Goal: Transaction & Acquisition: Purchase product/service

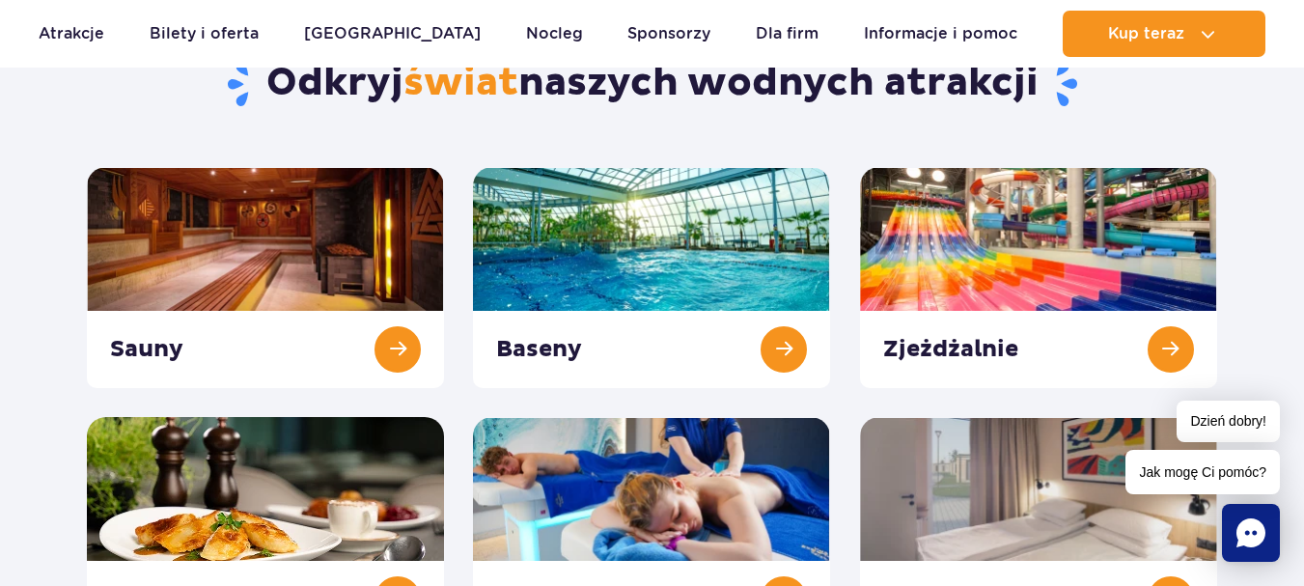
scroll to position [232, 0]
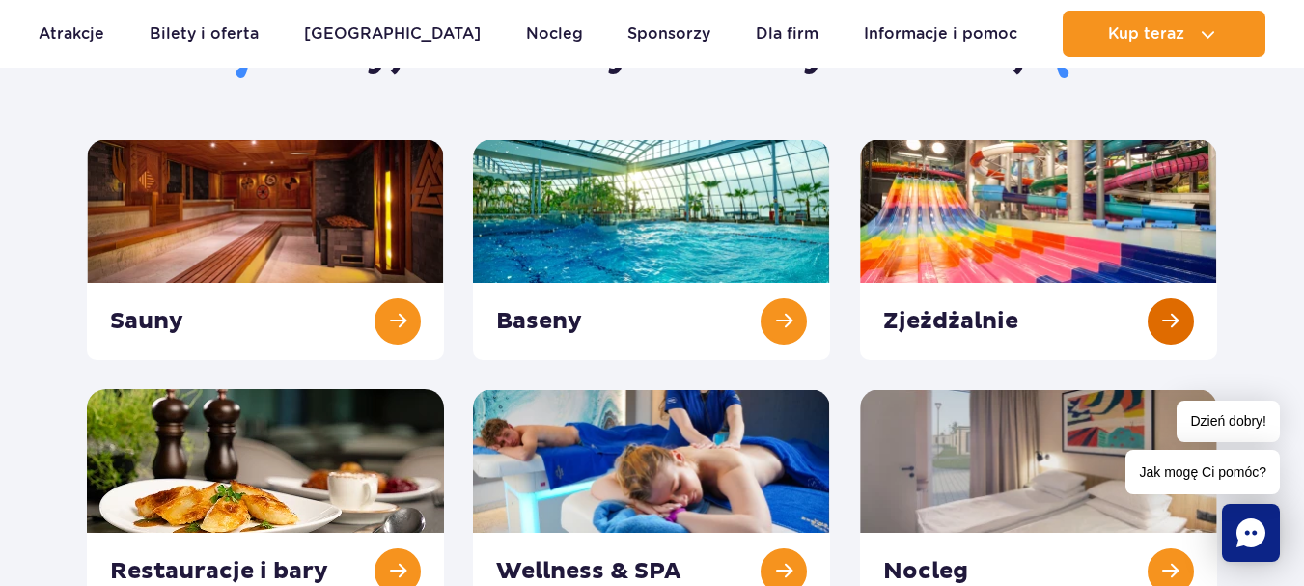
click at [1014, 191] on link at bounding box center [1038, 249] width 357 height 221
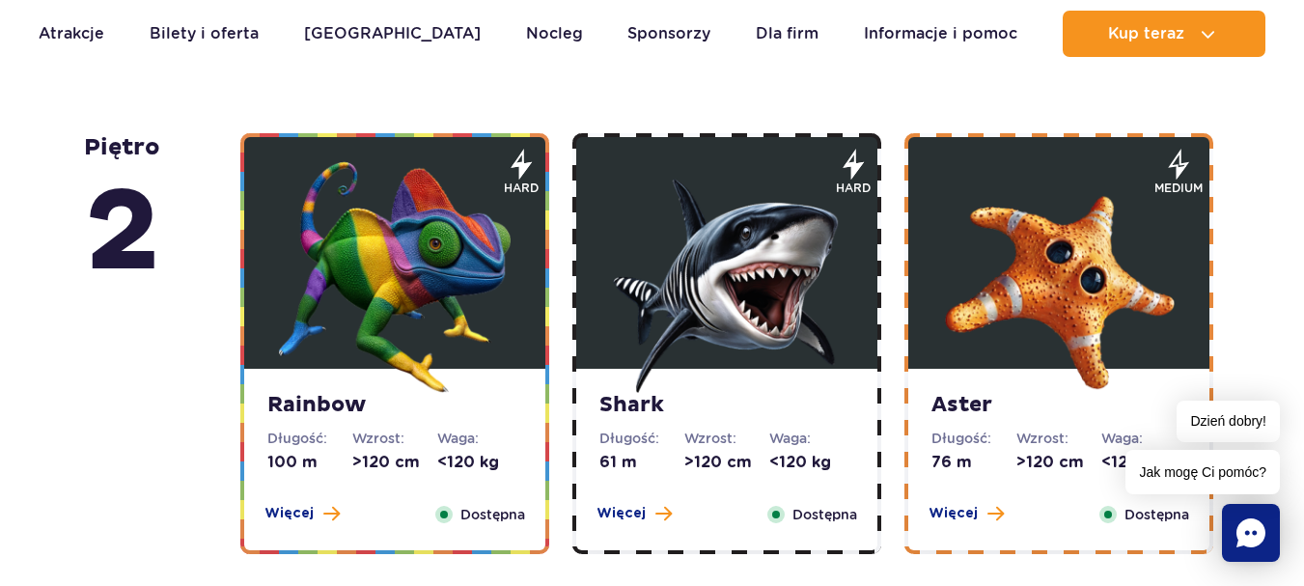
scroll to position [3195, 0]
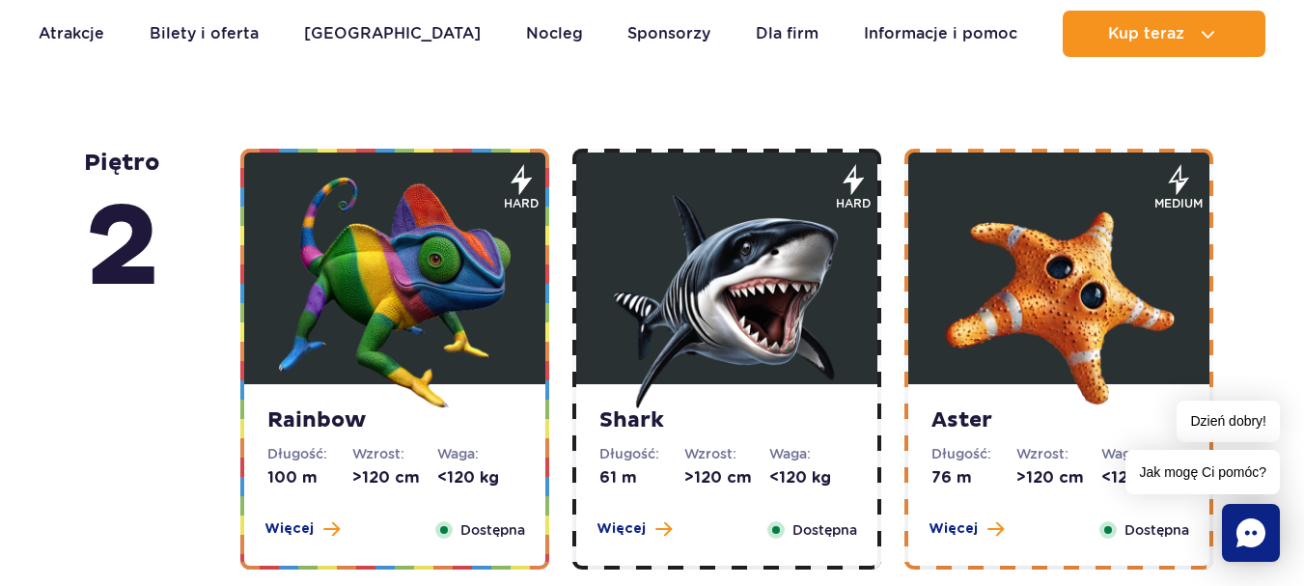
drag, startPoint x: 1299, startPoint y: 236, endPoint x: 1291, endPoint y: 206, distance: 31.8
click at [1291, 206] on div "piętro 5 Zig Zag Długość: 236 m Wzrost: >140 cm Waga: <180 kg Więcej Zamknij Do…" at bounding box center [652, 52] width 1304 height 4100
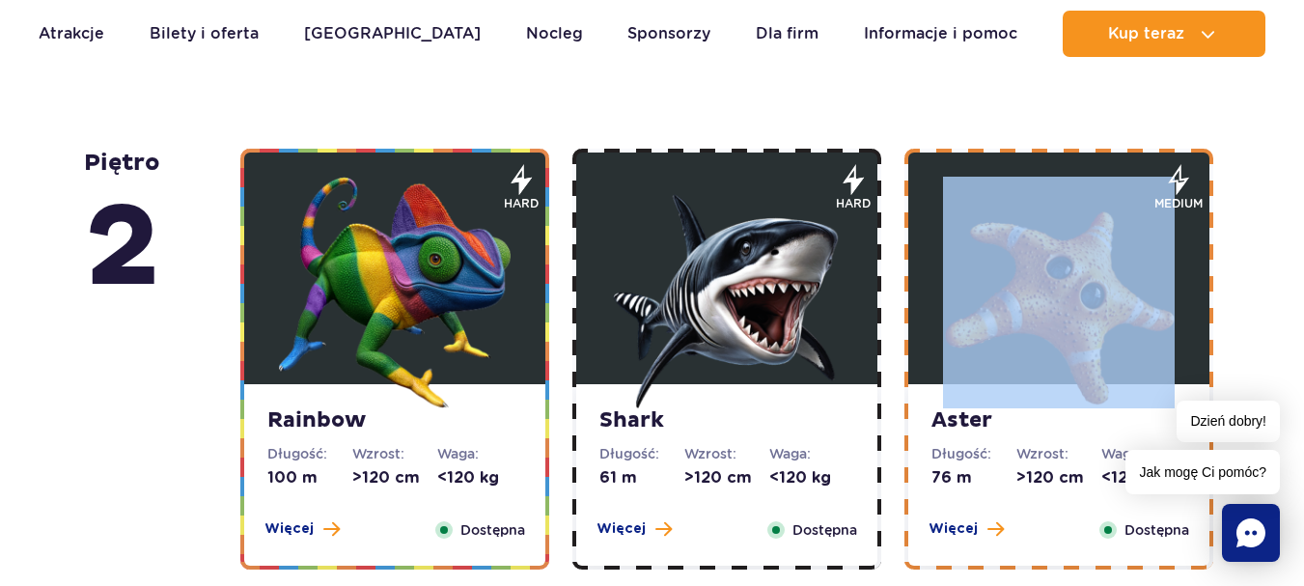
click at [1291, 206] on div "piętro 5 Zig Zag Długość: 236 m Wzrost: >140 cm Waga: <180 kg Więcej Zamknij Do…" at bounding box center [652, 52] width 1304 height 4100
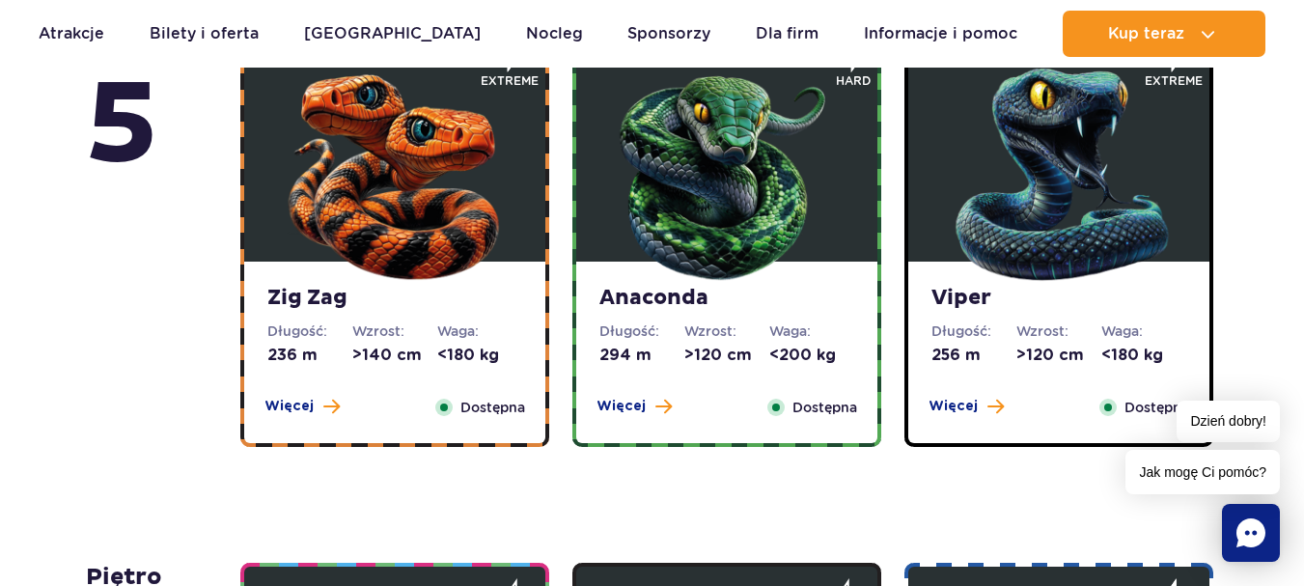
scroll to position [936, 0]
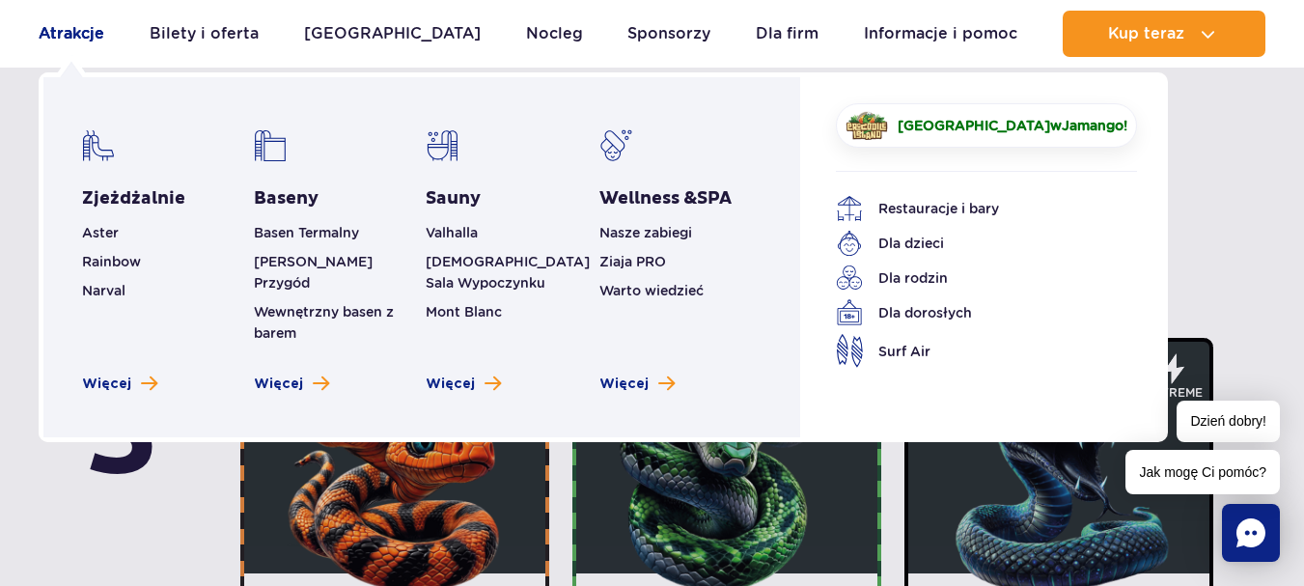
click at [90, 36] on link "Atrakcje" at bounding box center [72, 34] width 66 height 46
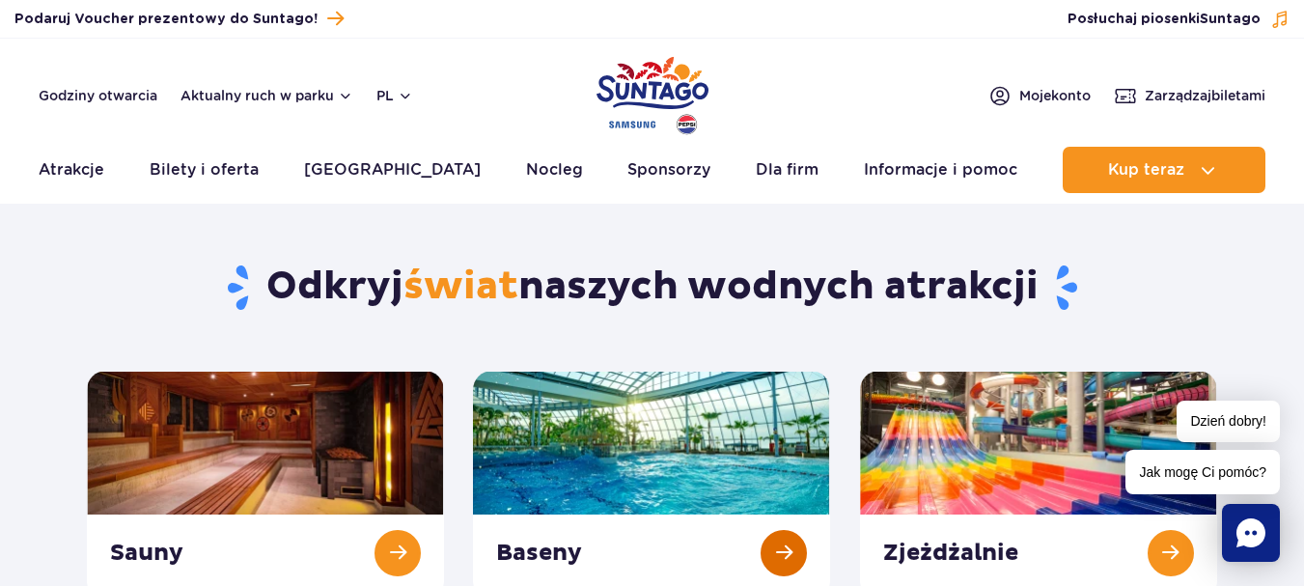
click at [665, 415] on link at bounding box center [651, 481] width 357 height 221
click at [228, 378] on link at bounding box center [265, 481] width 357 height 221
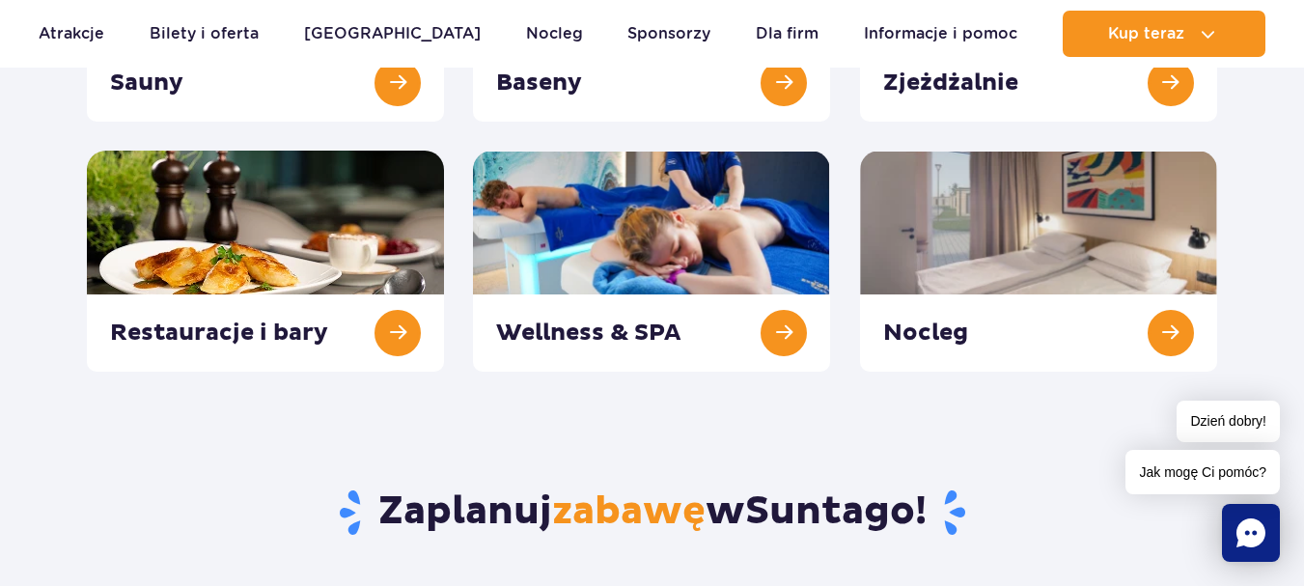
scroll to position [456, 0]
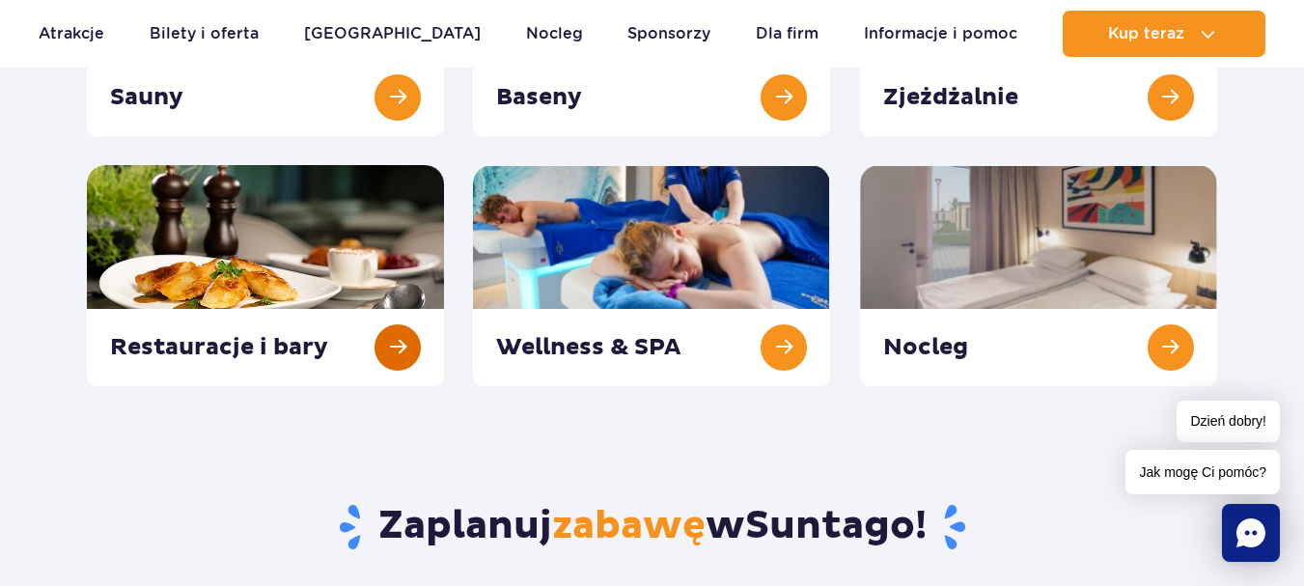
click at [389, 243] on link at bounding box center [265, 275] width 357 height 221
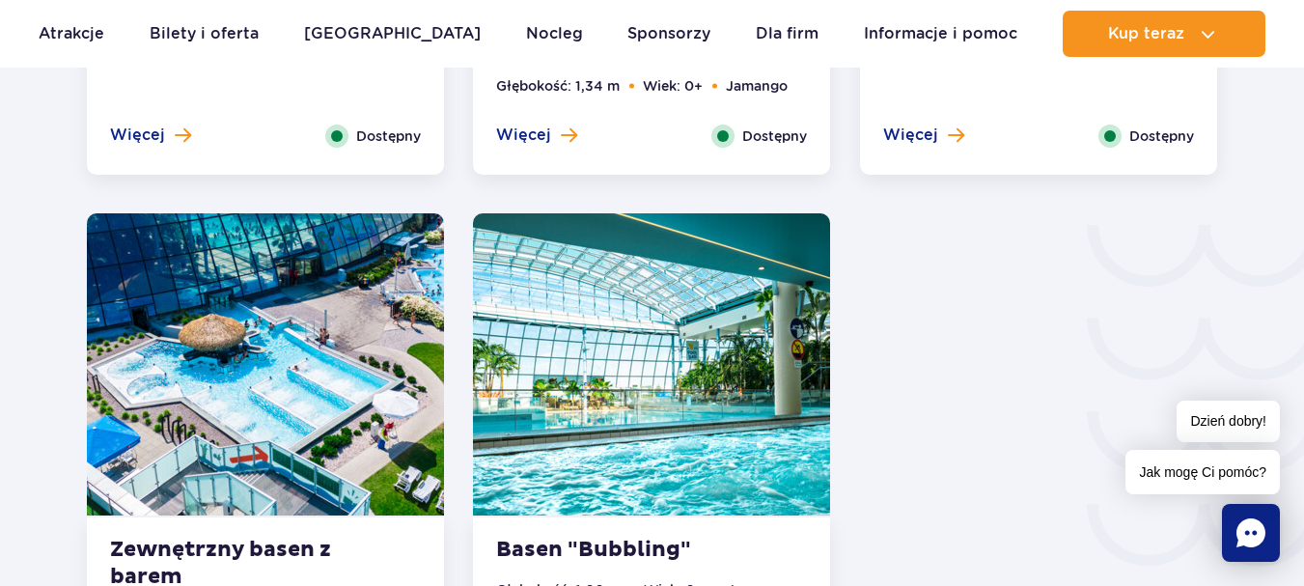
scroll to position [3142, 0]
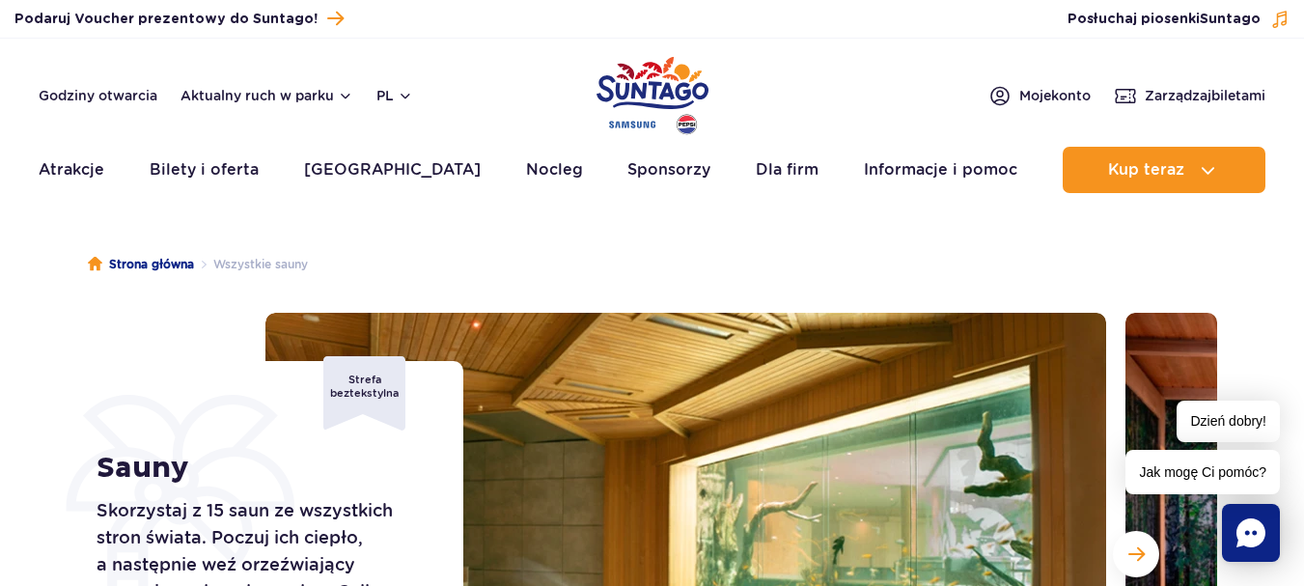
drag, startPoint x: 1315, startPoint y: 16, endPoint x: 1315, endPoint y: 36, distance: 19.3
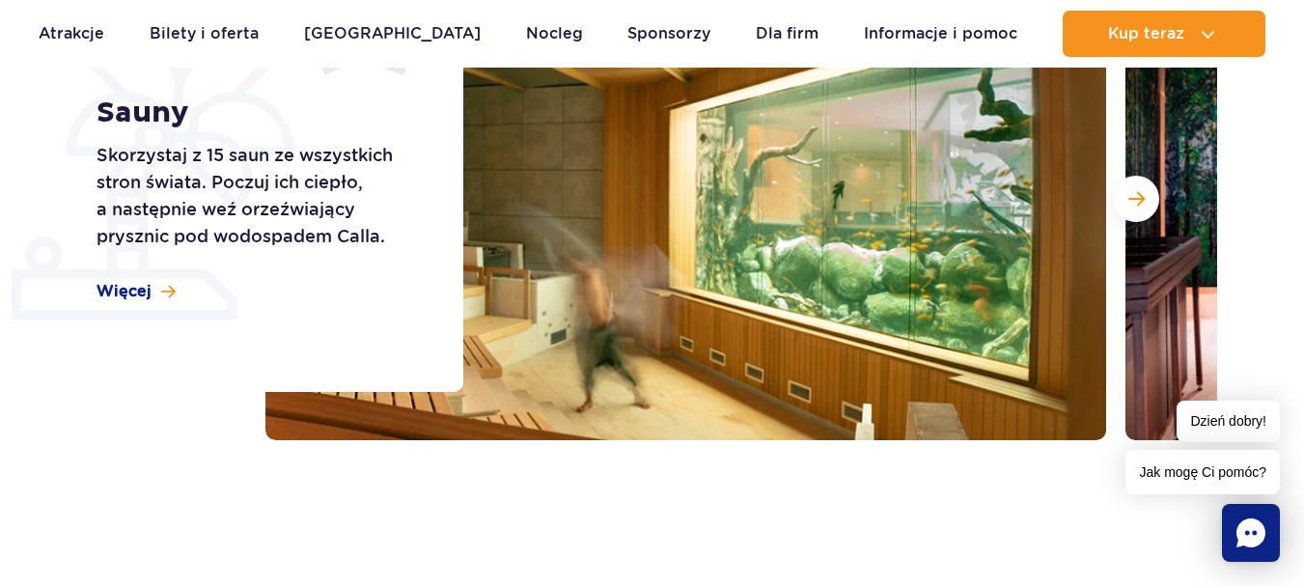
scroll to position [270, 0]
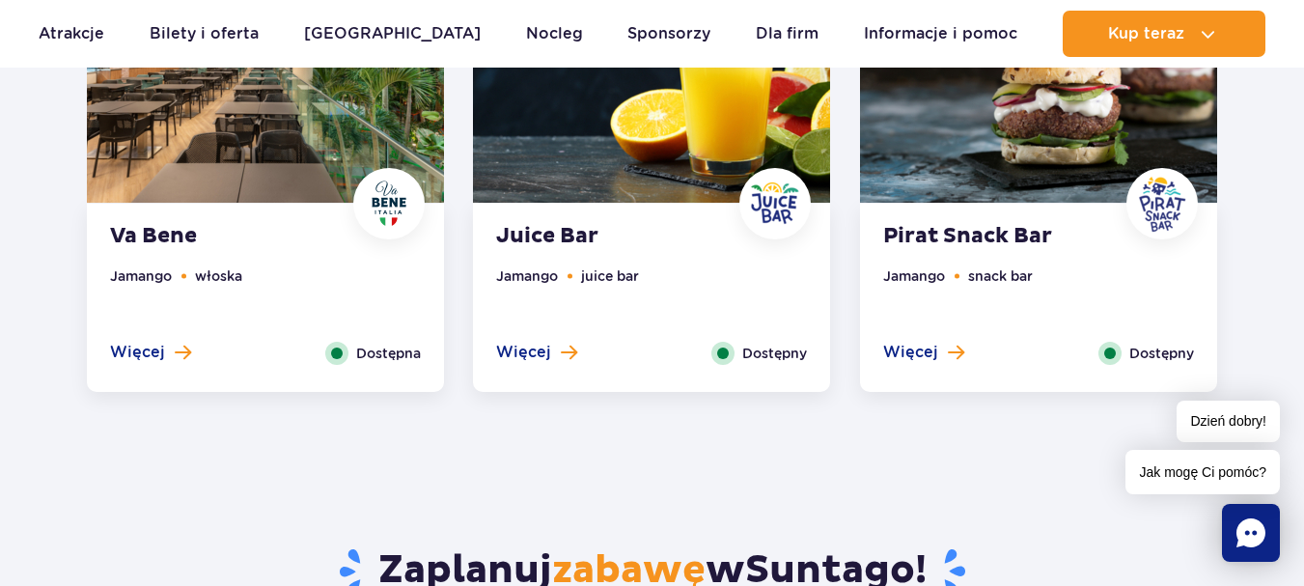
scroll to position [1683, 0]
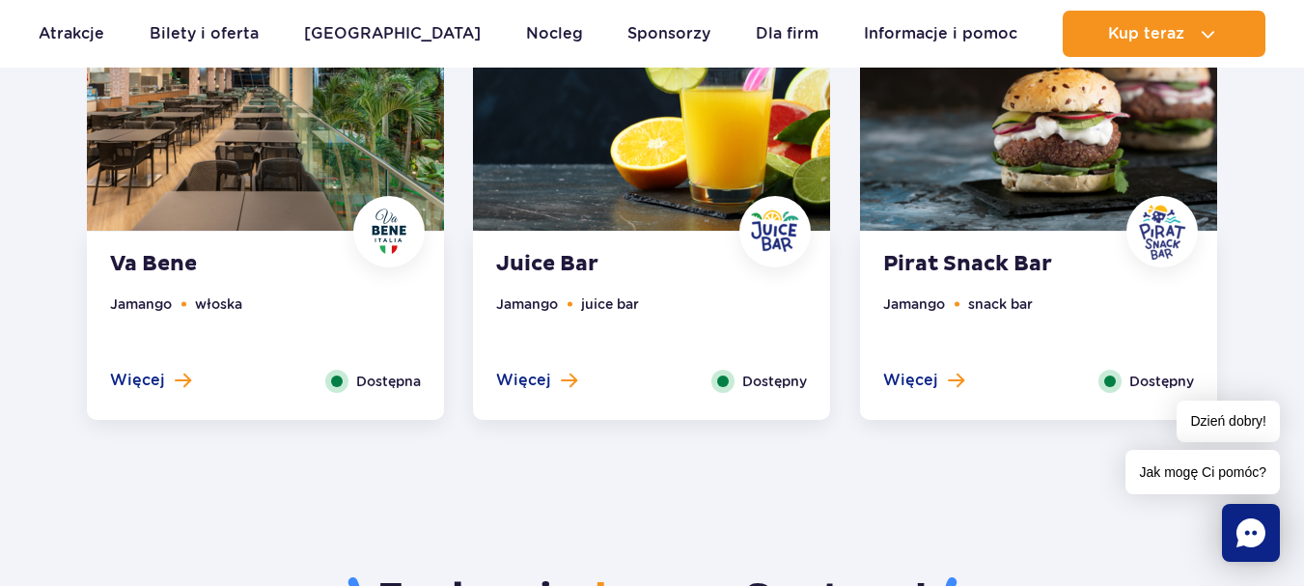
click at [391, 154] on img at bounding box center [265, 80] width 357 height 302
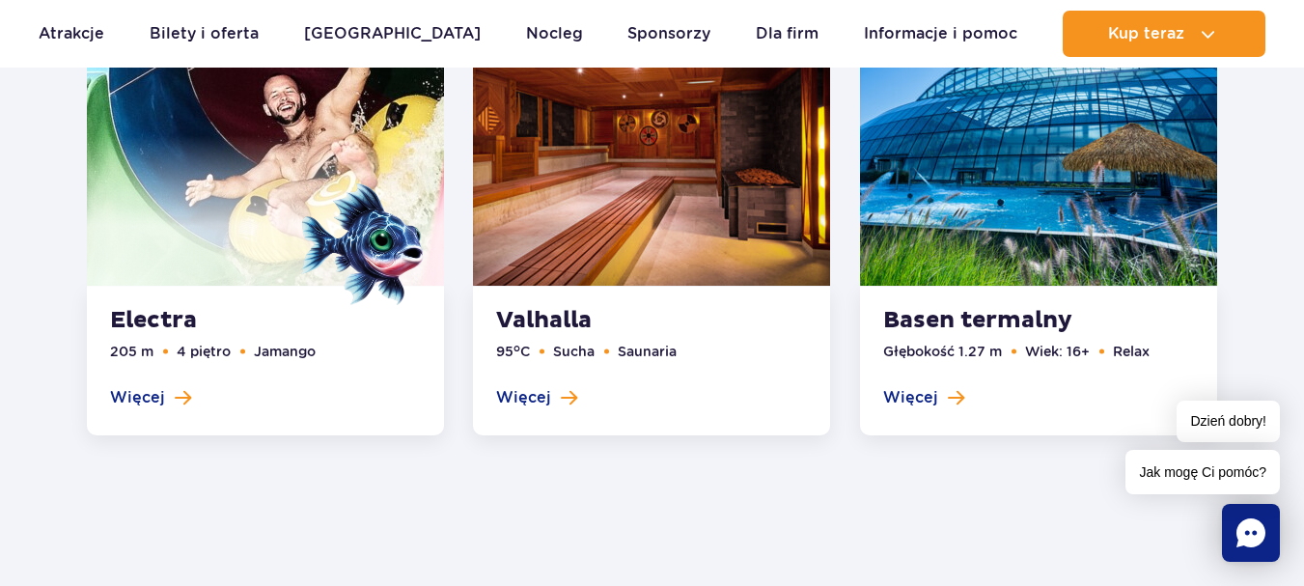
scroll to position [3610, 0]
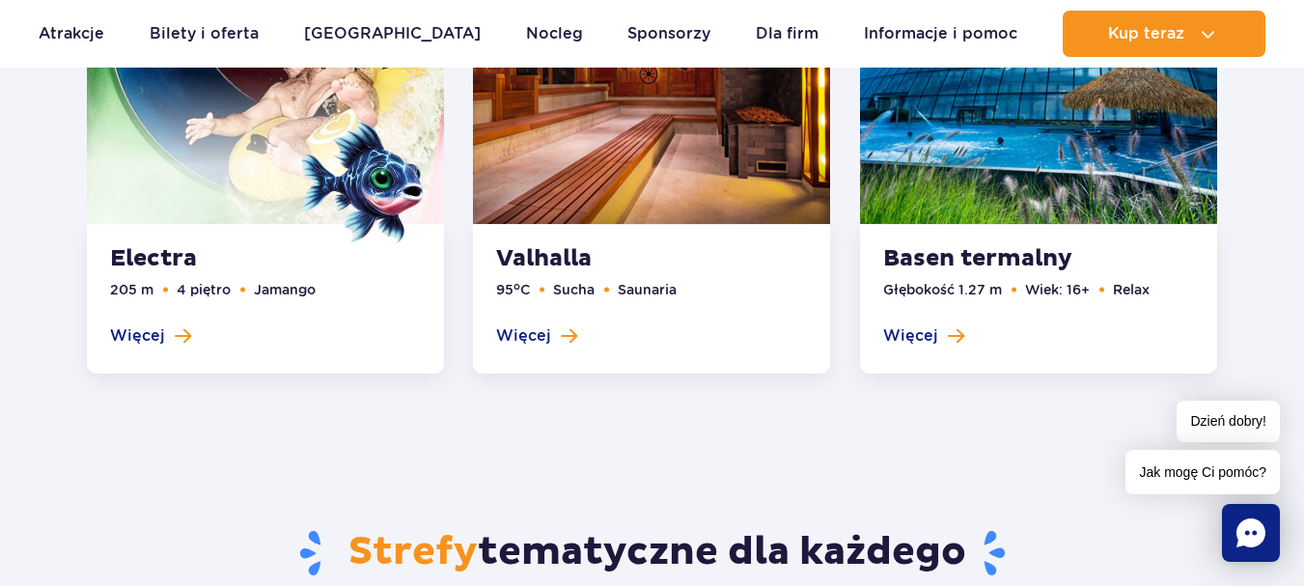
click at [1071, 138] on link at bounding box center [1038, 148] width 357 height 453
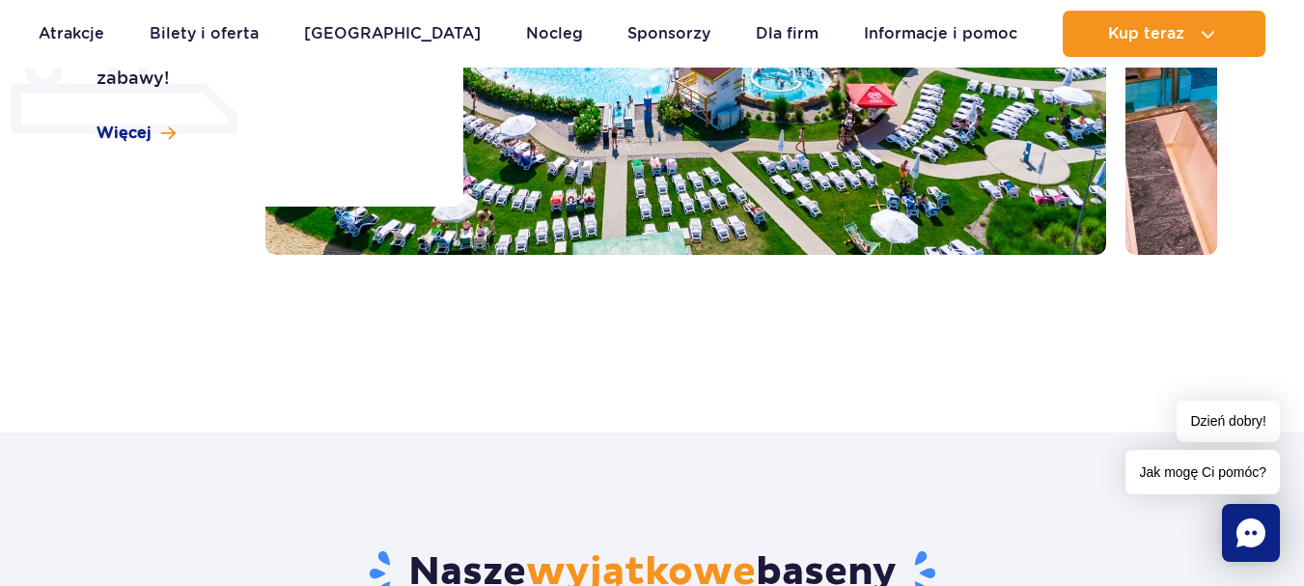
scroll to position [181, 0]
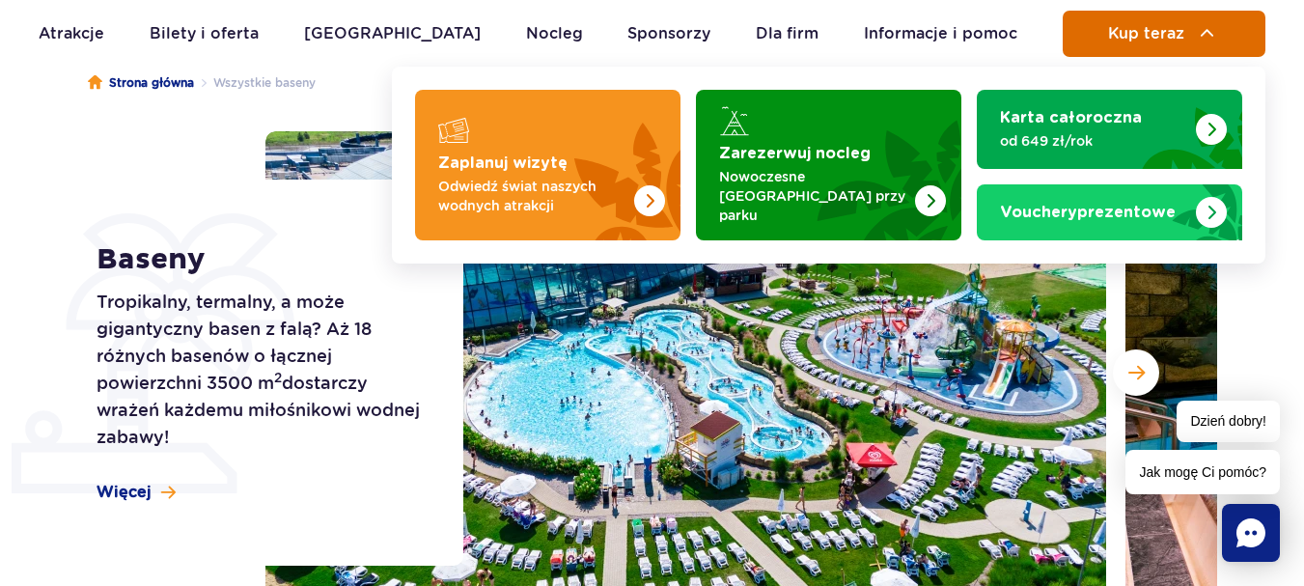
click at [1189, 27] on button "Kup teraz" at bounding box center [1164, 34] width 203 height 46
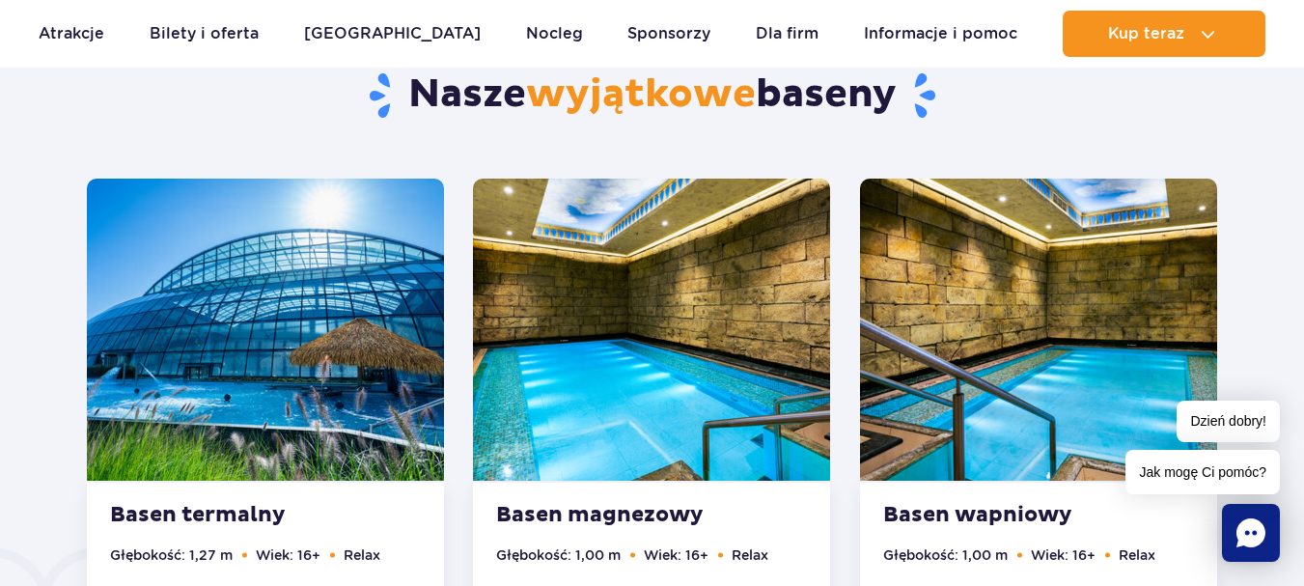
scroll to position [1098, 0]
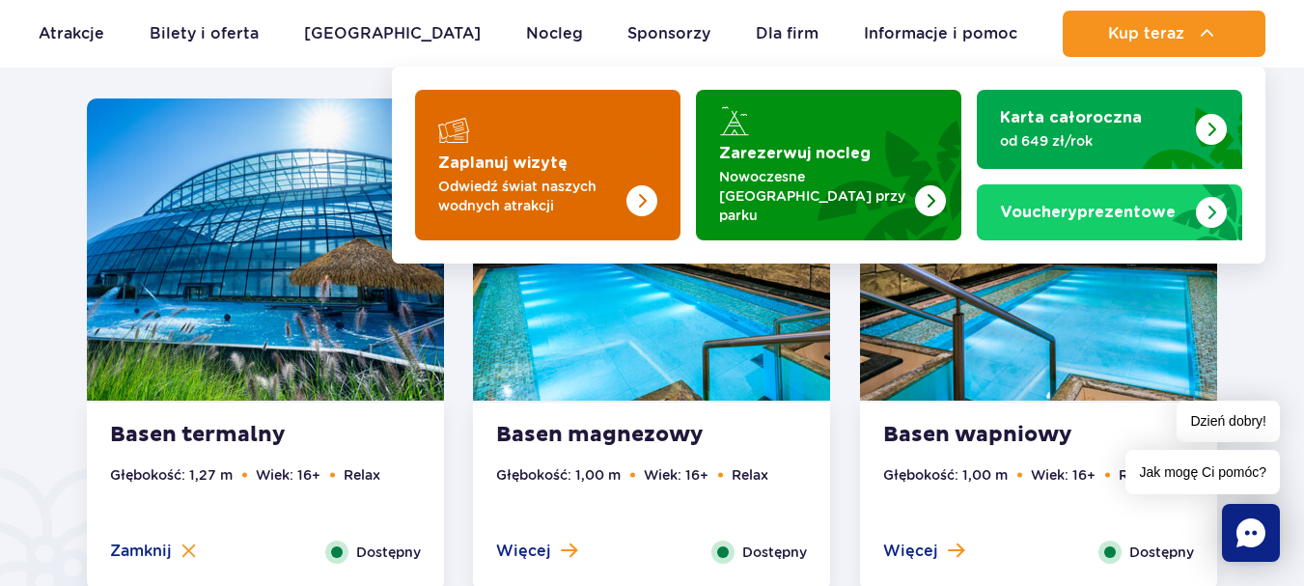
click at [574, 146] on img "Zaplanuj wizytę" at bounding box center [603, 165] width 153 height 151
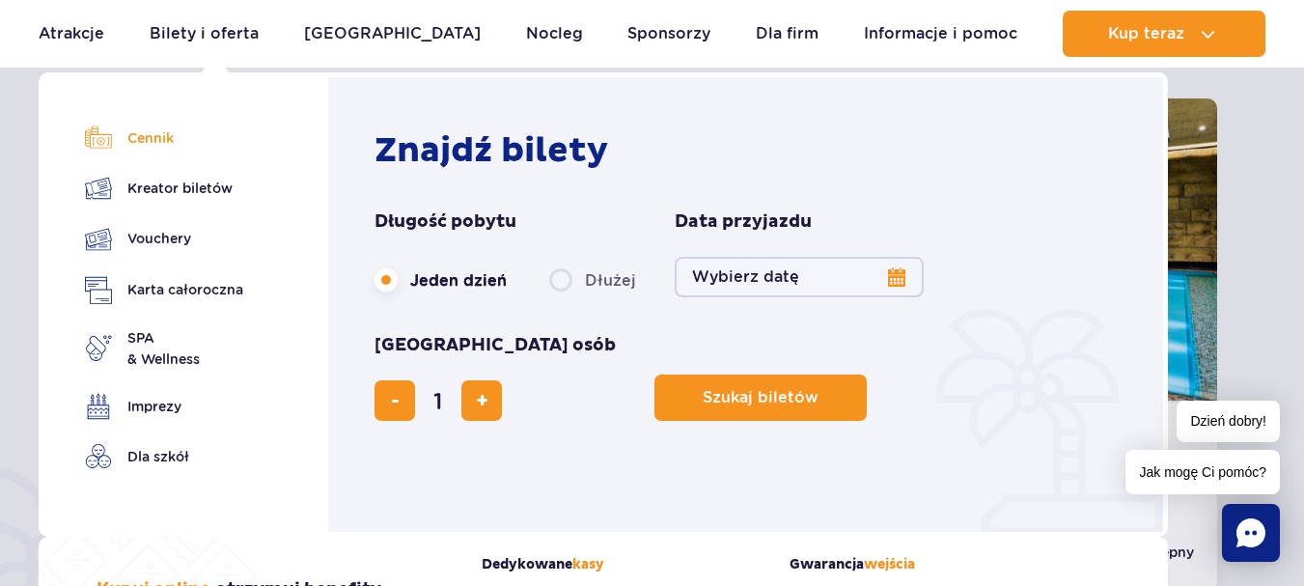
click at [176, 133] on link "Cennik" at bounding box center [164, 138] width 158 height 27
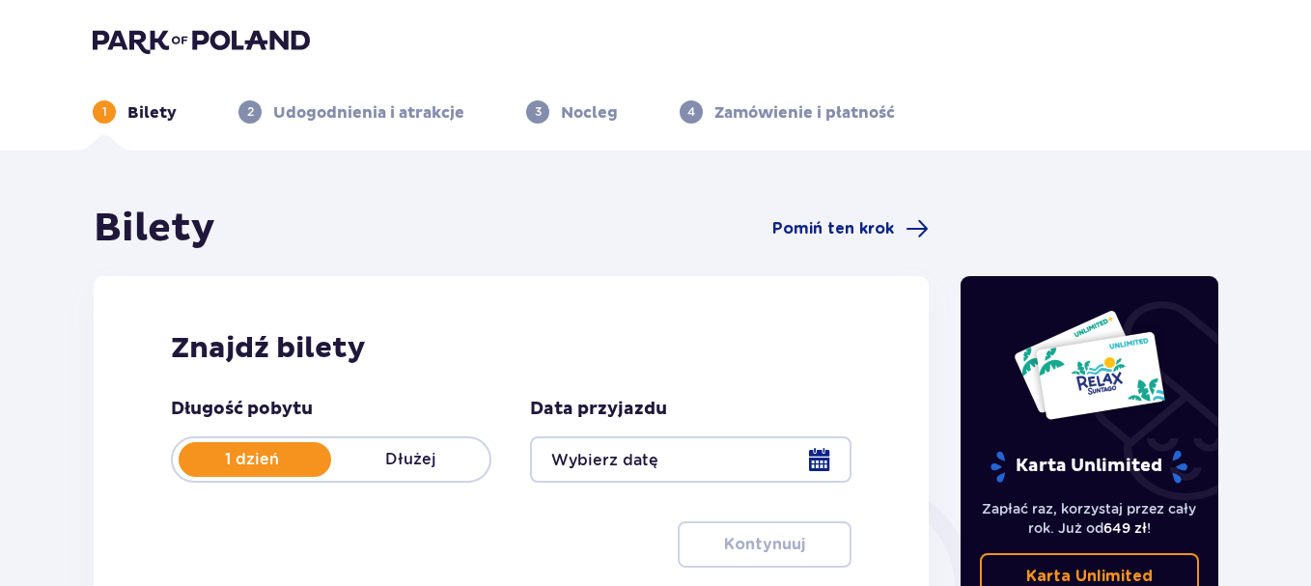
click at [1119, 197] on div "Bilety Pomiń ten krok Znajdź bilety Długość pobytu 1 dzień Dłużej Data przyjazd…" at bounding box center [655, 567] width 1311 height 833
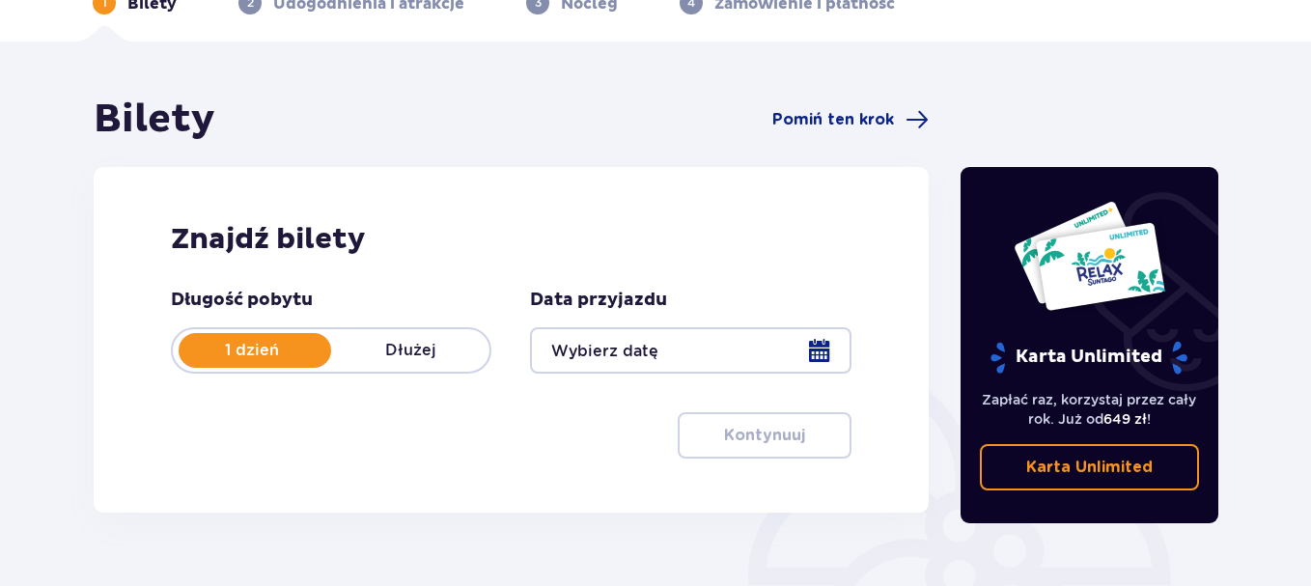
click at [702, 353] on div at bounding box center [690, 350] width 320 height 46
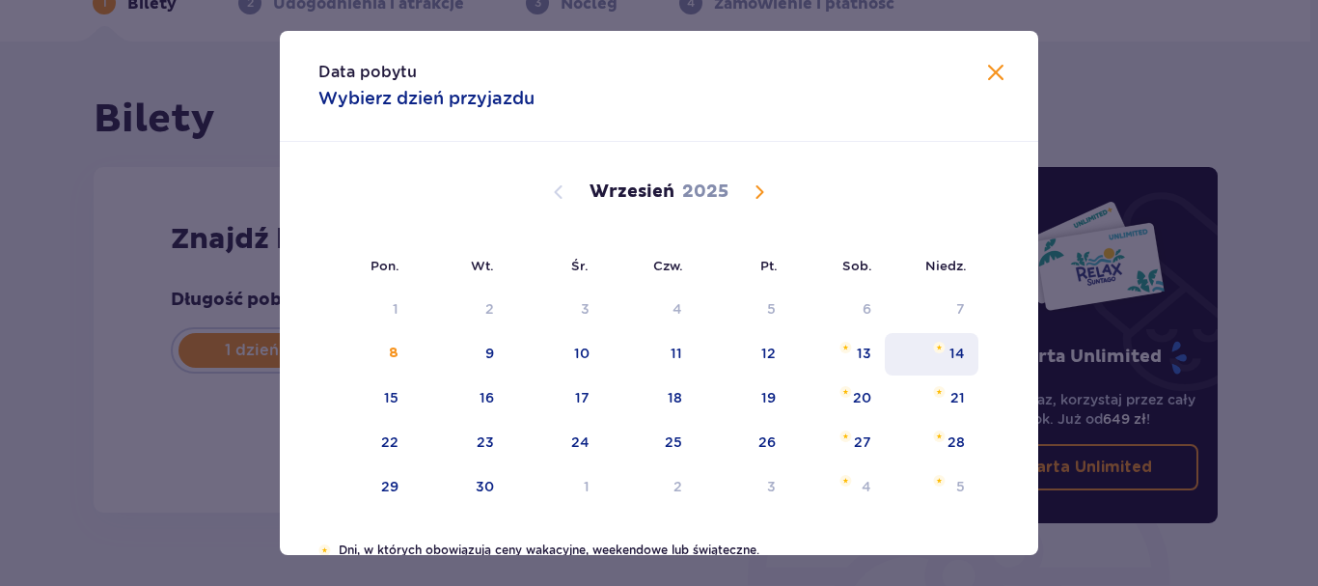
click at [943, 344] on img "niedziela, 14 września 2025" at bounding box center [939, 348] width 13 height 12
type input "[DATE]"
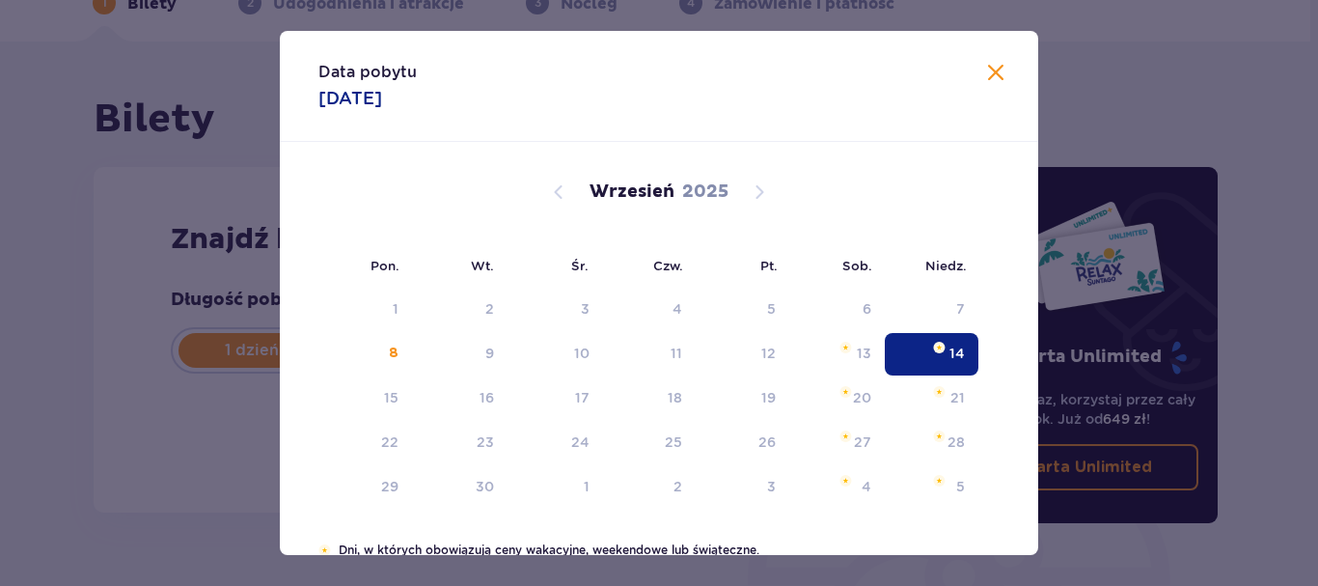
click at [943, 344] on div "Bilety Pomiń ten krok Znajdź bilety Długość pobytu 1 dzień Dłużej Data przyjazd…" at bounding box center [511, 316] width 866 height 440
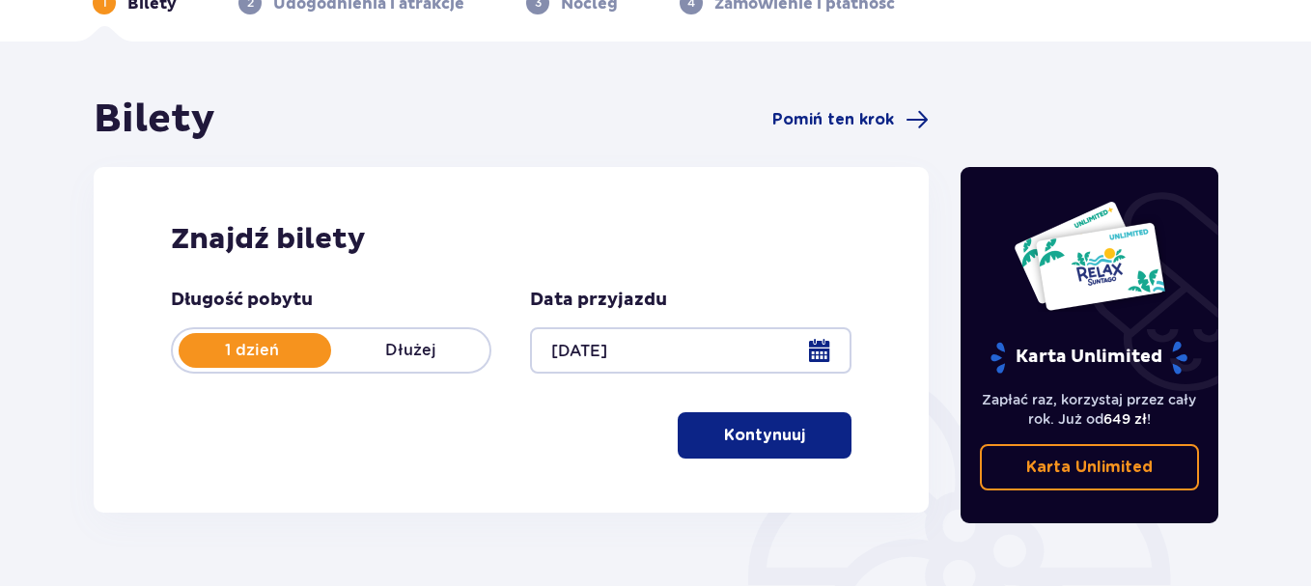
click at [732, 455] on button "Kontynuuj" at bounding box center [765, 435] width 174 height 46
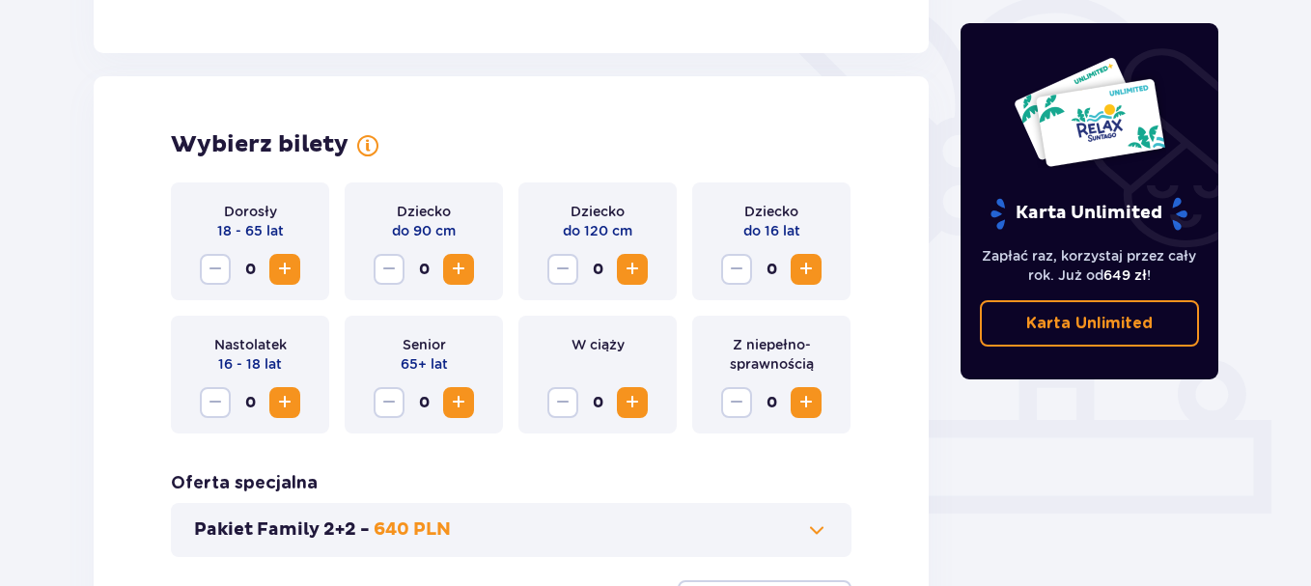
scroll to position [537, 0]
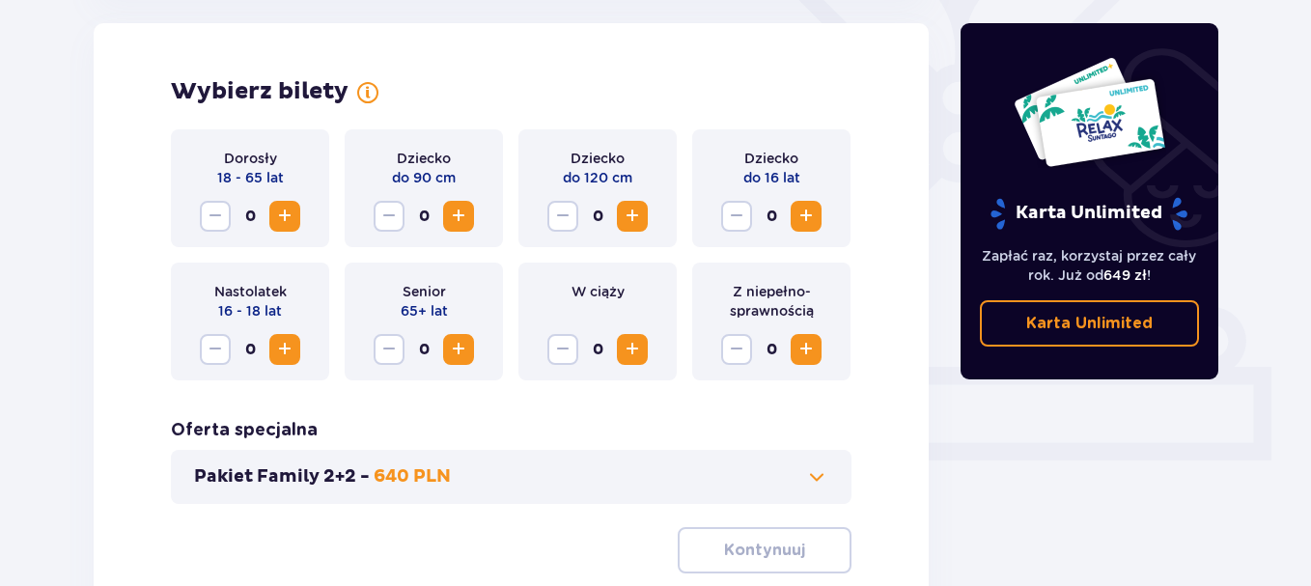
click at [297, 230] on button "Increase" at bounding box center [284, 216] width 31 height 31
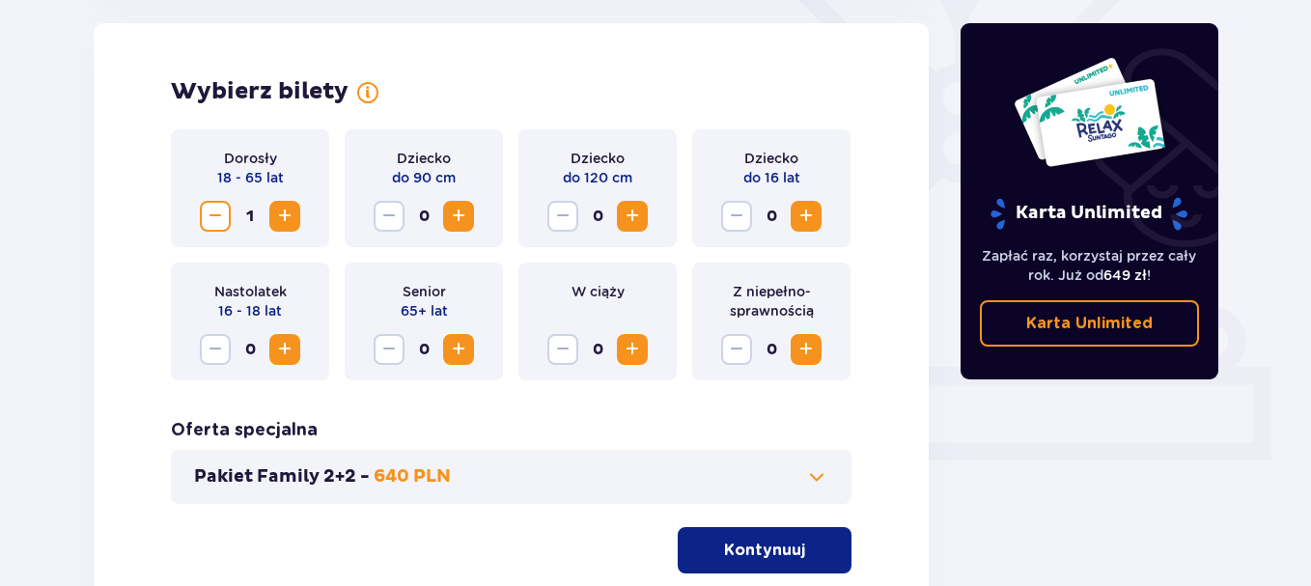
click at [297, 230] on button "Increase" at bounding box center [284, 216] width 31 height 31
click at [644, 220] on span "Increase" at bounding box center [632, 216] width 23 height 23
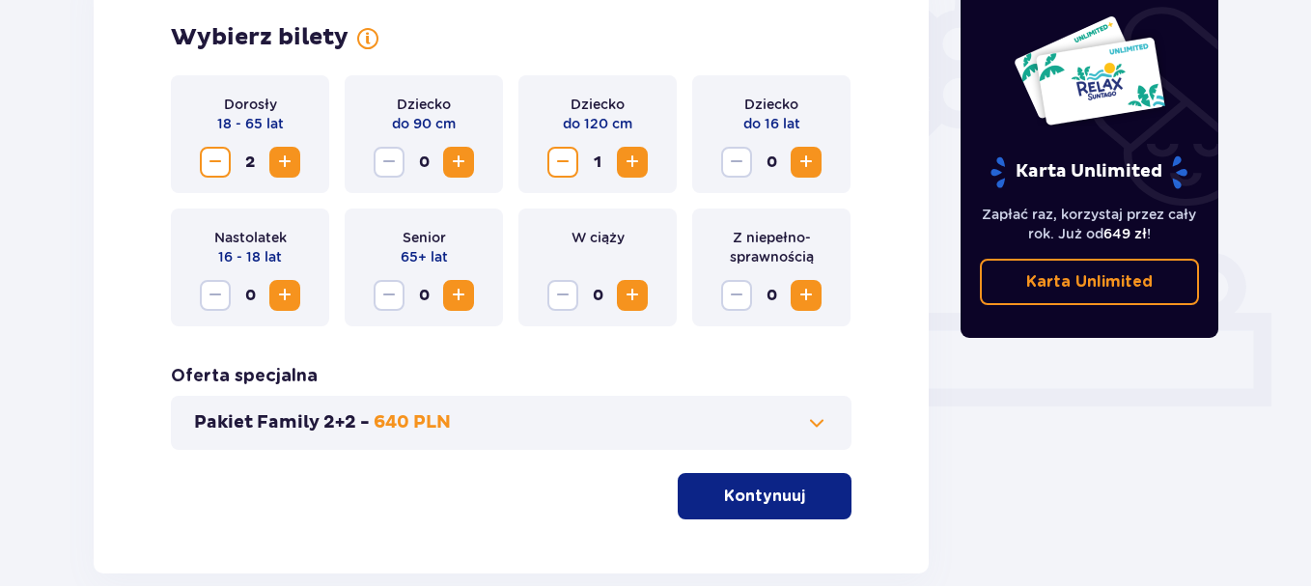
scroll to position [605, 0]
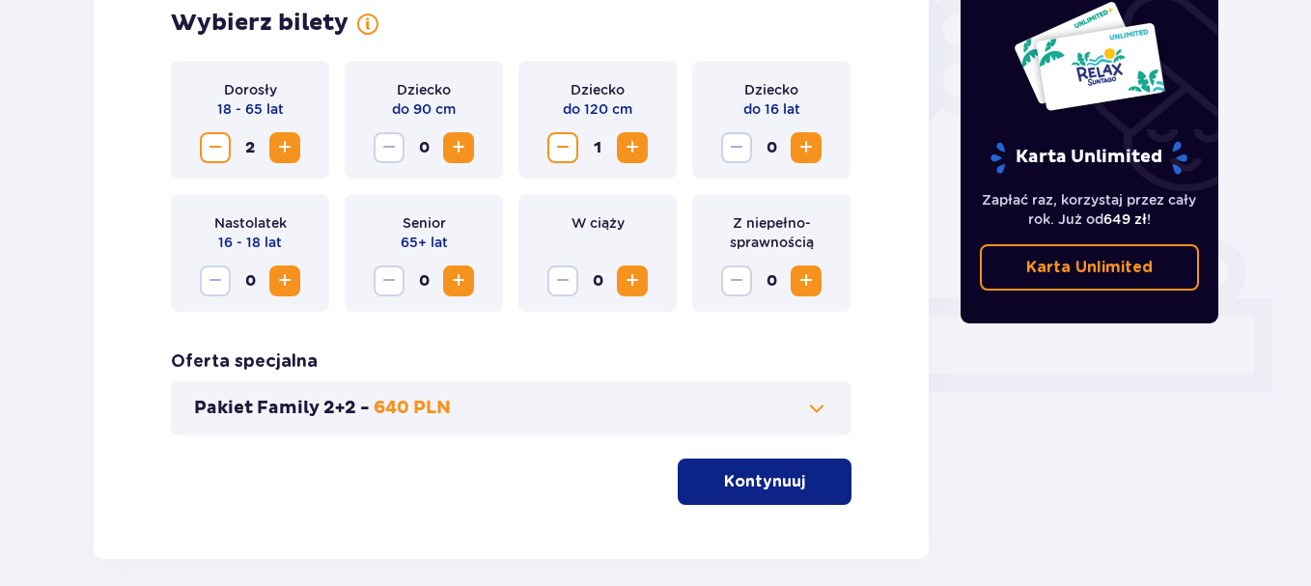
click at [782, 487] on p "Kontynuuj" at bounding box center [764, 481] width 81 height 21
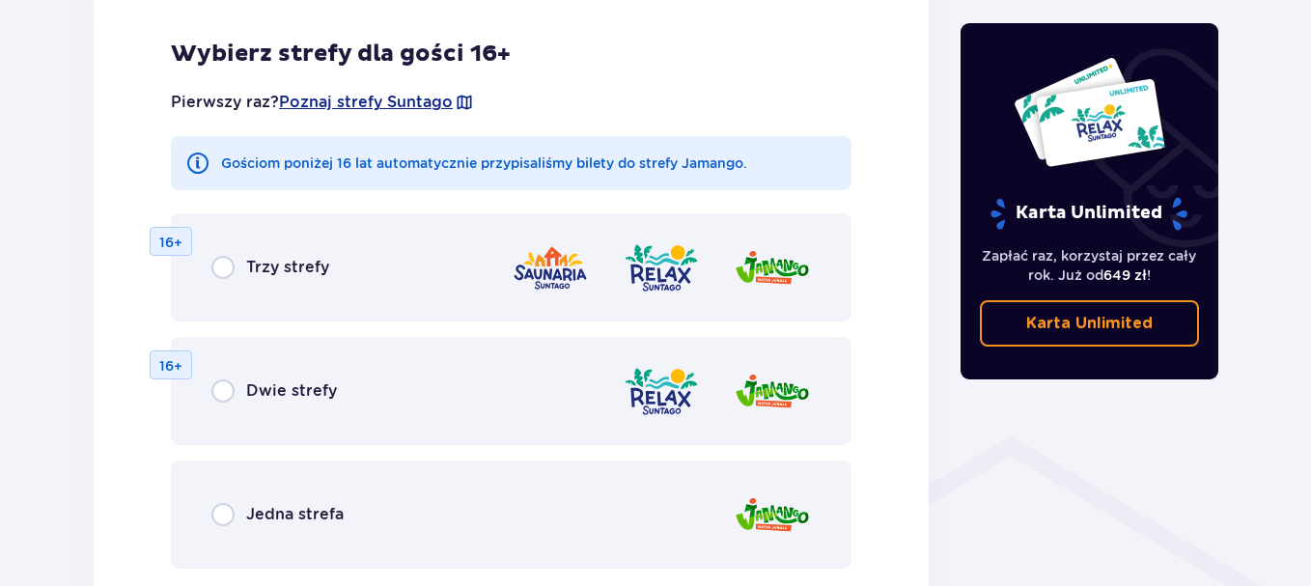
scroll to position [1150, 0]
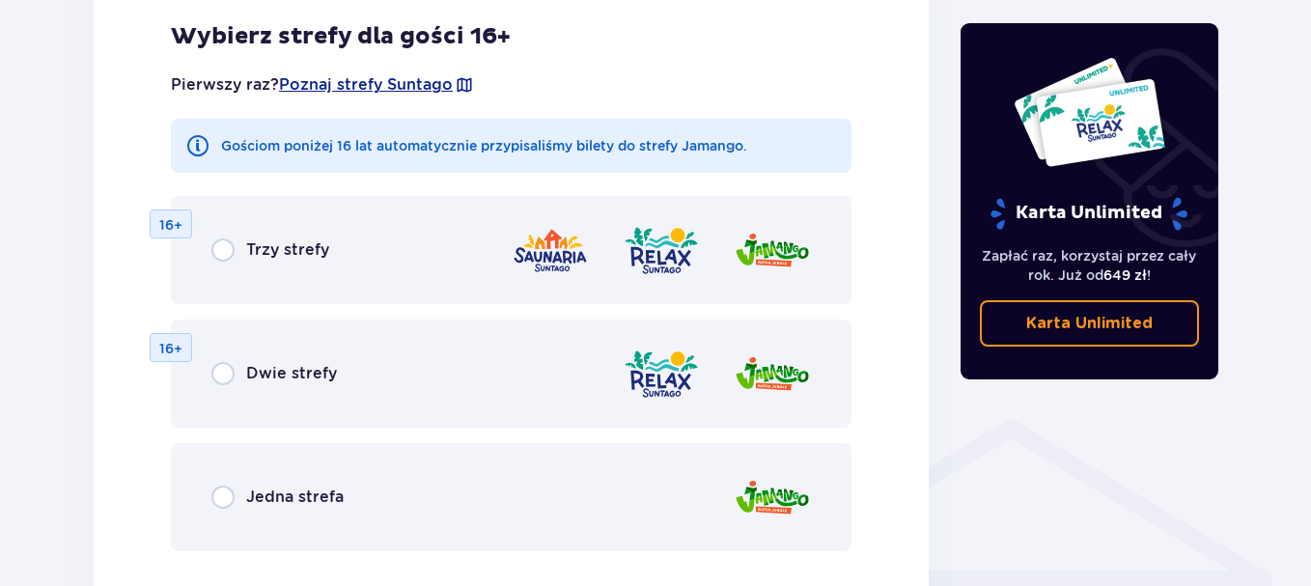
click at [295, 236] on div "Trzy strefy 16+" at bounding box center [511, 250] width 680 height 108
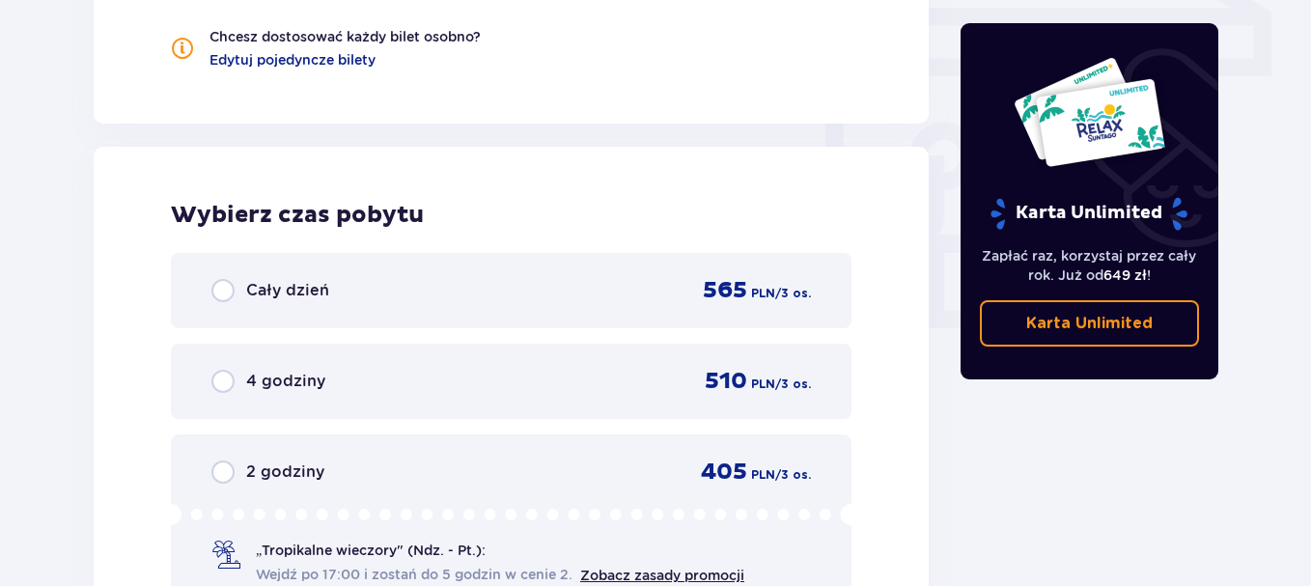
scroll to position [1813, 0]
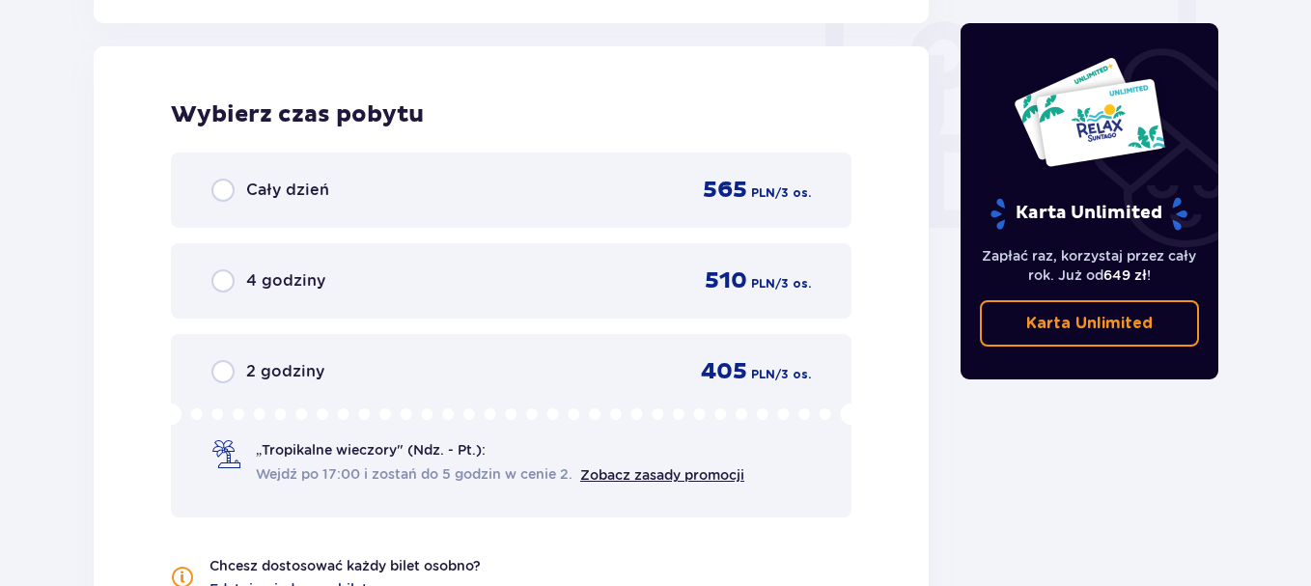
click at [294, 213] on div "Cały dzień 565 PLN / 3 os." at bounding box center [511, 189] width 680 height 75
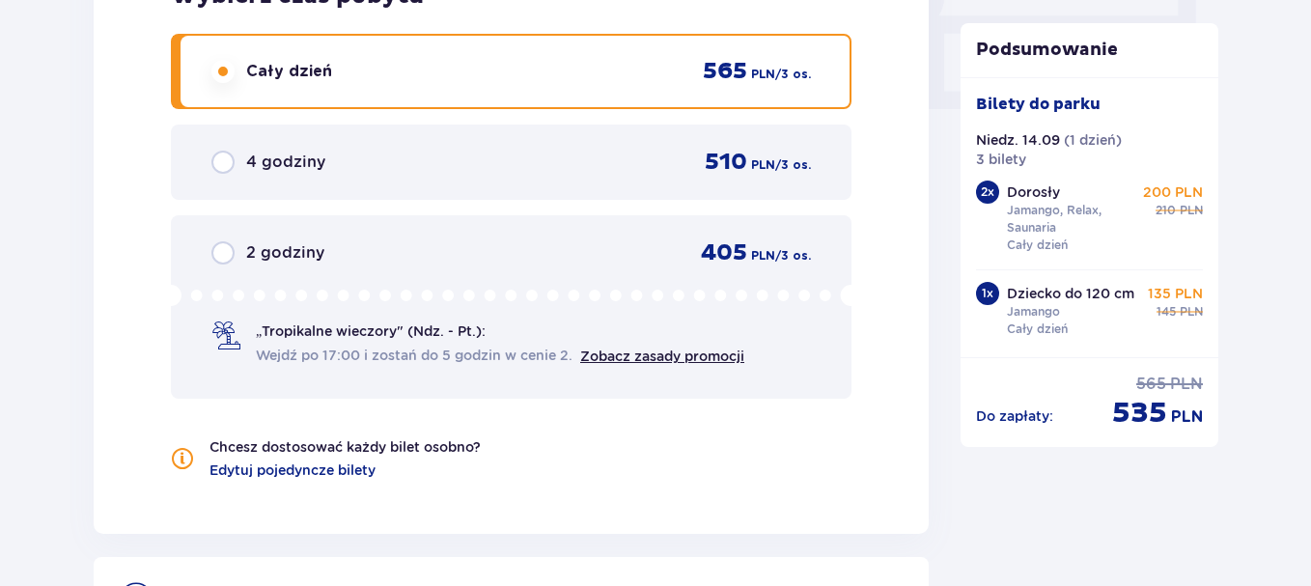
scroll to position [1923, 0]
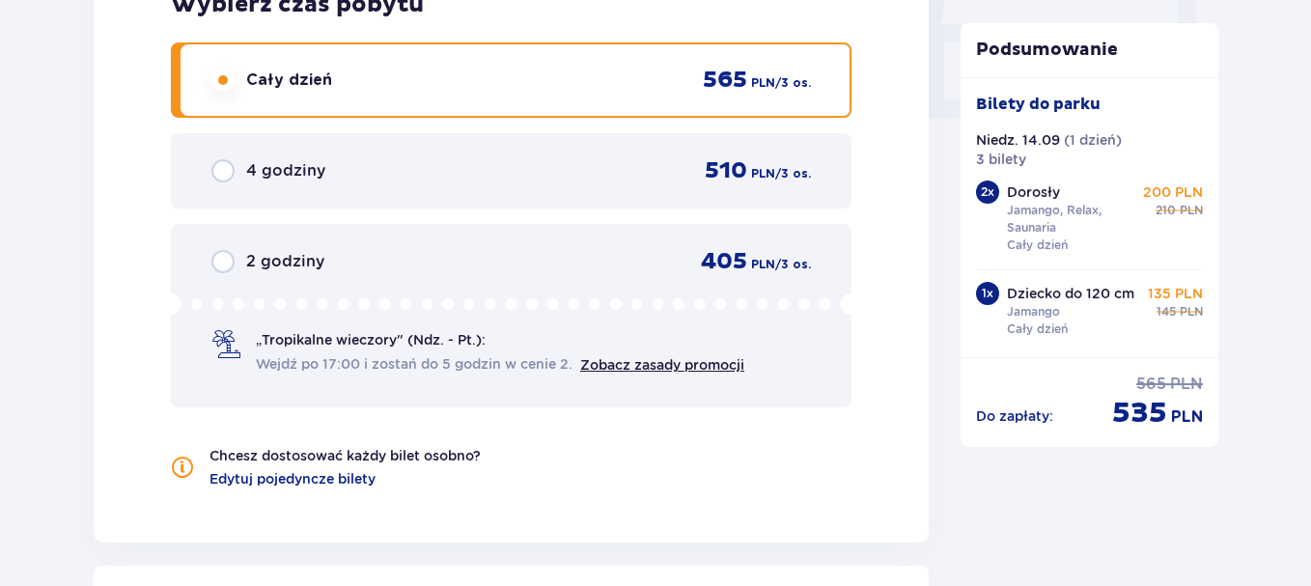
click at [462, 323] on div "„Tropikalne wieczory" (Ndz. - Pt.): Wejdź po 17:00 i zostań do 5 godzin w cenie…" at bounding box center [510, 333] width 599 height 81
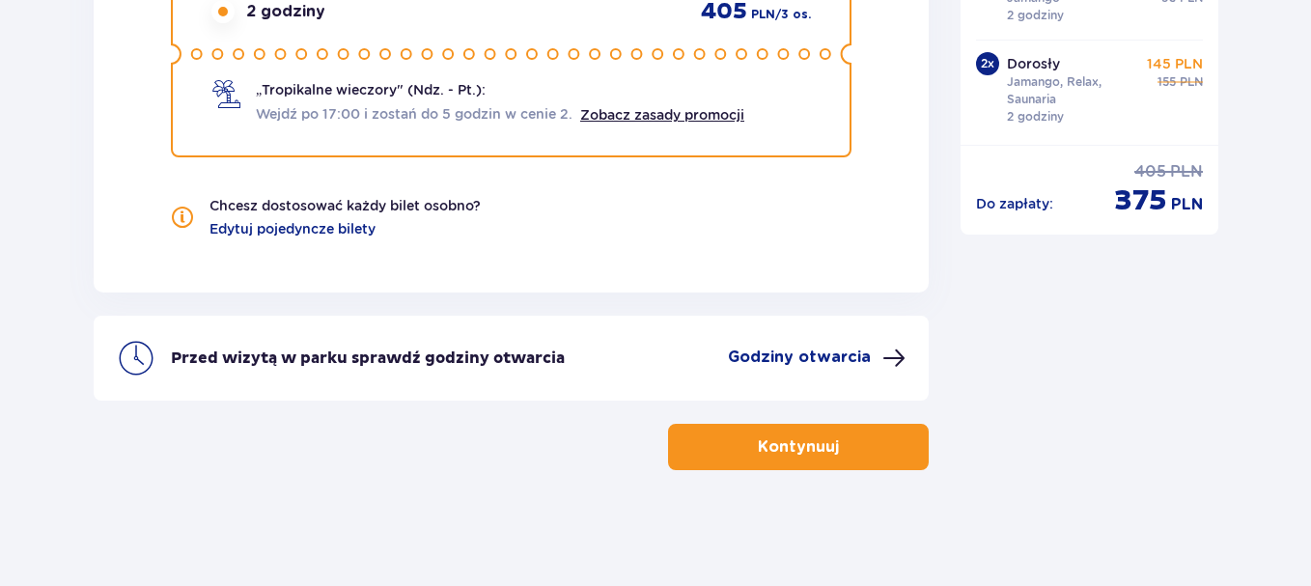
scroll to position [2033, 0]
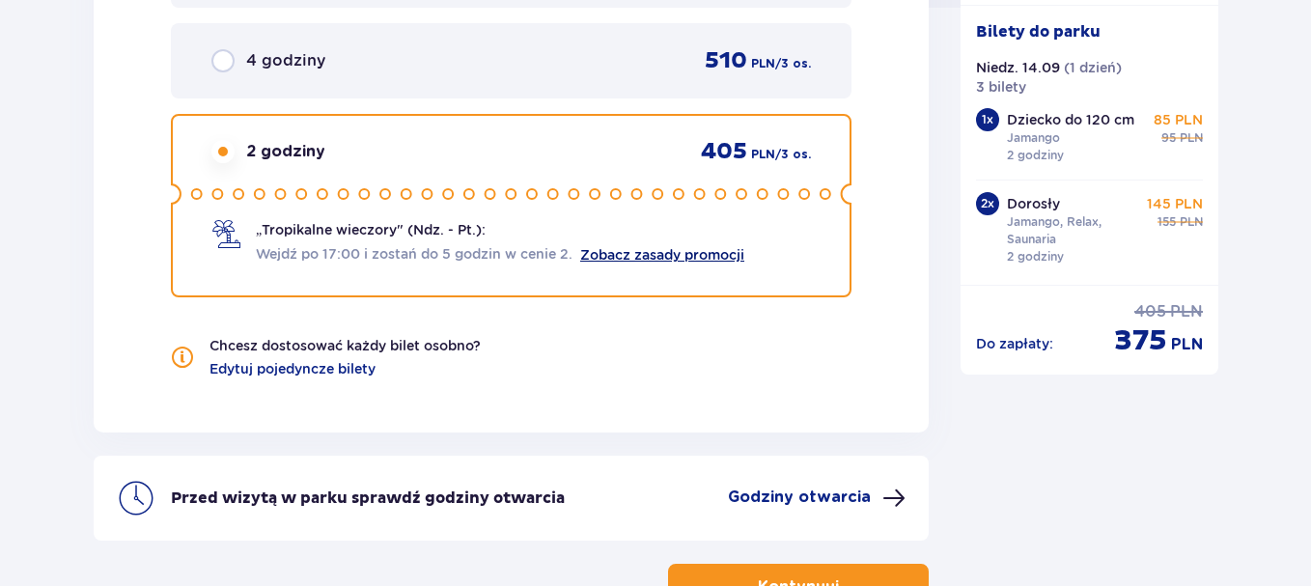
click at [726, 250] on link "Zobacz zasady promocji" at bounding box center [662, 254] width 164 height 15
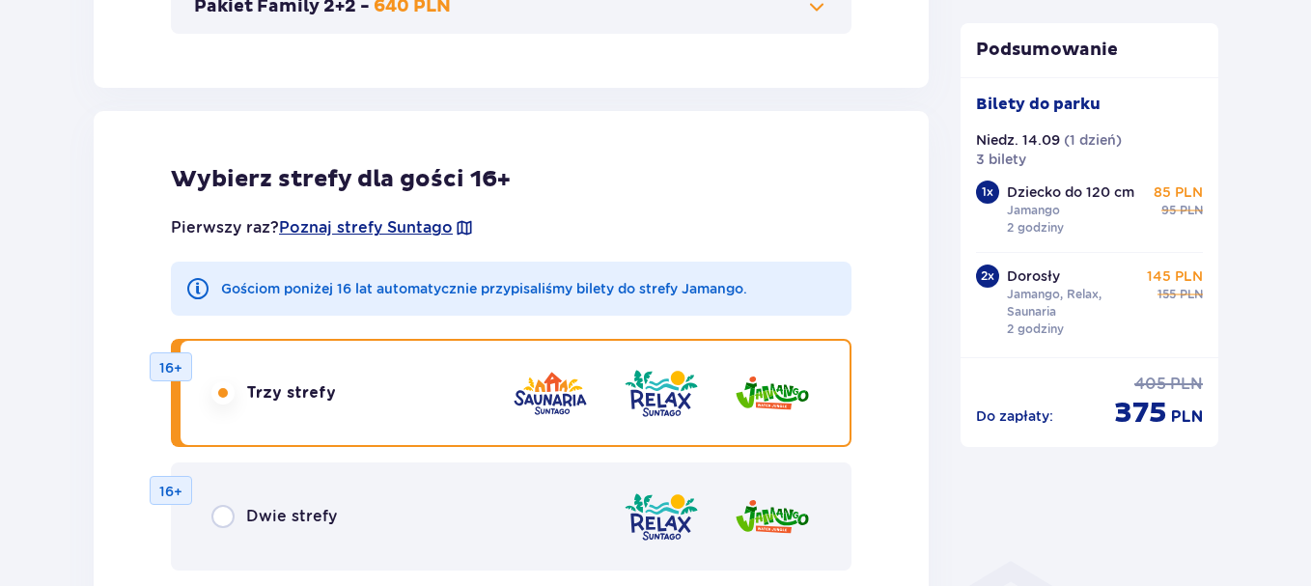
scroll to position [494, 0]
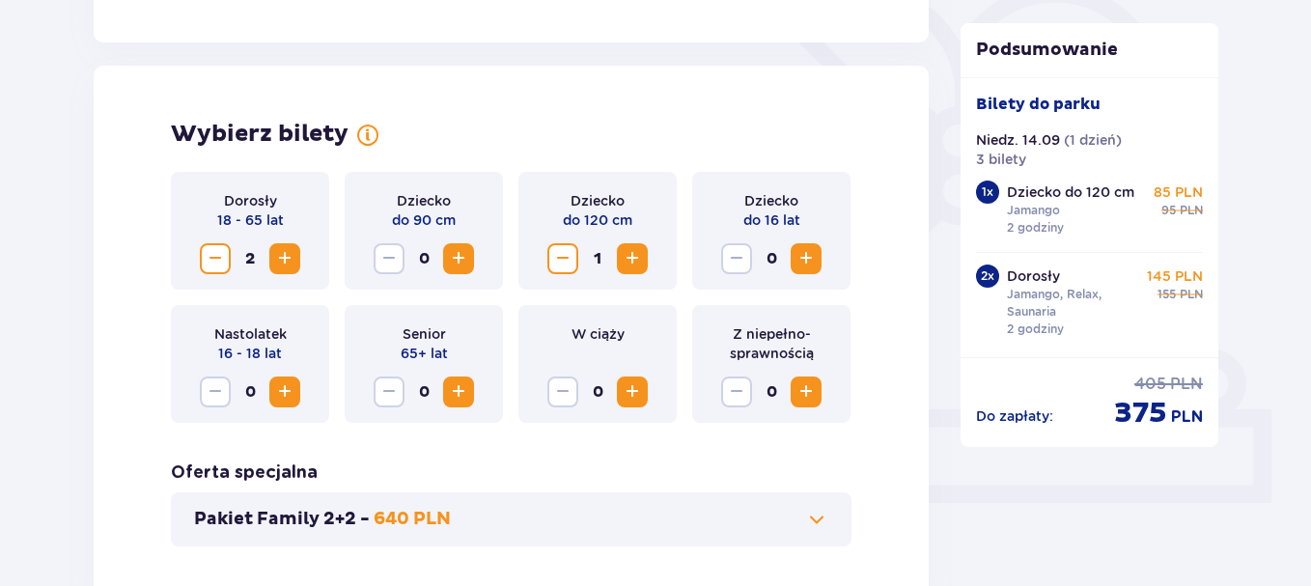
click at [568, 251] on span "Decrease" at bounding box center [562, 258] width 23 height 23
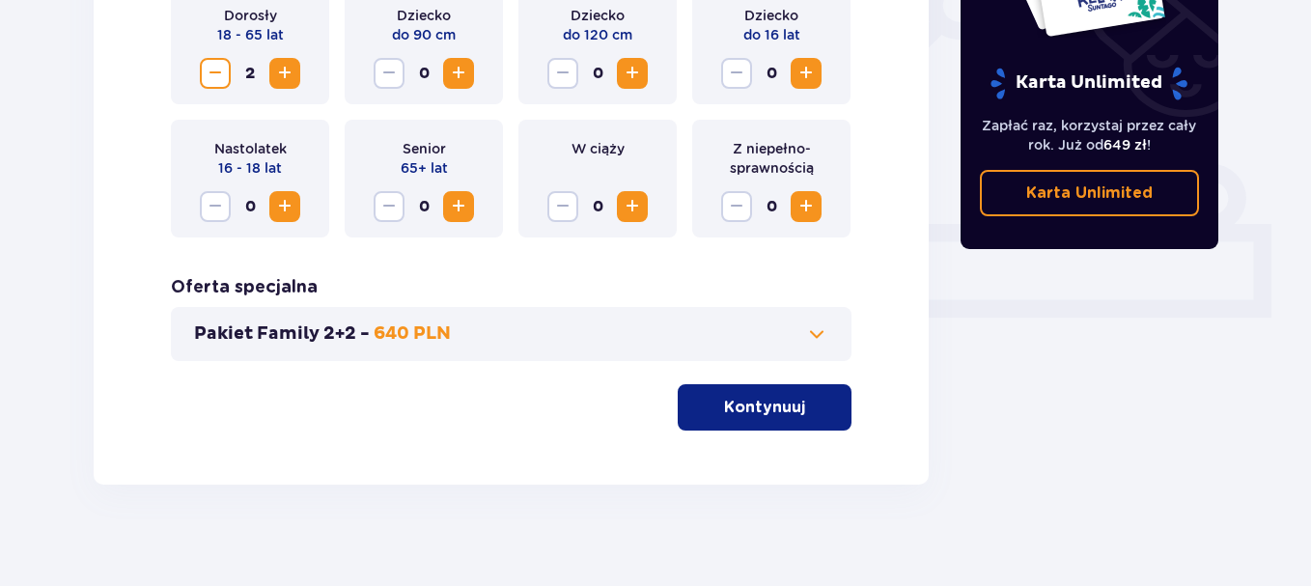
scroll to position [694, 0]
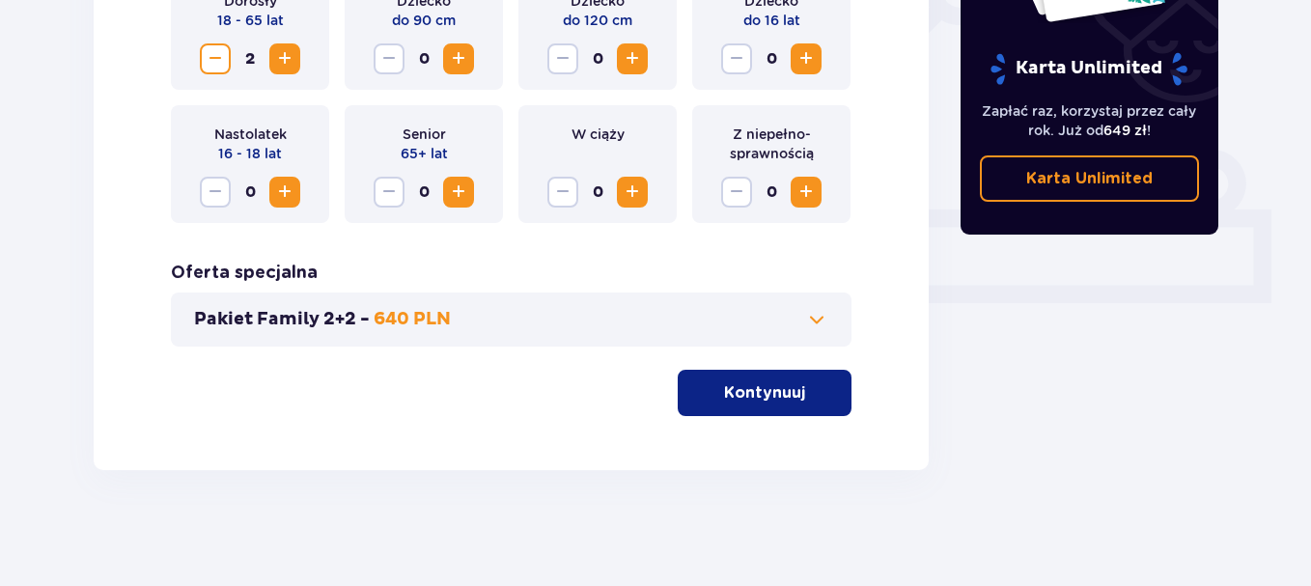
click at [800, 405] on button "Kontynuuj" at bounding box center [765, 393] width 174 height 46
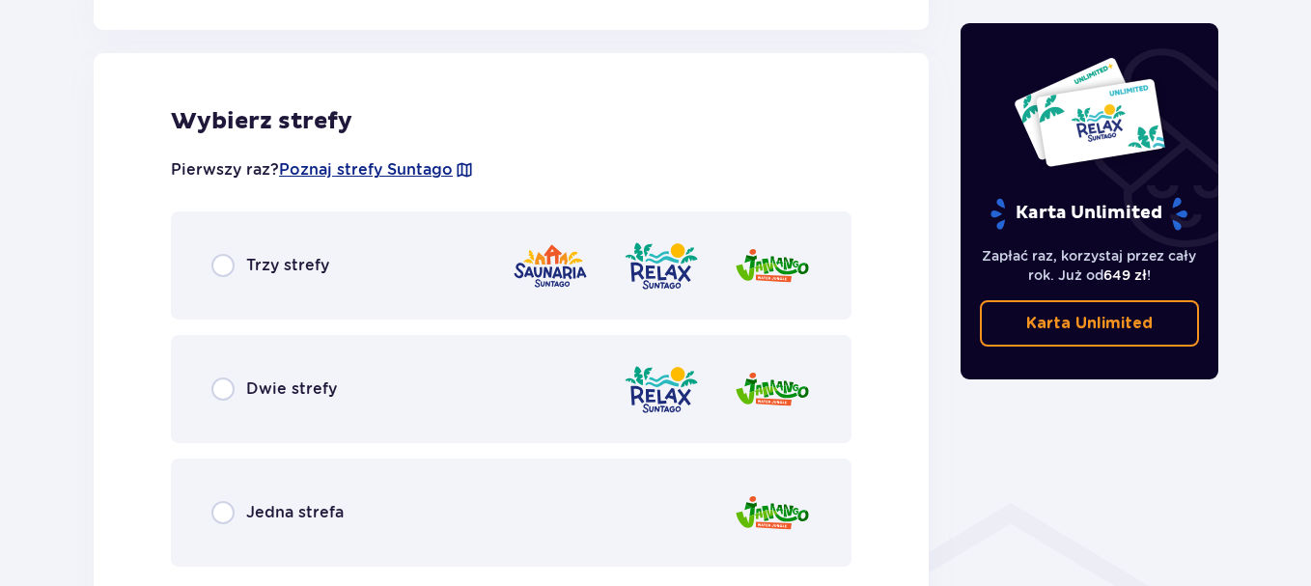
scroll to position [1071, 0]
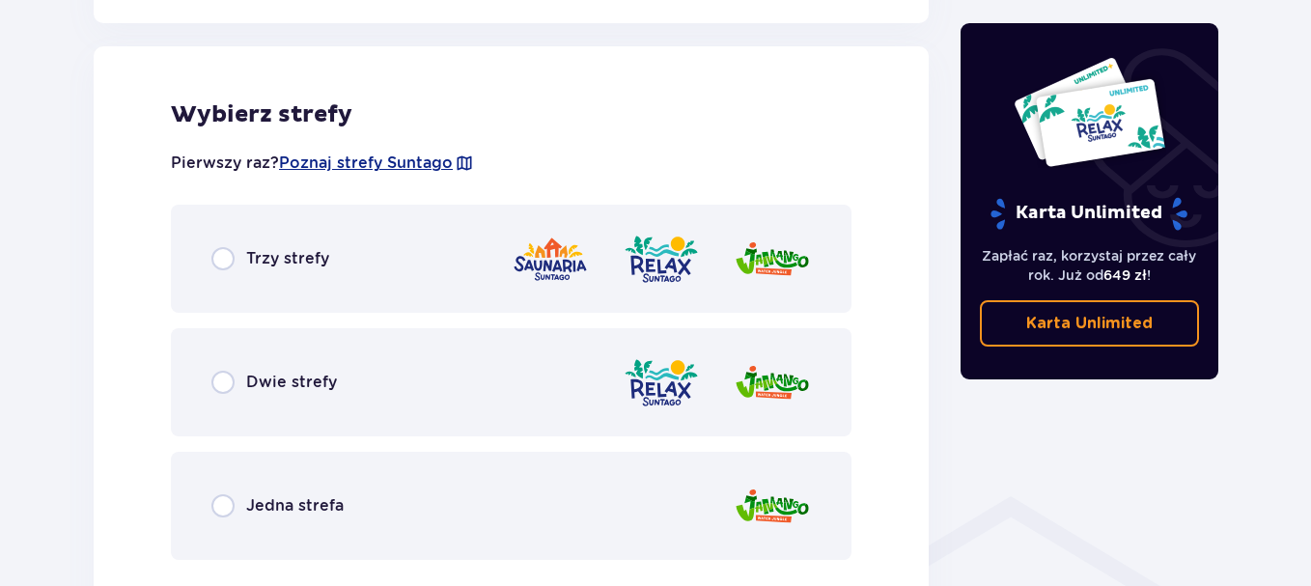
click at [472, 254] on div "Trzy strefy" at bounding box center [511, 259] width 680 height 108
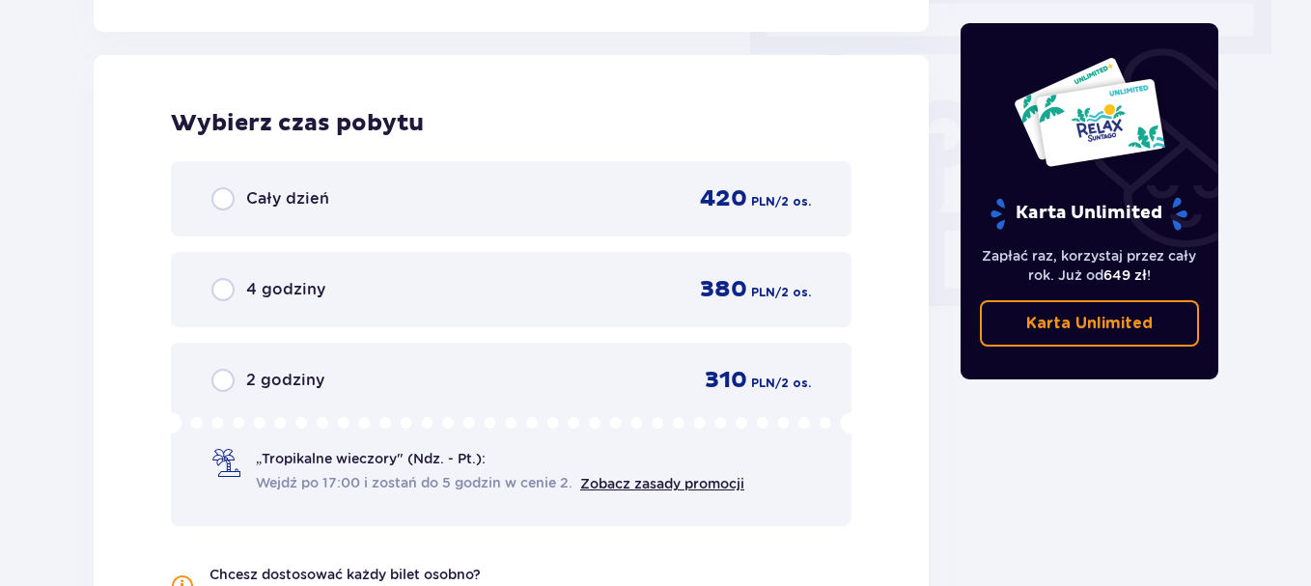
scroll to position [1743, 0]
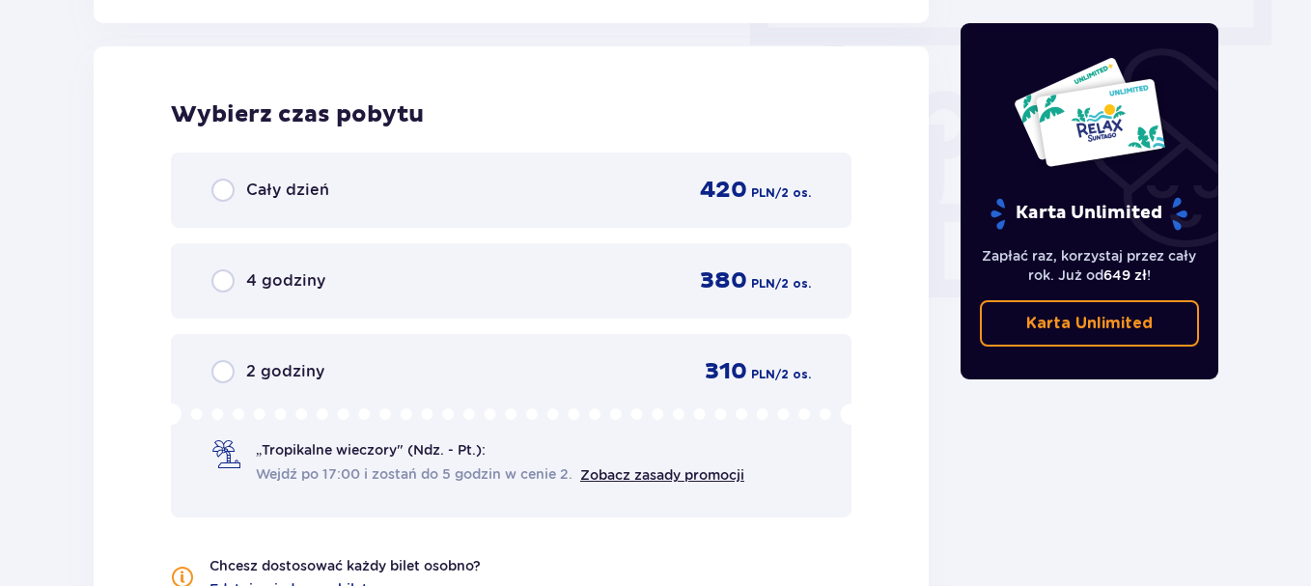
click at [532, 199] on div "Cały dzień 420 PLN / 2 os." at bounding box center [510, 190] width 599 height 29
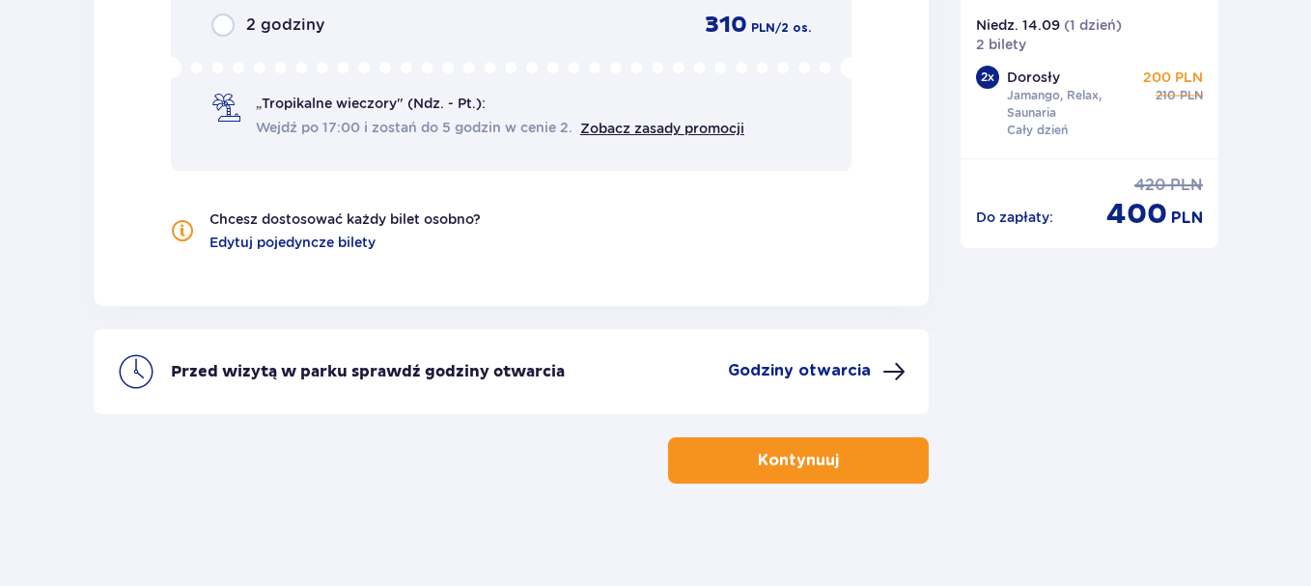
scroll to position [2103, 0]
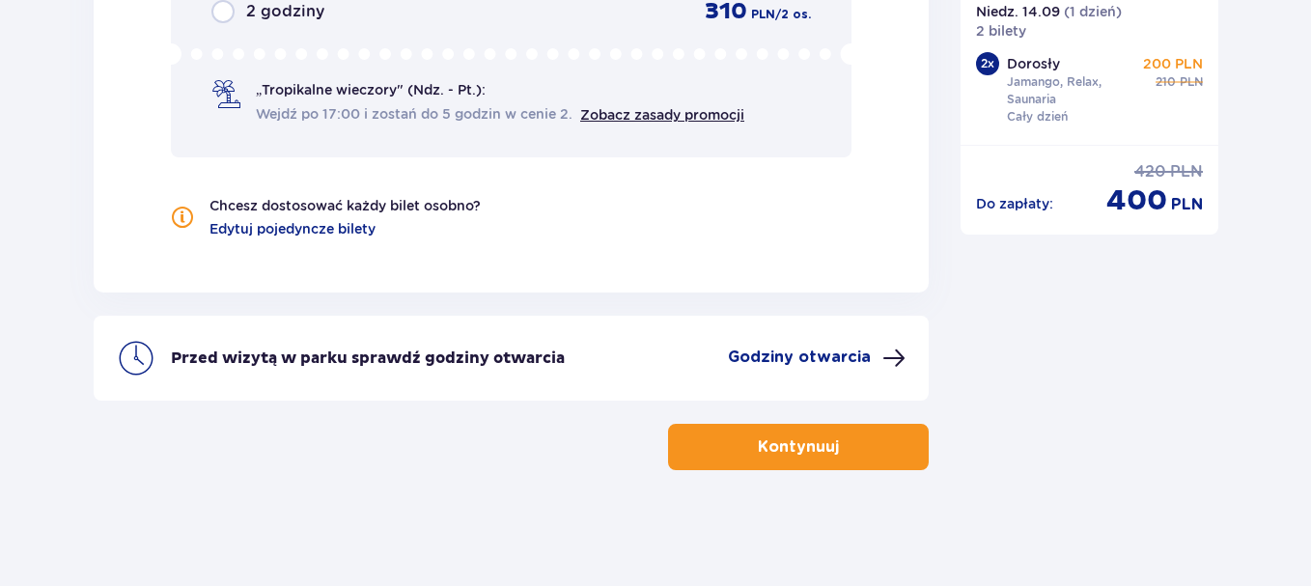
click at [444, 105] on span "Wejdź po 17:00 i zostań do 5 godzin w cenie 2." at bounding box center [414, 113] width 317 height 19
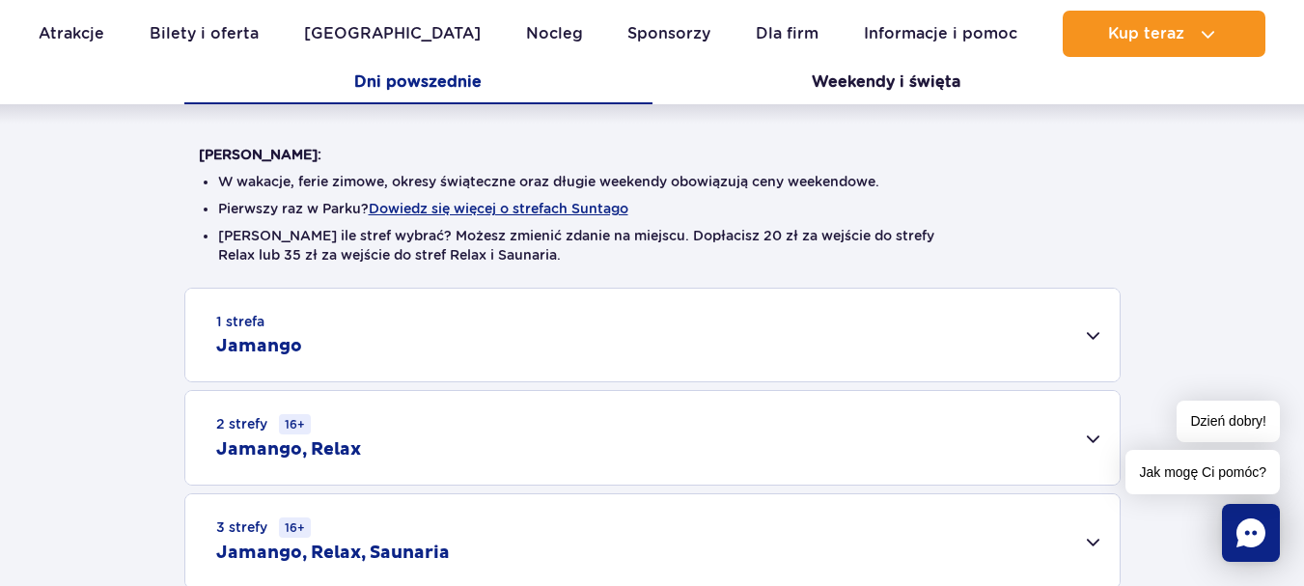
scroll to position [433, 0]
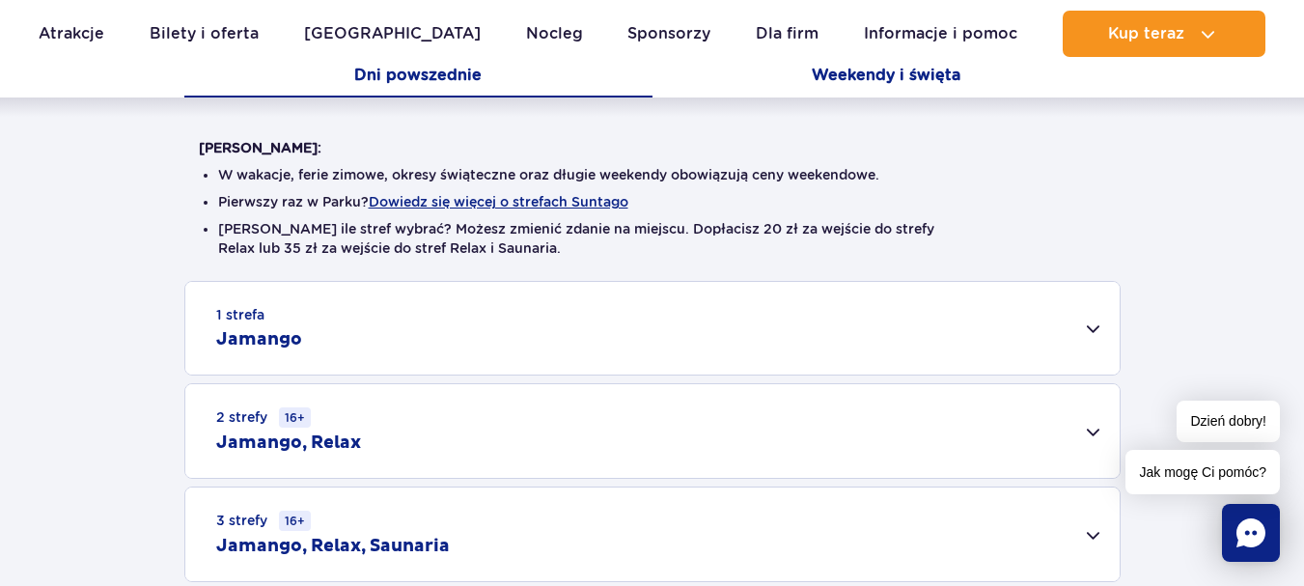
click at [938, 69] on button "Weekendy i święta" at bounding box center [886, 77] width 468 height 41
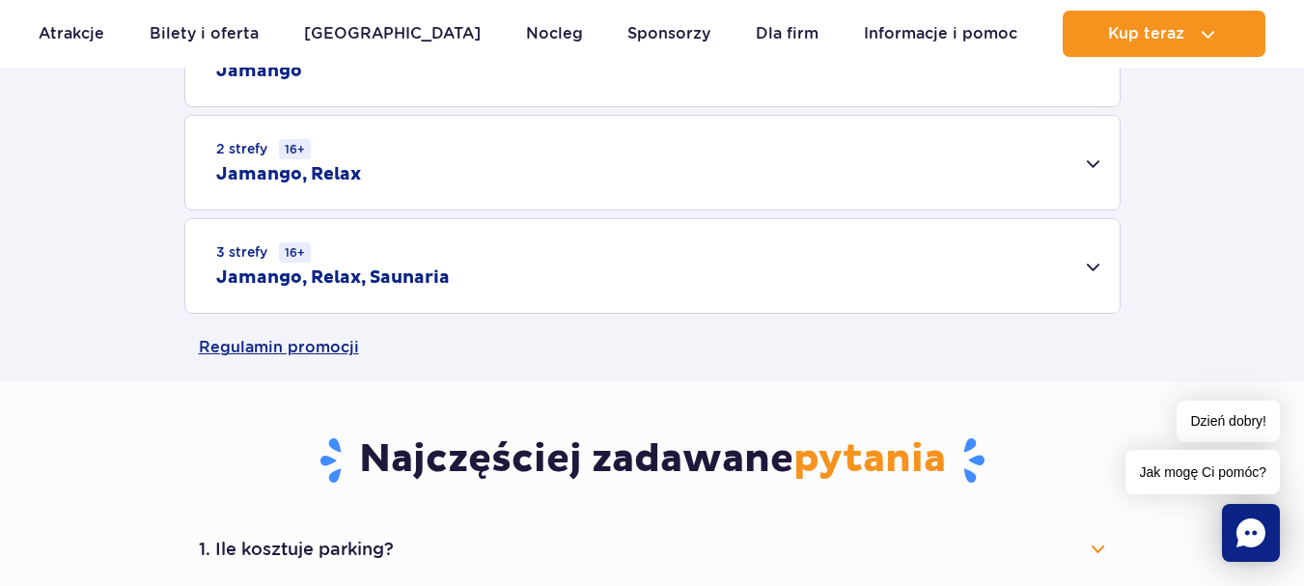
scroll to position [633, 0]
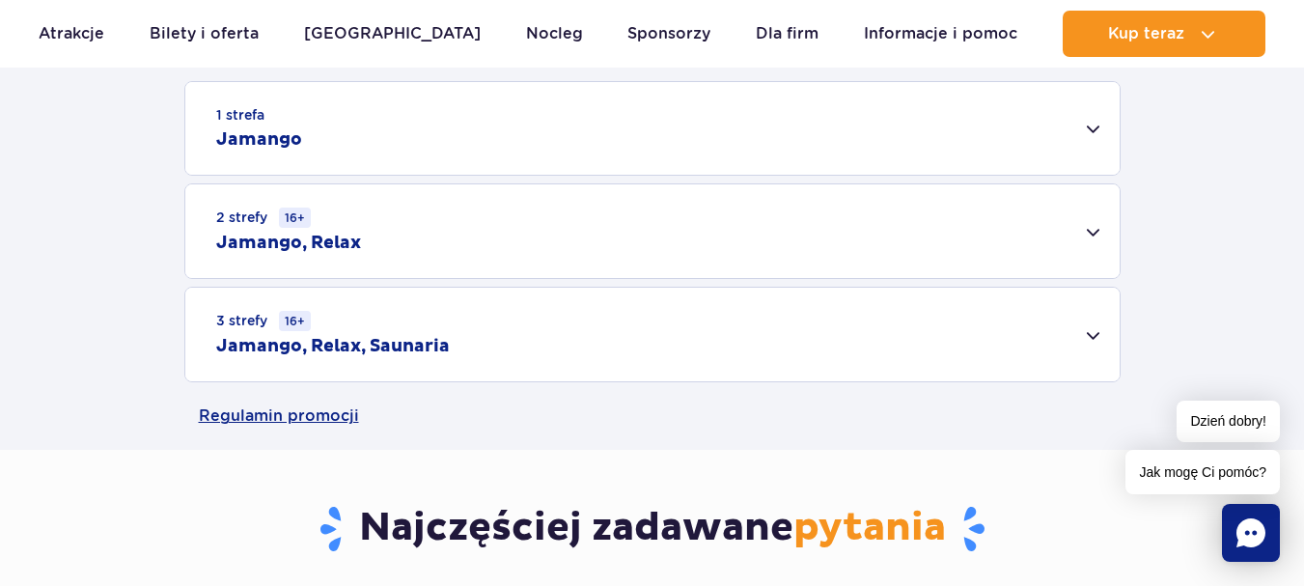
click at [1002, 312] on div "3 strefy 16+ Jamango, Relax, Saunaria" at bounding box center [652, 335] width 934 height 94
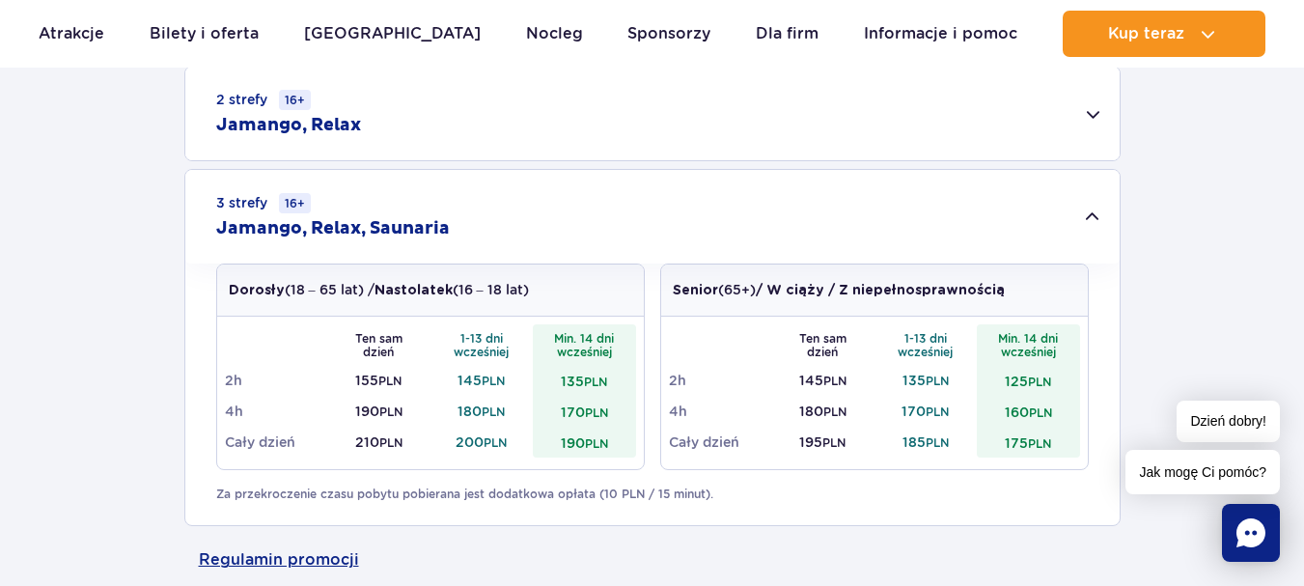
scroll to position [759, 0]
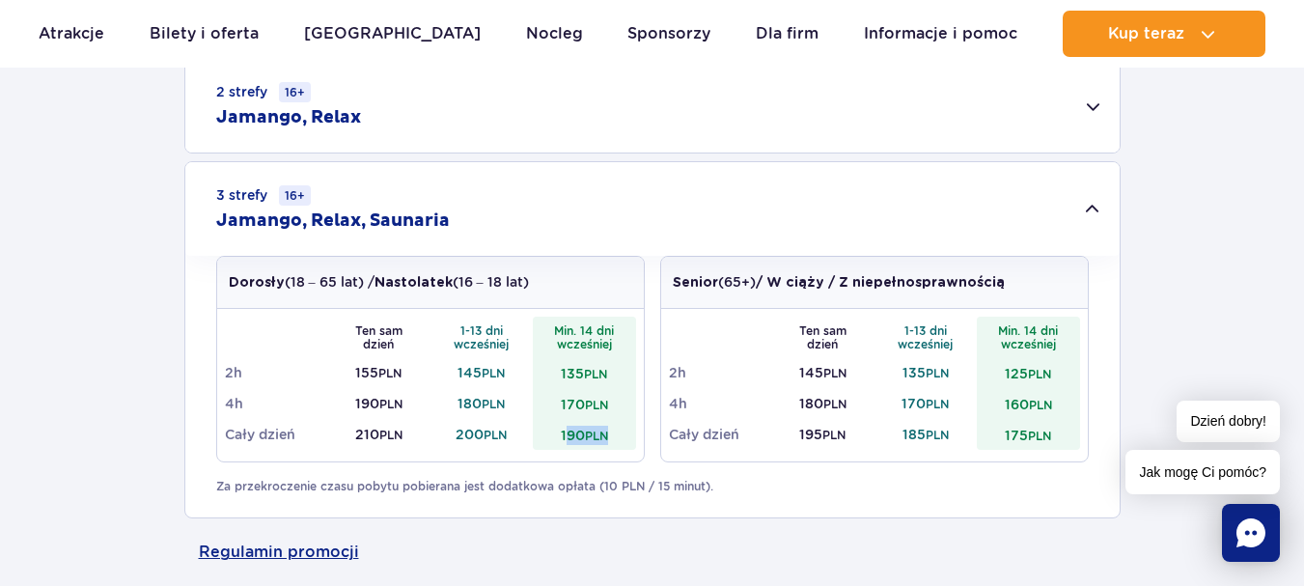
drag, startPoint x: 562, startPoint y: 432, endPoint x: 611, endPoint y: 435, distance: 49.3
click at [611, 435] on td "190 PLN" at bounding box center [584, 434] width 103 height 31
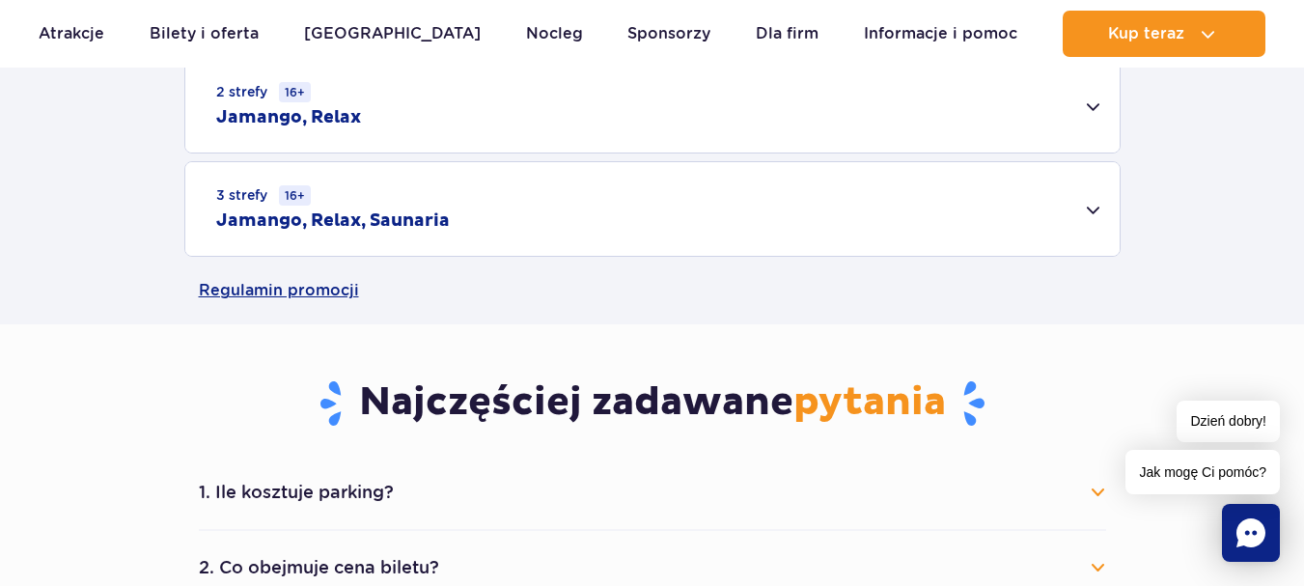
click at [1220, 202] on div "1 strefa Jamango Dorosły (18 – 65 lat) / Nastolatek (16 – 18 lat) Ten sam dzień…" at bounding box center [652, 106] width 1304 height 301
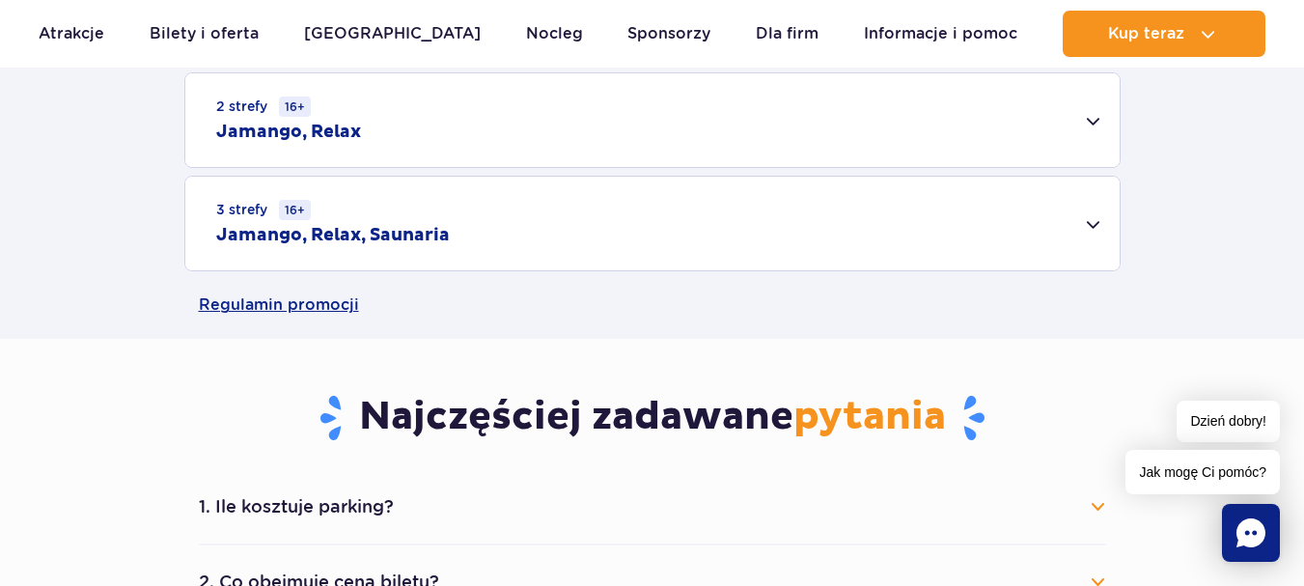
scroll to position [559, 0]
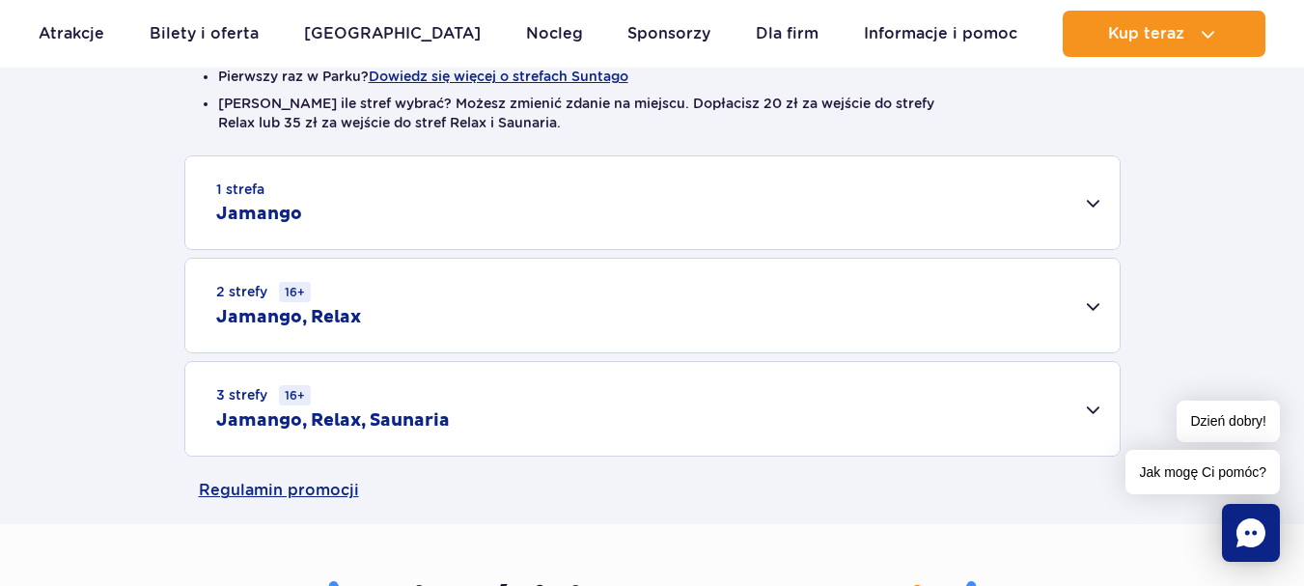
click at [730, 408] on div "3 strefy 16+ Jamango, Relax, Saunaria" at bounding box center [652, 409] width 934 height 94
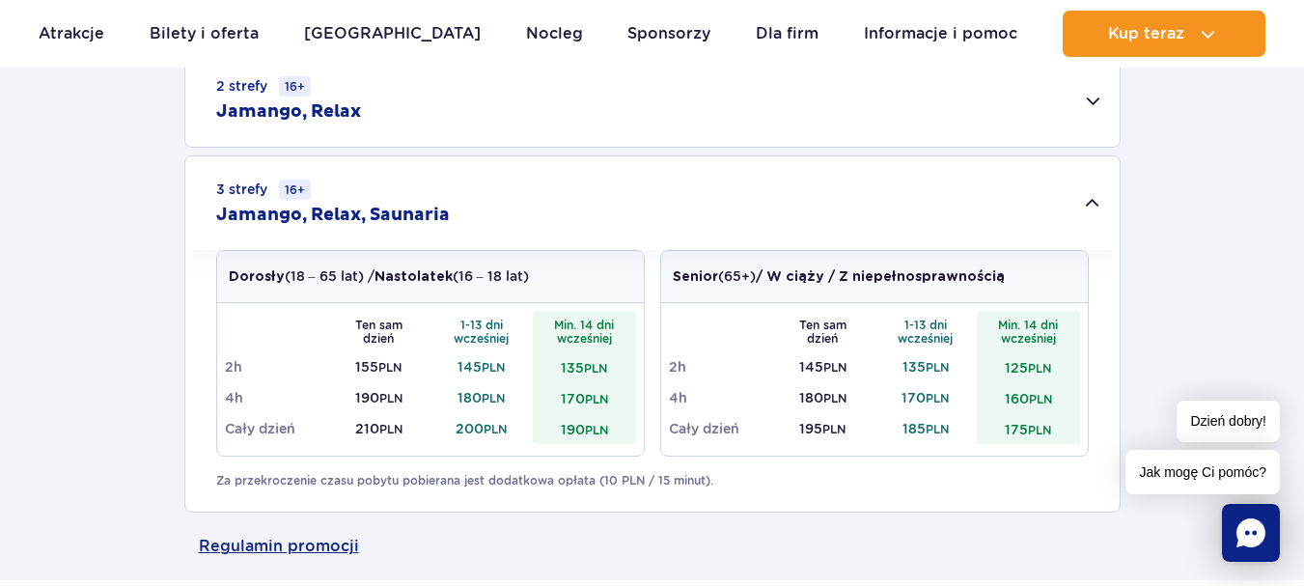
scroll to position [779, 0]
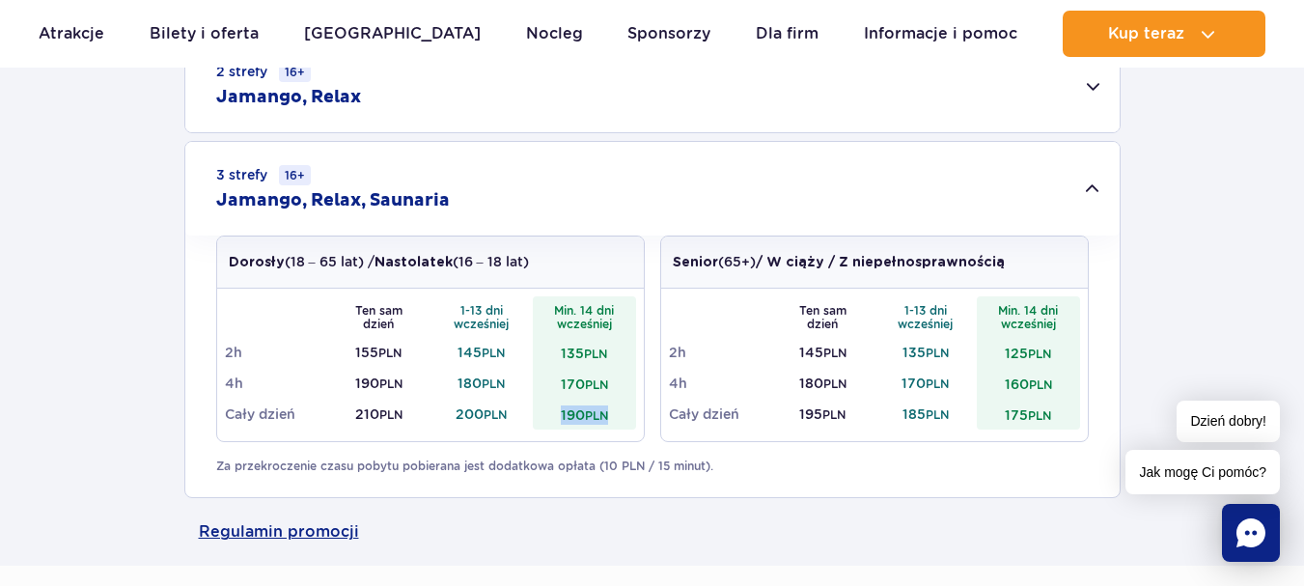
drag, startPoint x: 558, startPoint y: 412, endPoint x: 622, endPoint y: 414, distance: 63.7
click at [622, 414] on td "190 PLN" at bounding box center [584, 414] width 103 height 31
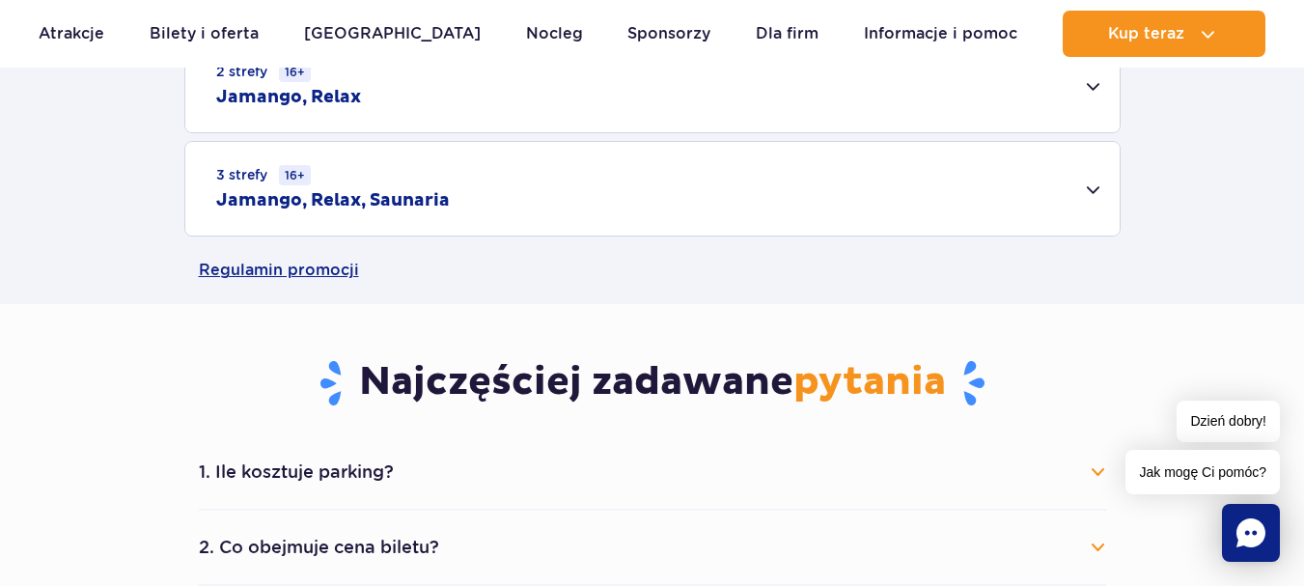
click at [866, 114] on div "2 strefy 16+ Jamango, Relax" at bounding box center [652, 86] width 934 height 94
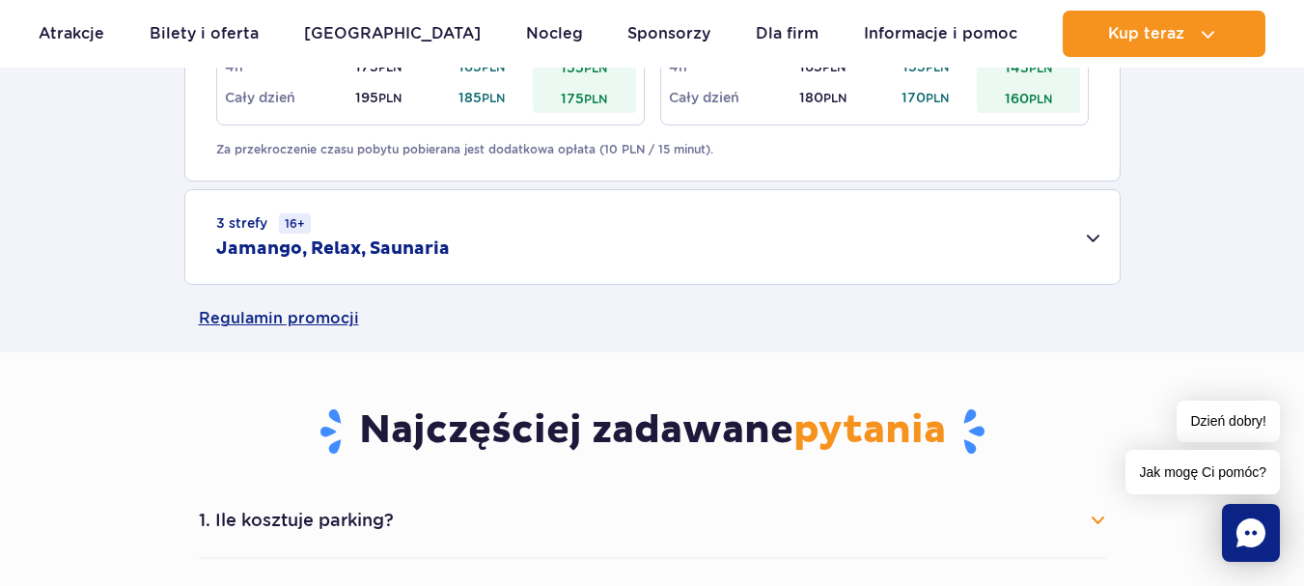
scroll to position [1036, 0]
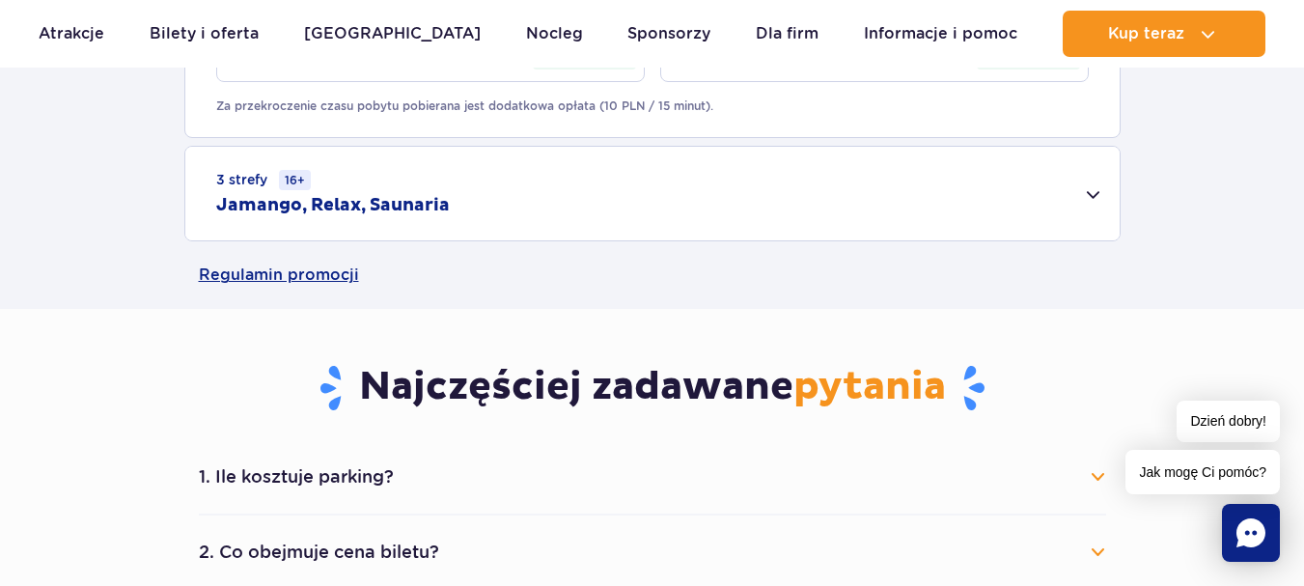
click at [1056, 220] on div "3 strefy 16+ Jamango, Relax, Saunaria" at bounding box center [652, 194] width 934 height 94
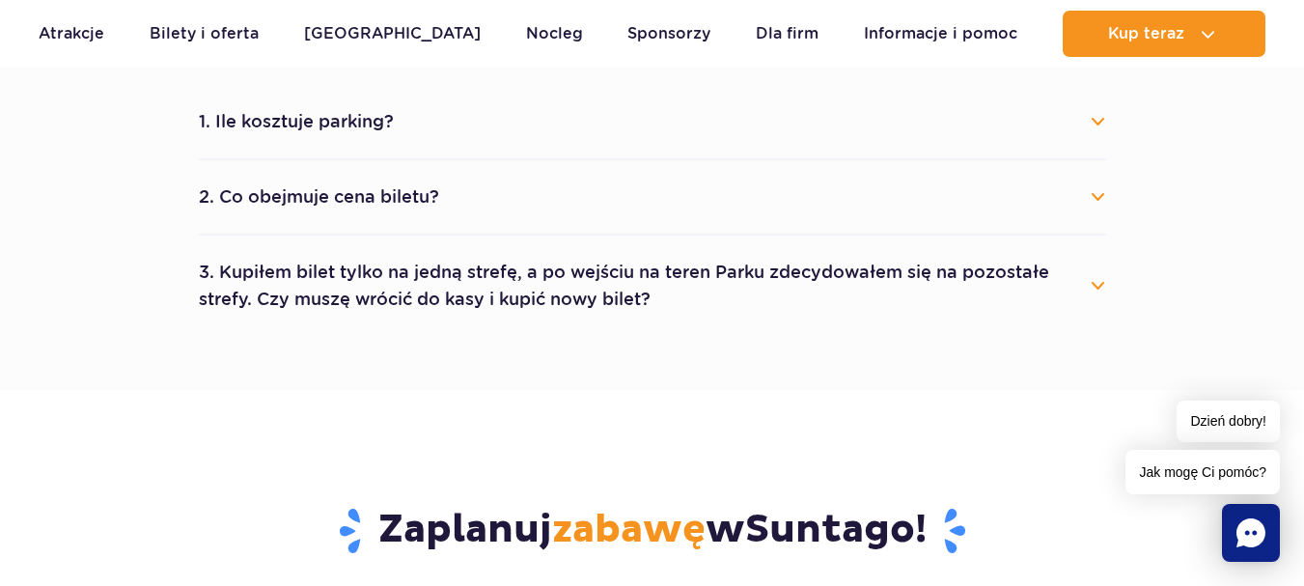
scroll to position [1706, 0]
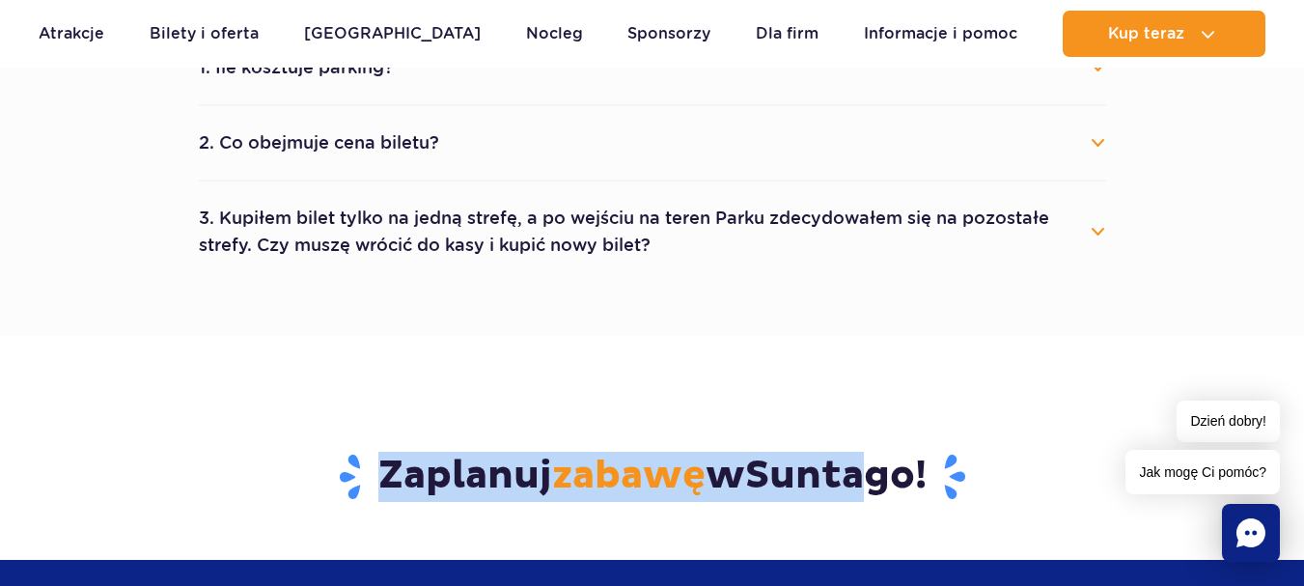
drag, startPoint x: 883, startPoint y: 440, endPoint x: 880, endPoint y: 458, distance: 18.6
click at [880, 458] on div "Zaplanuj zabawę w Suntago !" at bounding box center [651, 448] width 1159 height 224
click at [880, 458] on span "Suntago" at bounding box center [830, 476] width 170 height 48
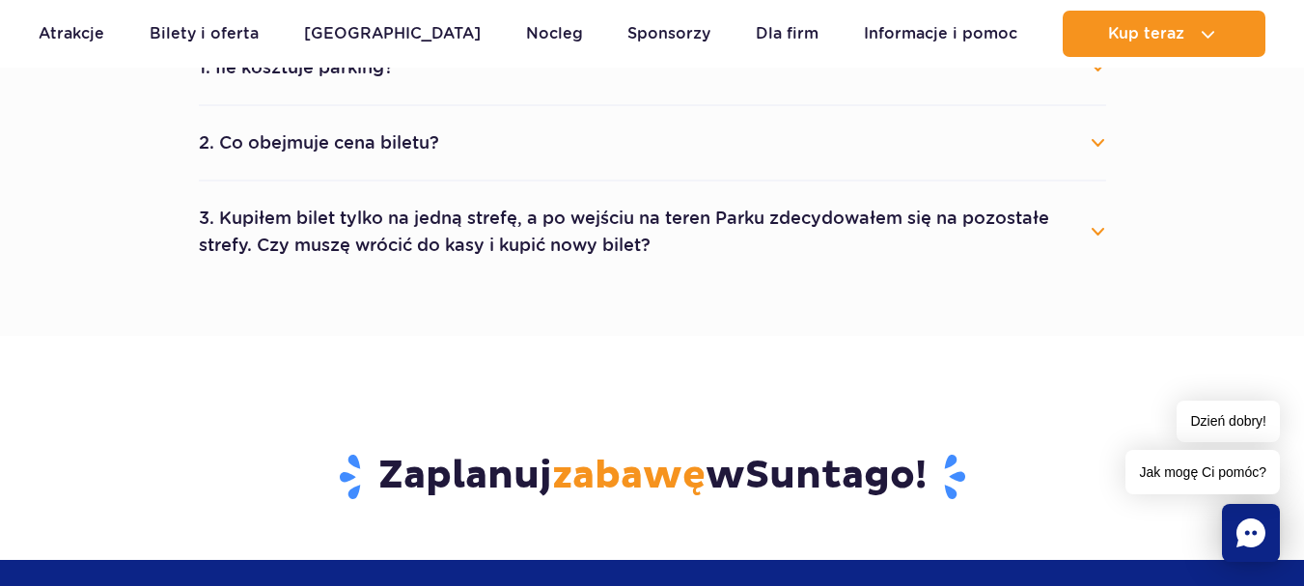
click at [1298, 275] on section "Najczęściej zadawane pytania 1. Ile kosztuje parking? Parking kosztuje 25 zł za…" at bounding box center [652, 118] width 1304 height 436
drag, startPoint x: 1299, startPoint y: 276, endPoint x: 1309, endPoint y: 277, distance: 9.7
click at [1303, 277] on html "Przejdź do menu Przejdź do treści Przejdź do stopki Mapa serwisu Dzień dobry! J…" at bounding box center [652, 521] width 1304 height 4455
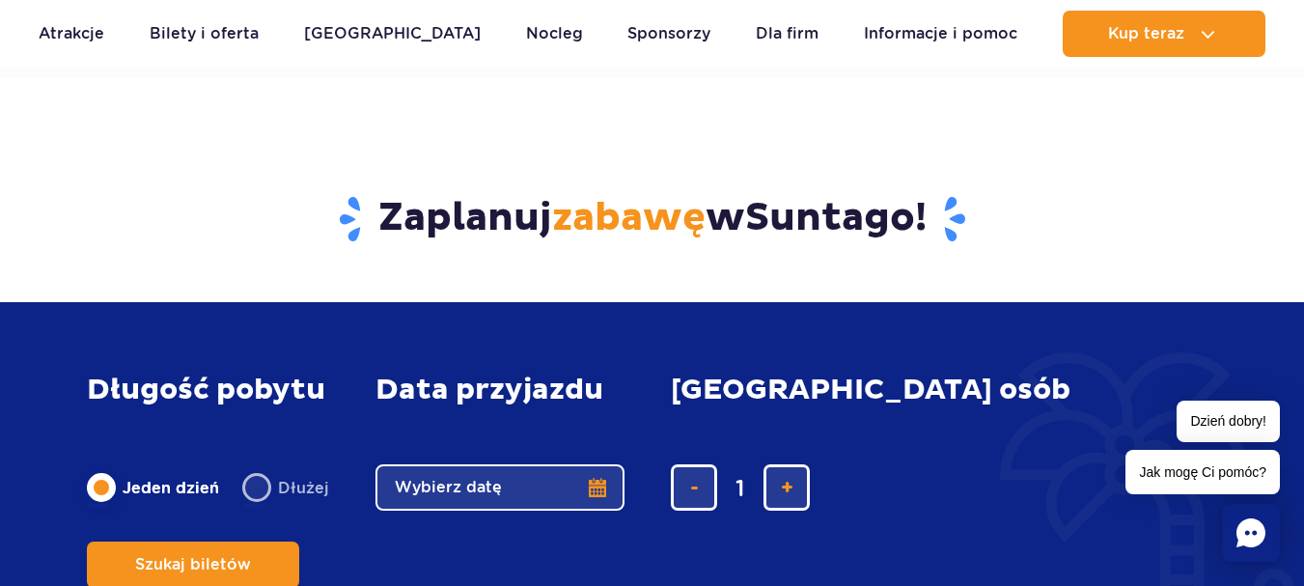
scroll to position [2065, 0]
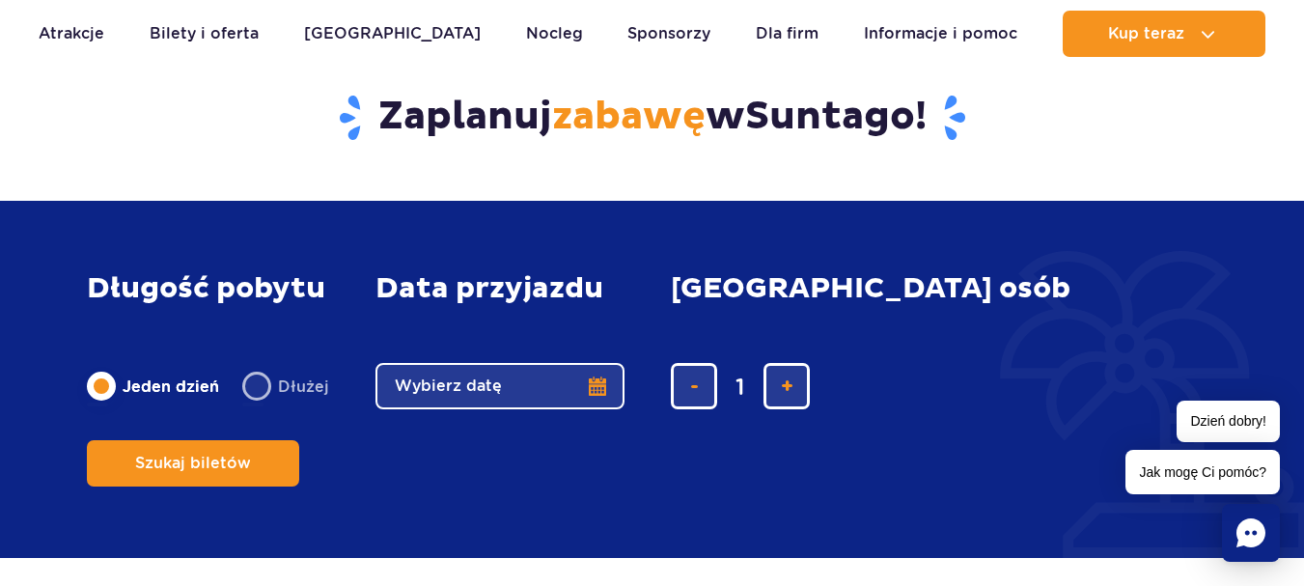
click at [538, 409] on button "Wybierz datę" at bounding box center [499, 386] width 249 height 46
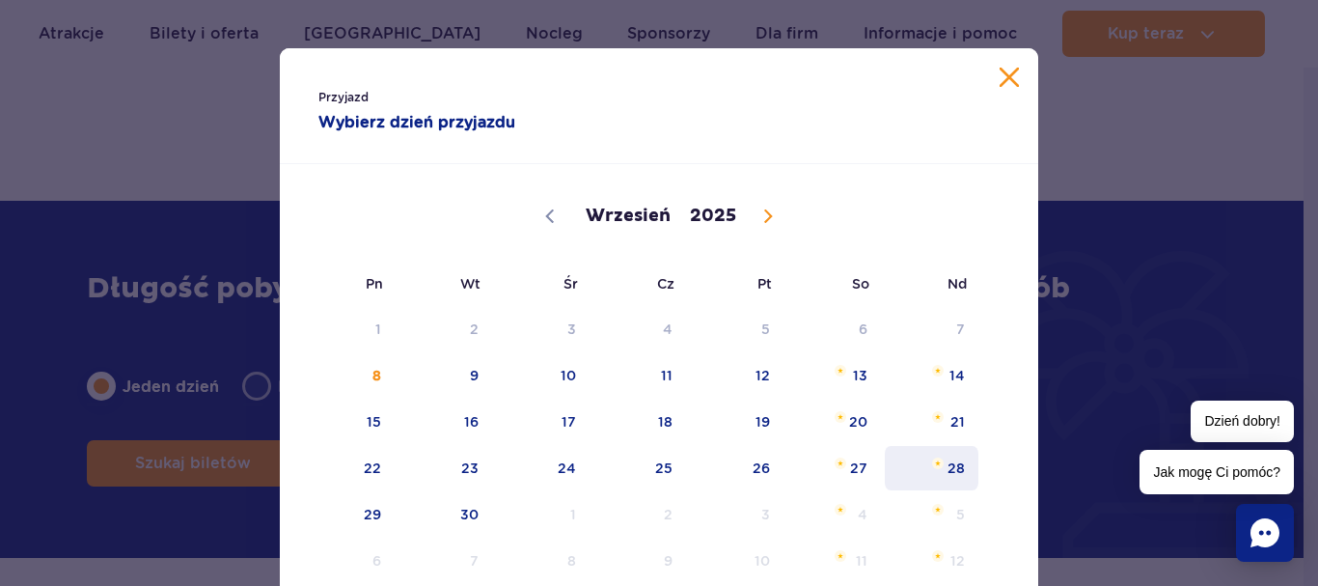
click at [949, 454] on span "28" at bounding box center [931, 468] width 97 height 44
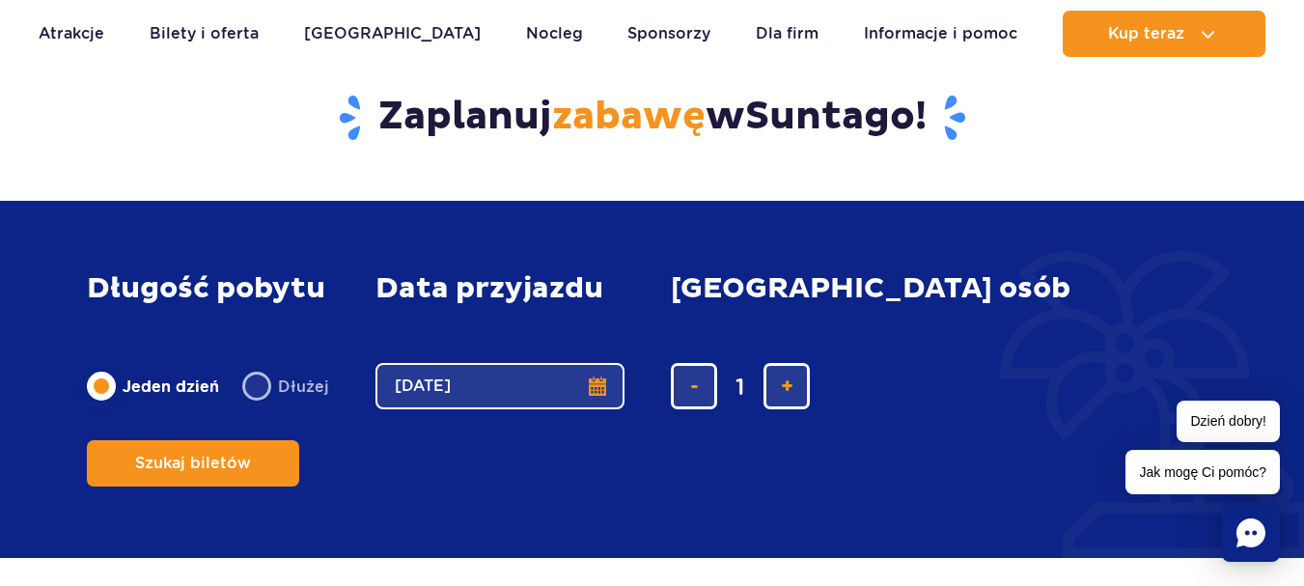
click at [949, 454] on form "Długość pobytu długość pobytu w głównej treści Jeden dzień Dłużej Data przyjazd…" at bounding box center [652, 379] width 1130 height 291
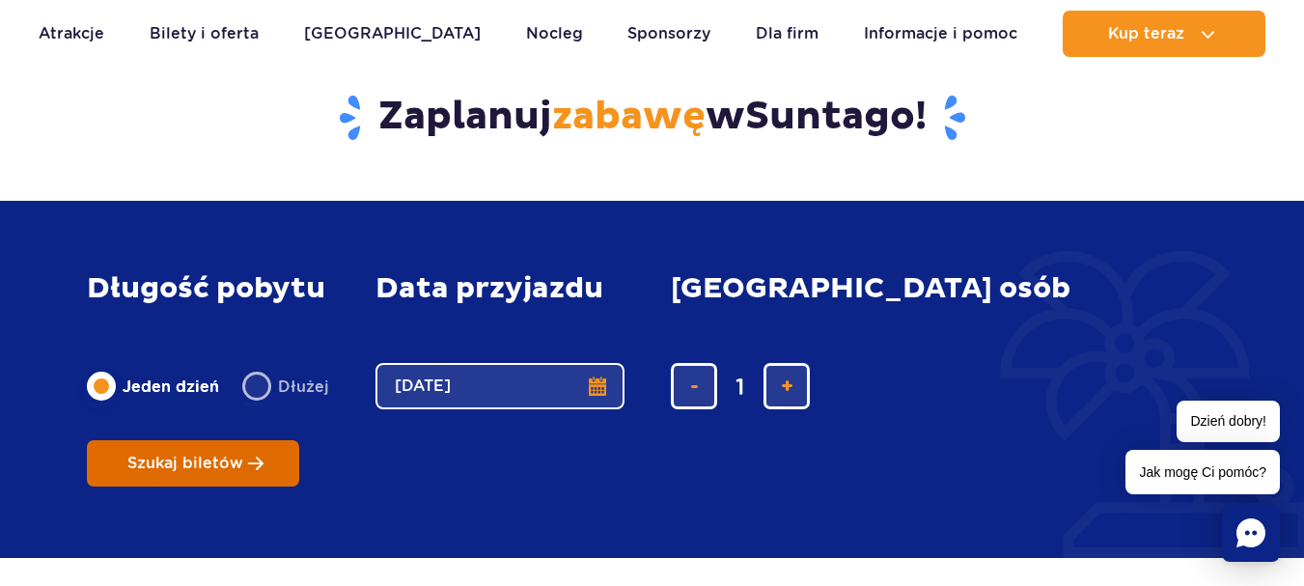
click at [299, 441] on button "Szukaj biletów" at bounding box center [193, 463] width 212 height 46
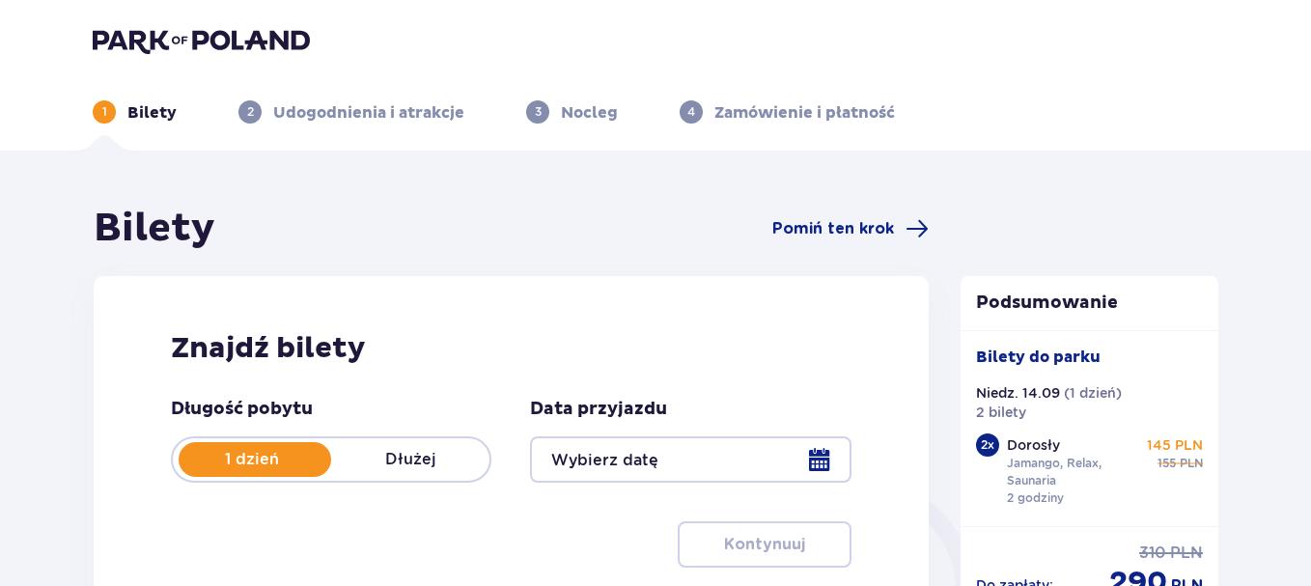
type input "[DATE]"
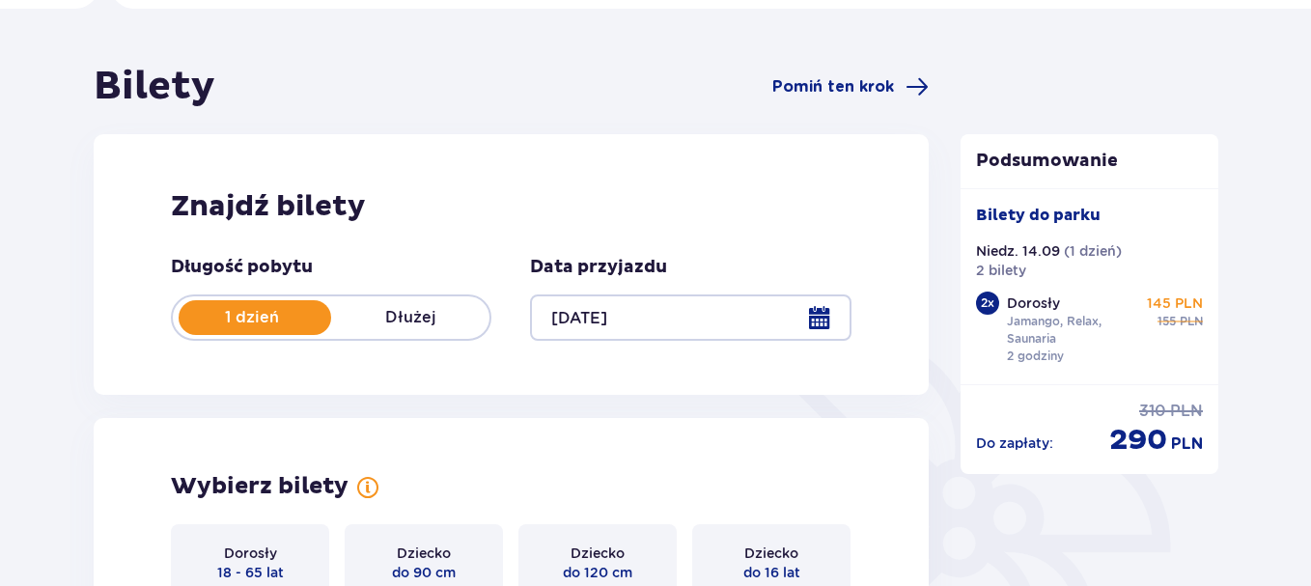
click at [1310, 151] on html "1 Bilety 2 Udogodnienia i atrakcje 3 Nocleg 4 Zamówienie i płatność Bilety Pomi…" at bounding box center [655, 151] width 1311 height 586
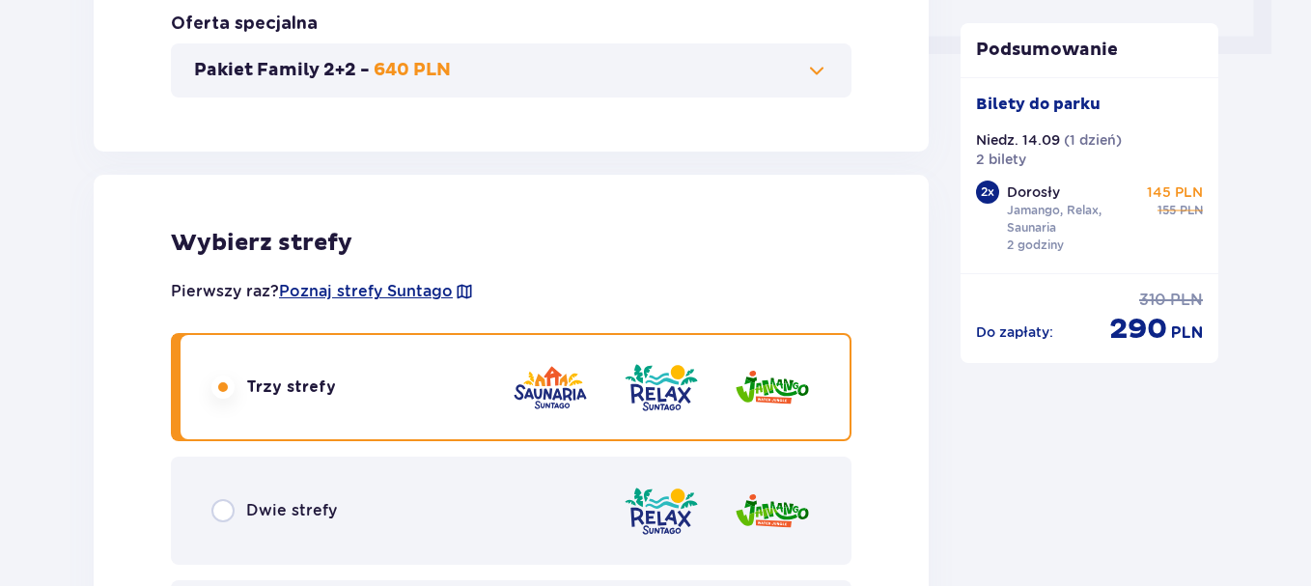
scroll to position [948, 0]
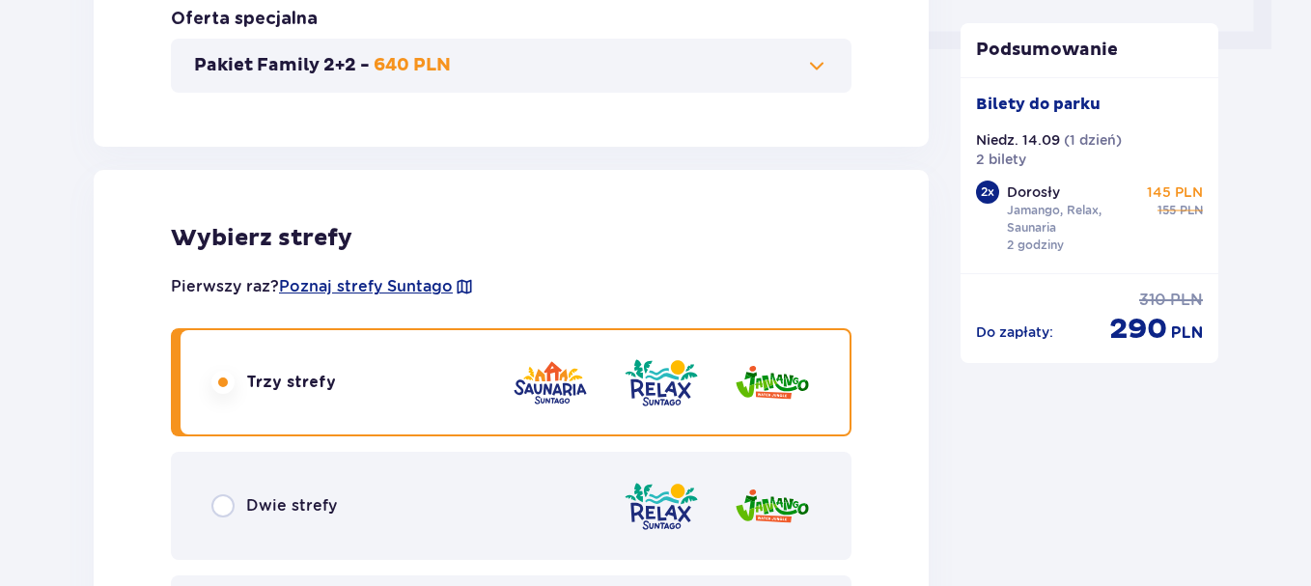
click at [225, 399] on div "Trzy strefy" at bounding box center [511, 382] width 680 height 108
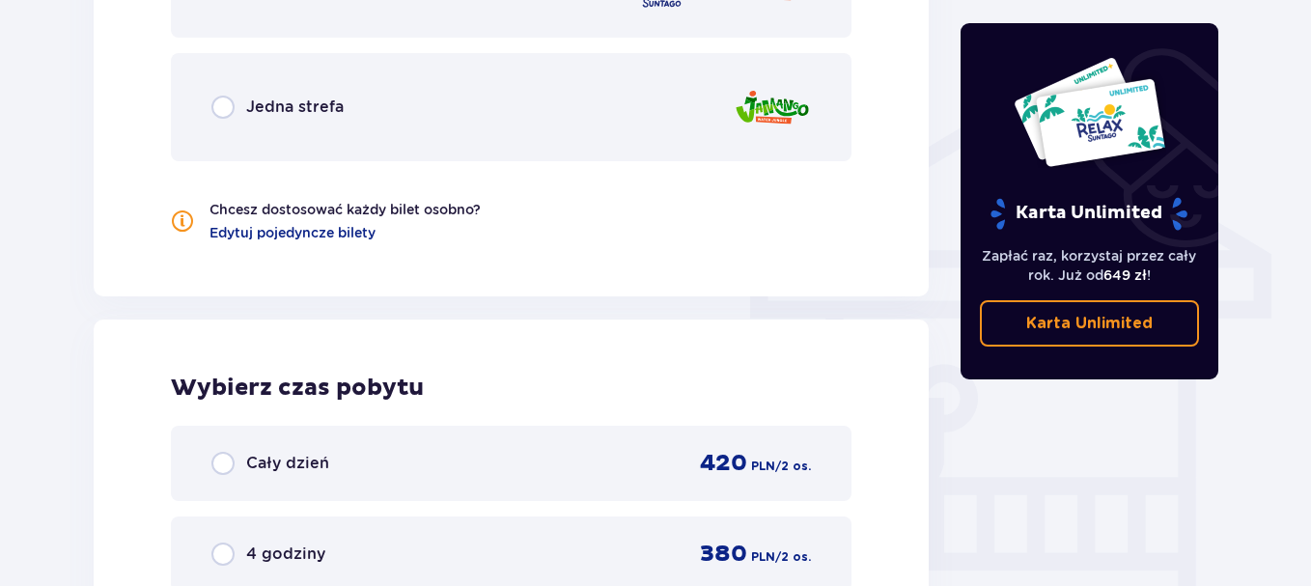
scroll to position [1743, 0]
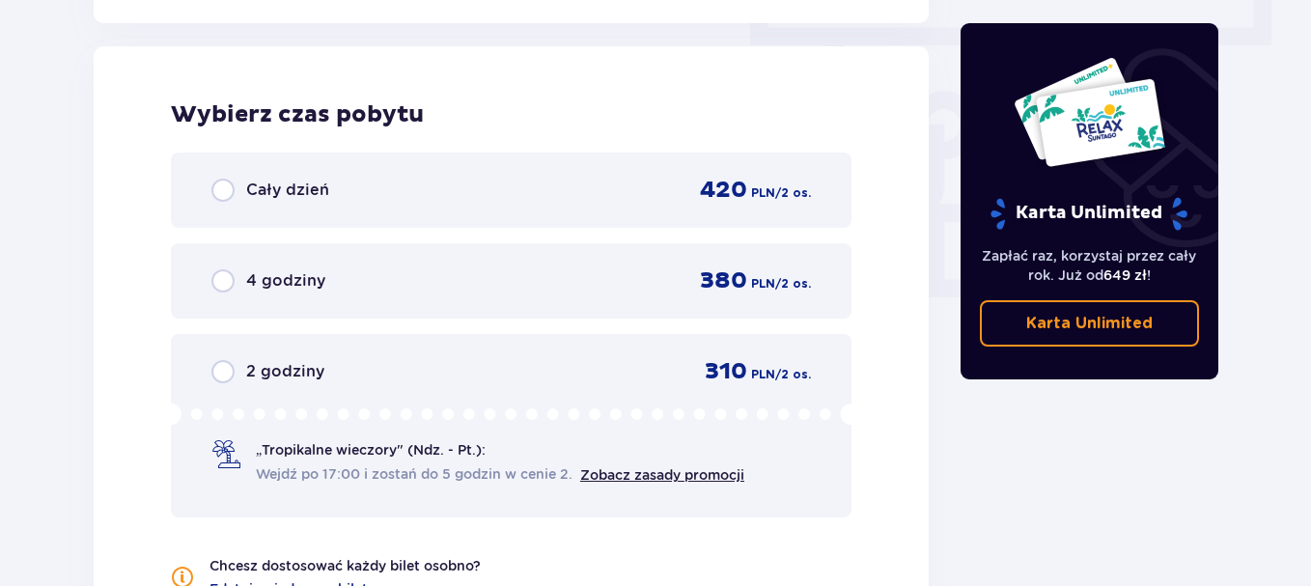
click at [469, 184] on div "Cały dzień 420 PLN / 2 os." at bounding box center [510, 190] width 599 height 29
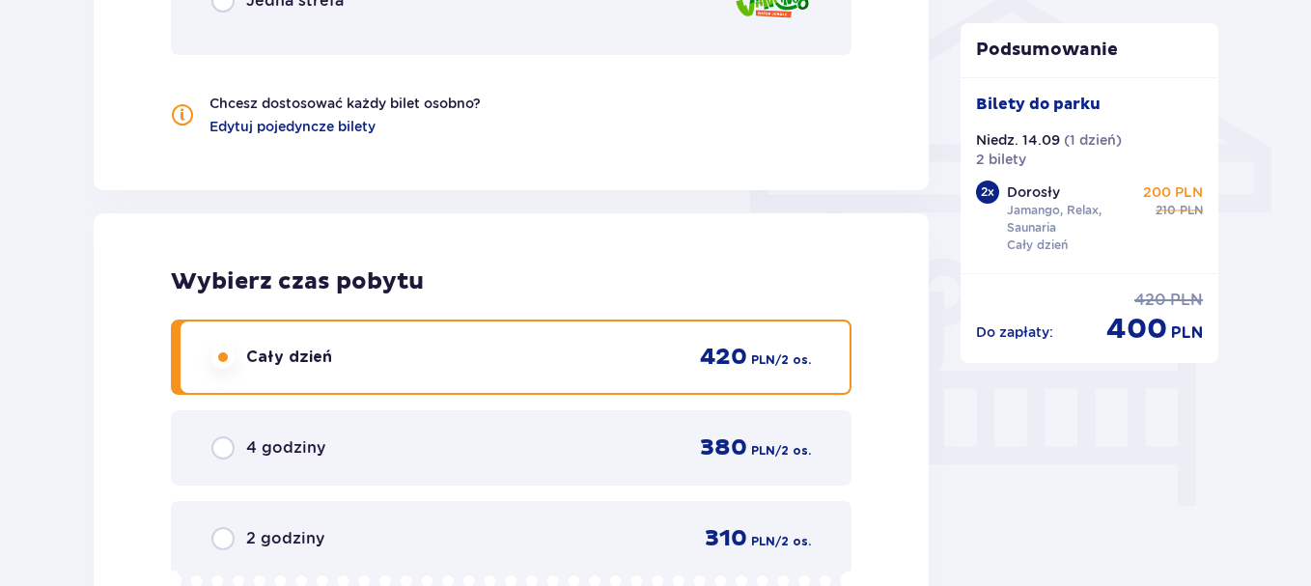
scroll to position [1705, 0]
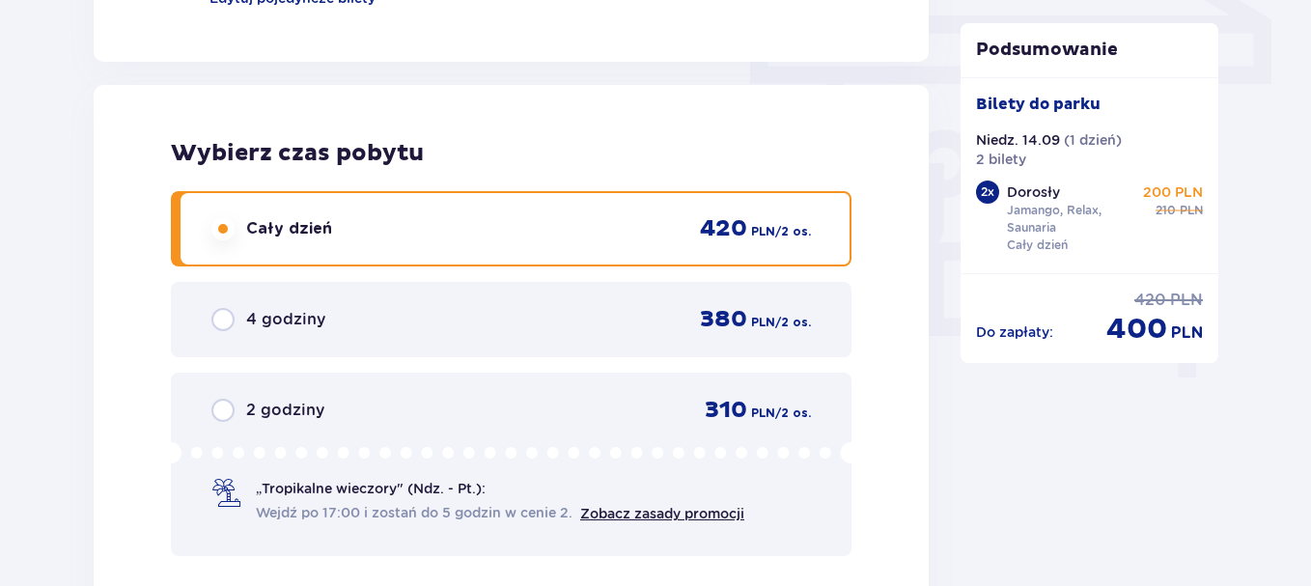
click at [556, 507] on span "Wejdź po 17:00 i zostań do 5 godzin w cenie 2." at bounding box center [414, 512] width 317 height 19
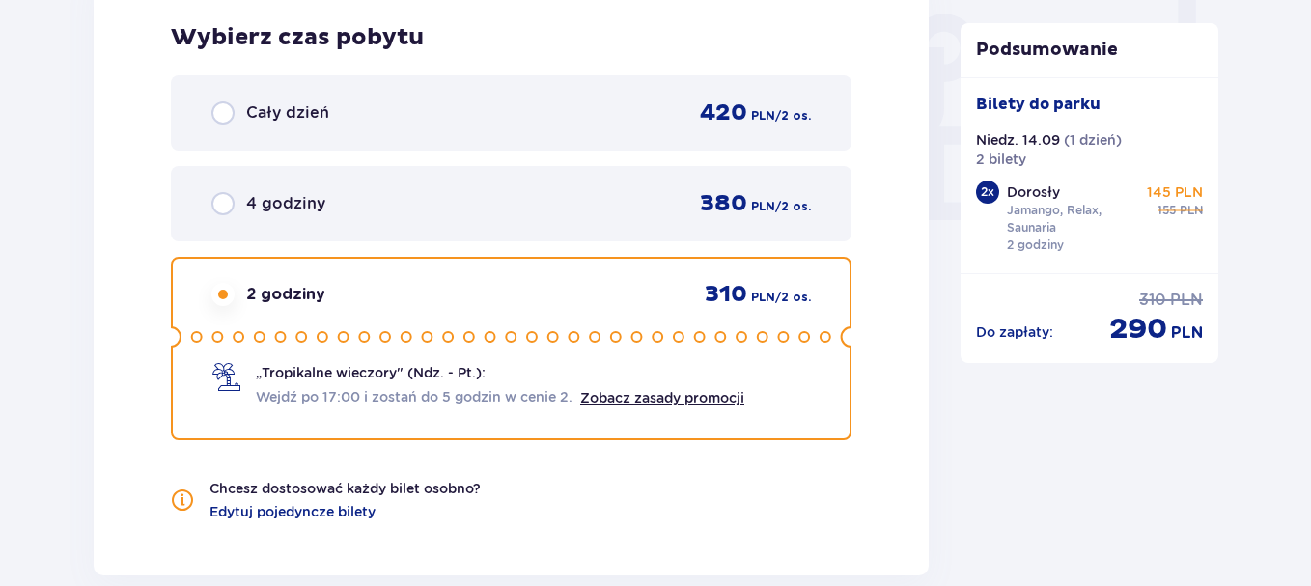
scroll to position [1723, 0]
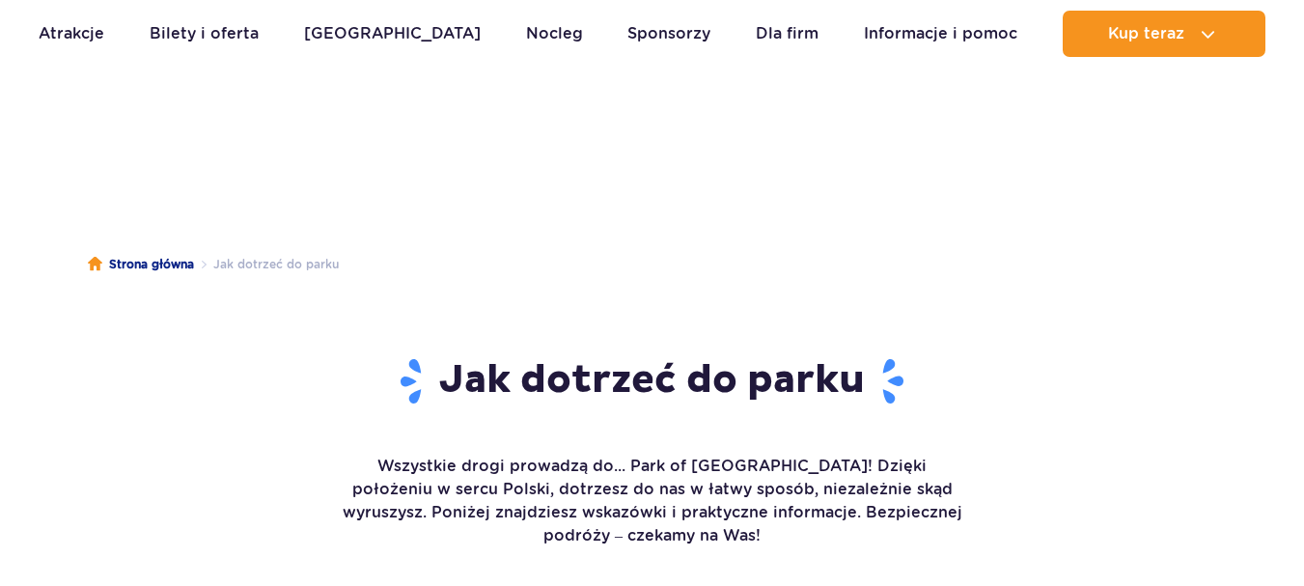
scroll to position [201, 0]
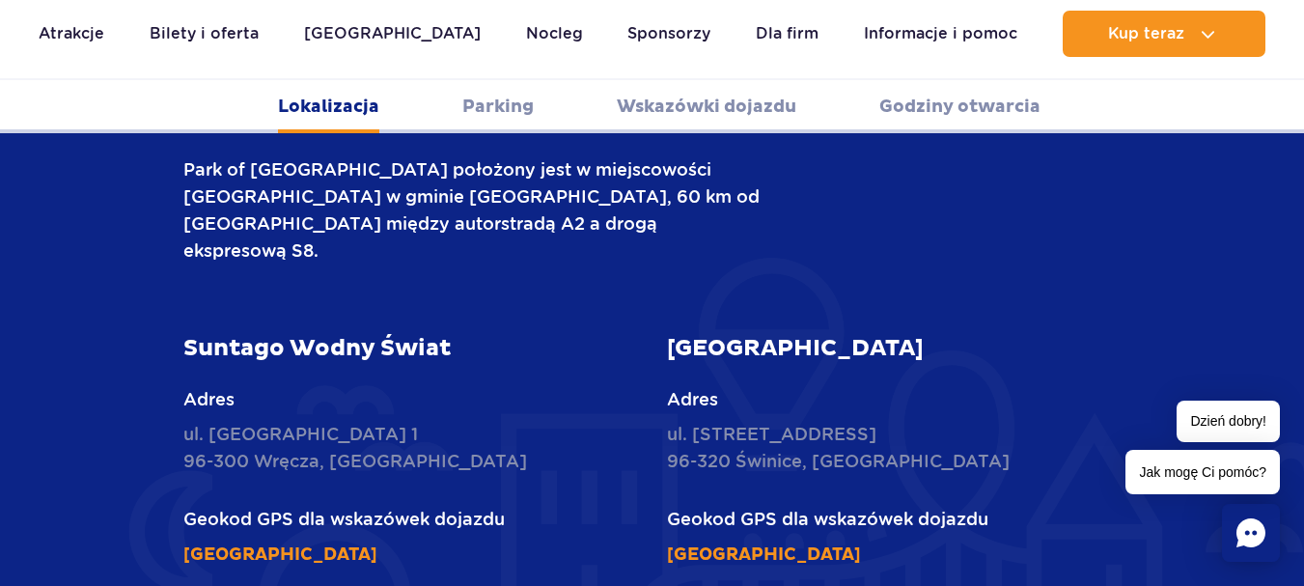
scroll to position [823, 0]
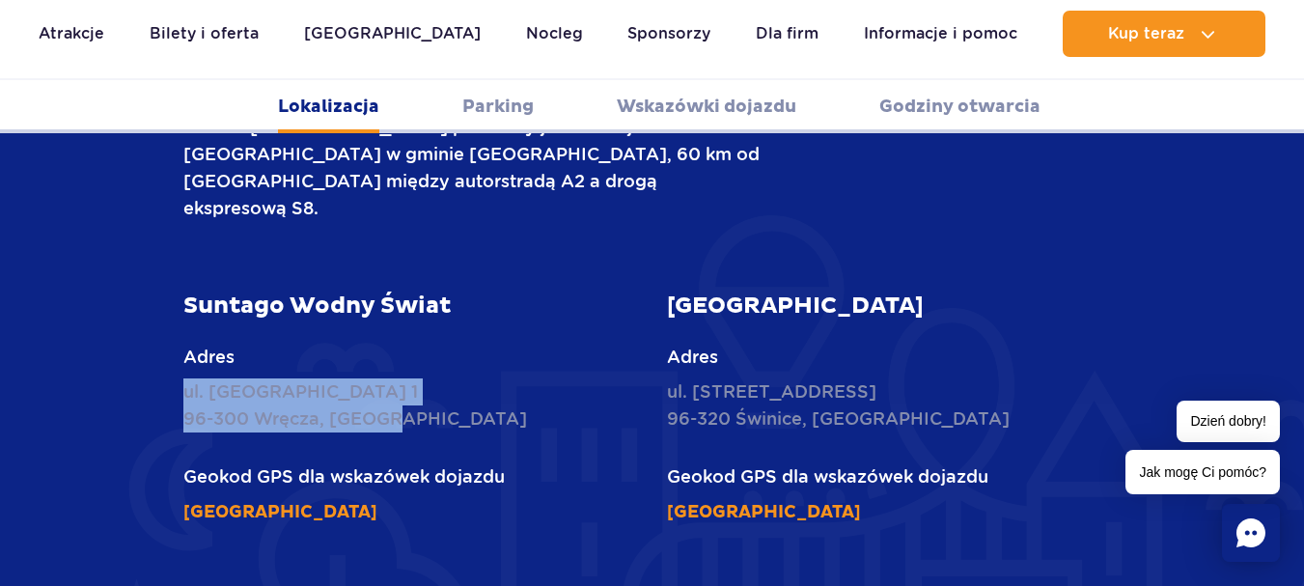
drag, startPoint x: 402, startPoint y: 368, endPoint x: 129, endPoint y: 334, distance: 275.2
click at [129, 334] on div "Lokalizacja Park of [GEOGRAPHIC_DATA] położony jest w miejscowości [GEOGRAPHIC_…" at bounding box center [651, 532] width 1159 height 1010
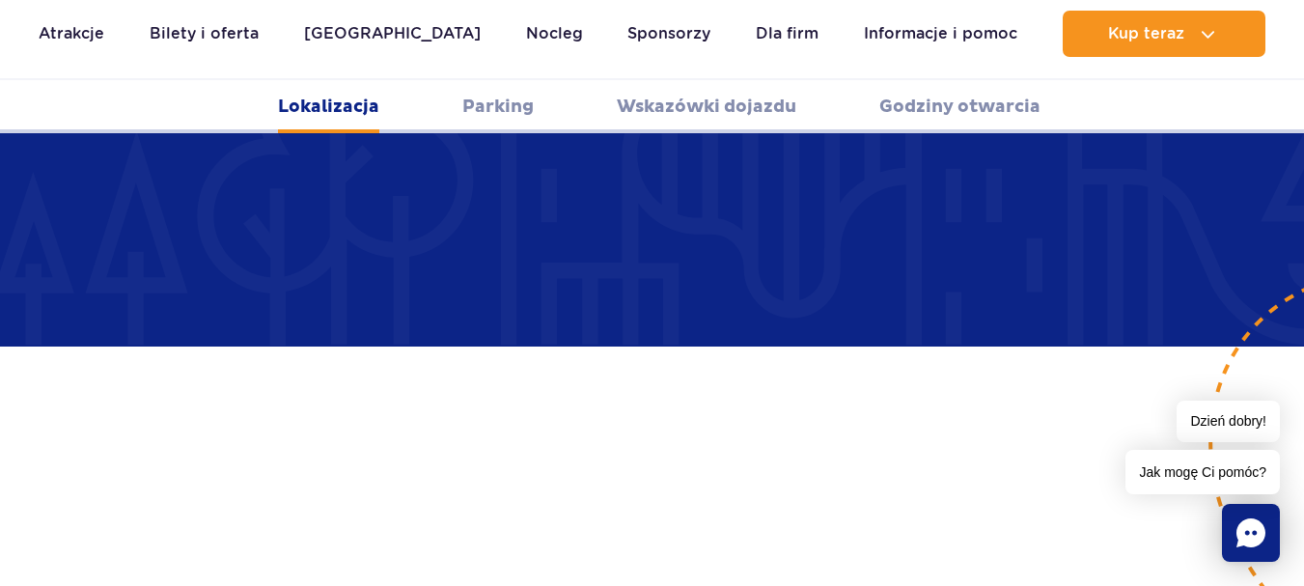
scroll to position [1292, 0]
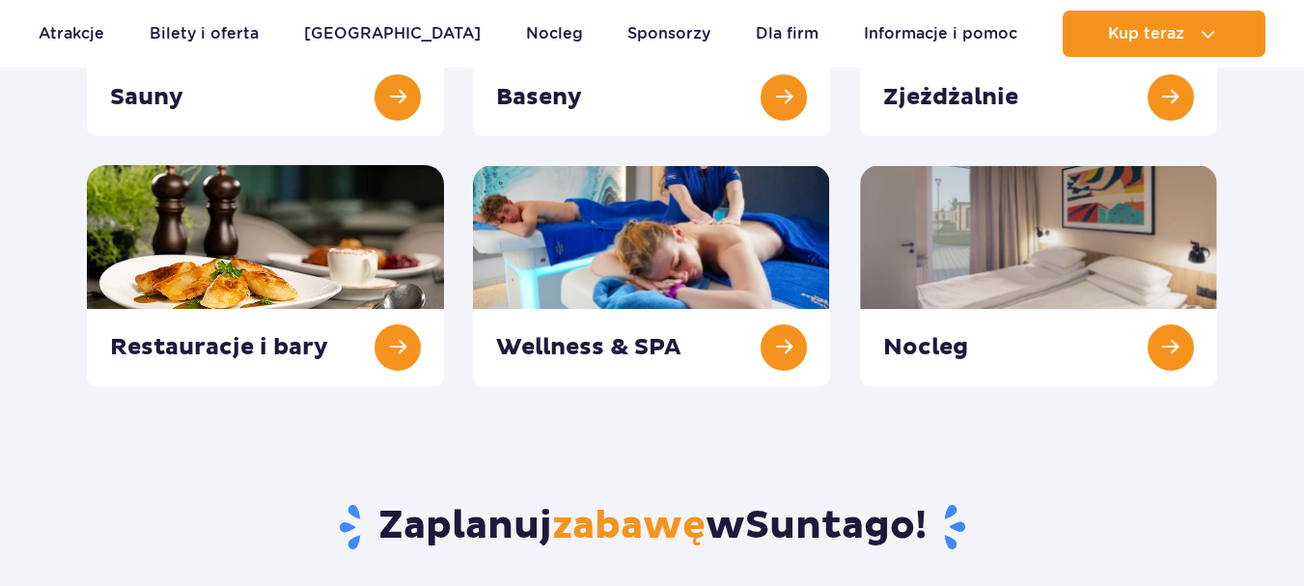
scroll to position [456, 0]
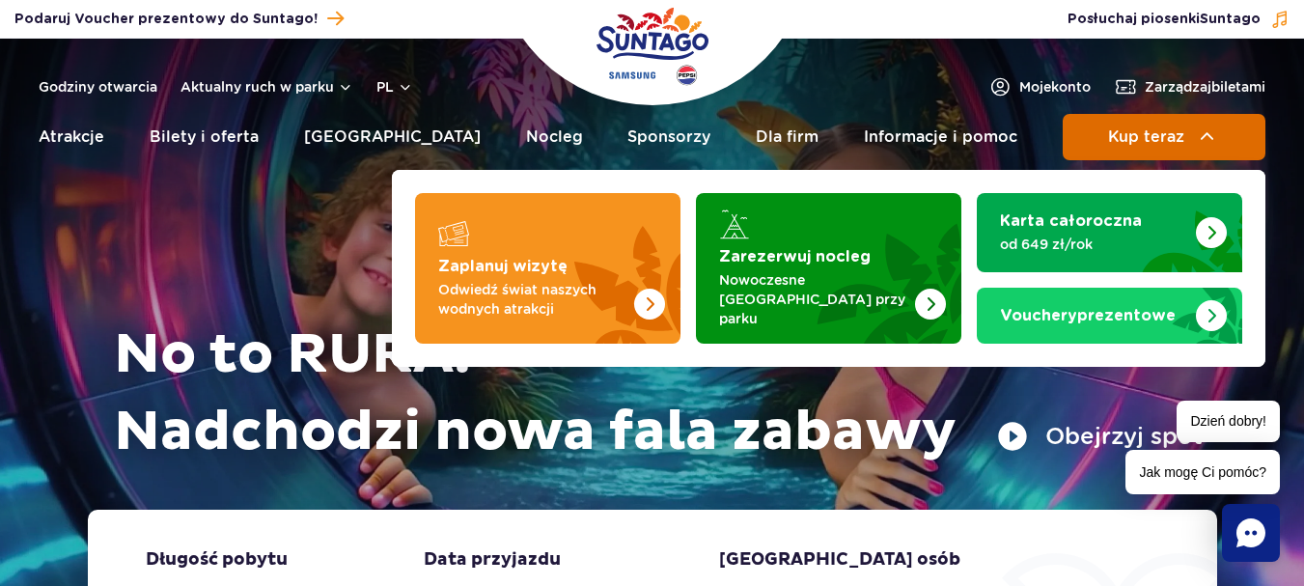
click at [1178, 139] on span "Kup teraz" at bounding box center [1146, 136] width 76 height 17
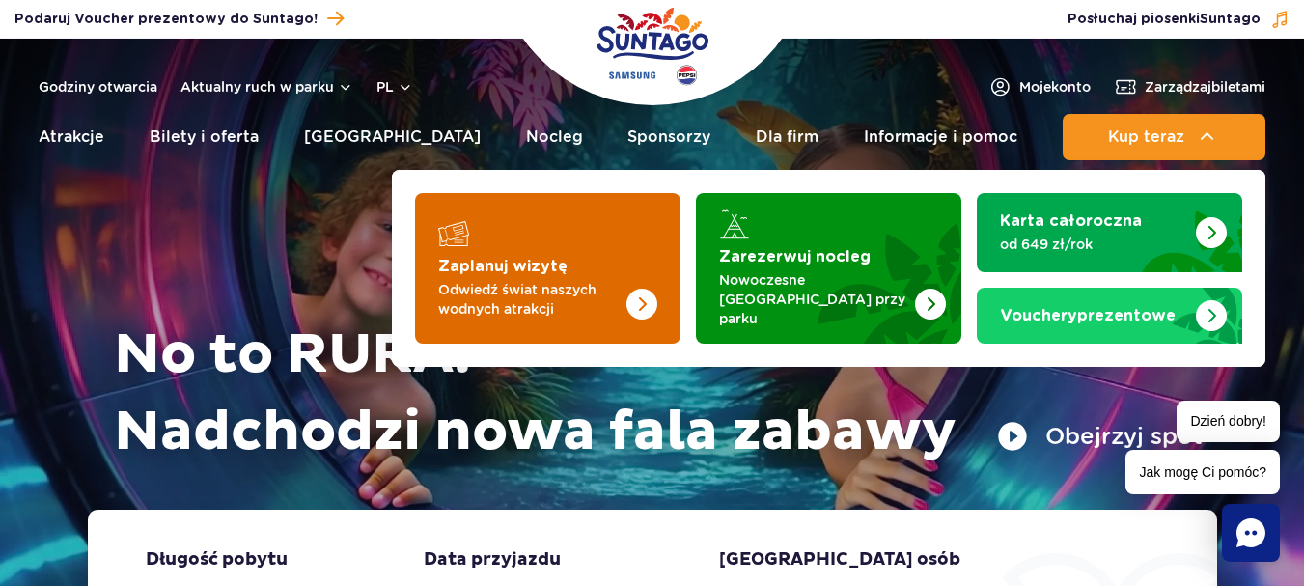
click at [626, 262] on img "Zaplanuj wizytę" at bounding box center [603, 268] width 153 height 151
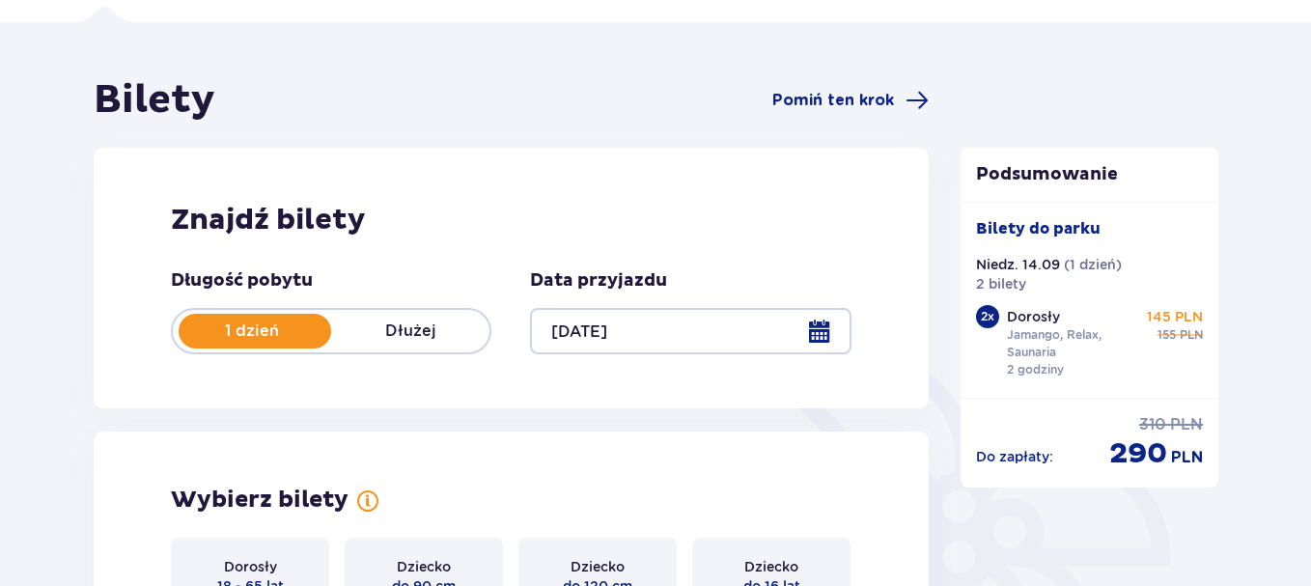
scroll to position [146, 0]
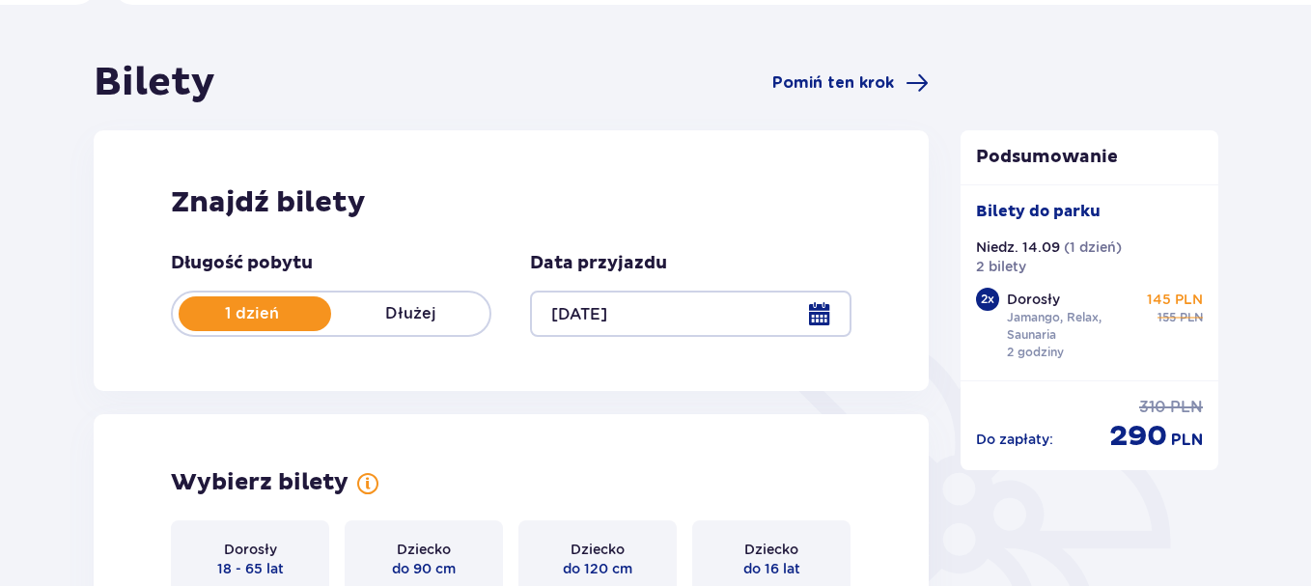
click at [828, 328] on div at bounding box center [690, 314] width 320 height 46
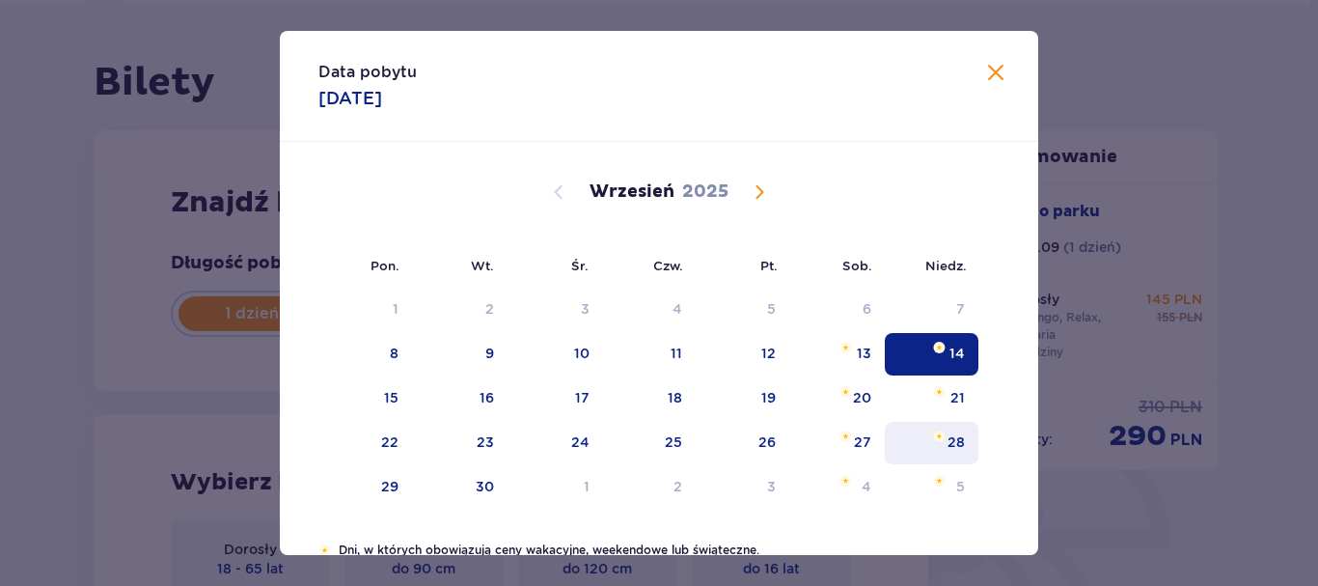
click at [959, 439] on div "28" at bounding box center [956, 441] width 17 height 19
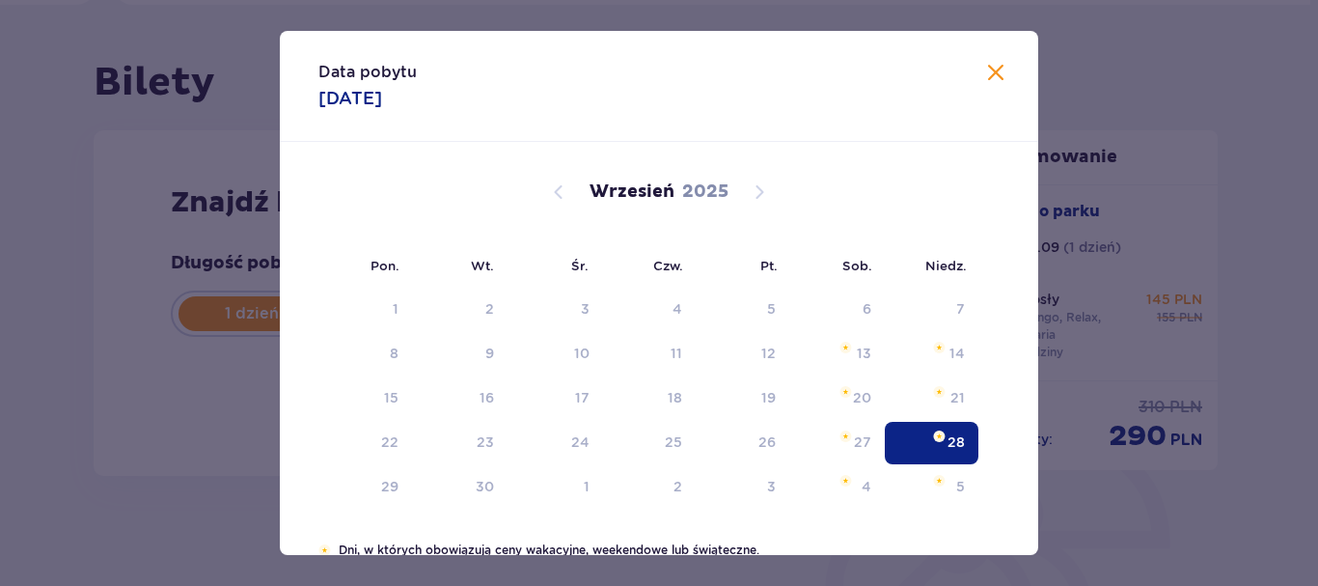
type input "[DATE]"
click at [960, 439] on div "Do zapłaty : 310 PLN 290 PLN" at bounding box center [1089, 417] width 259 height 74
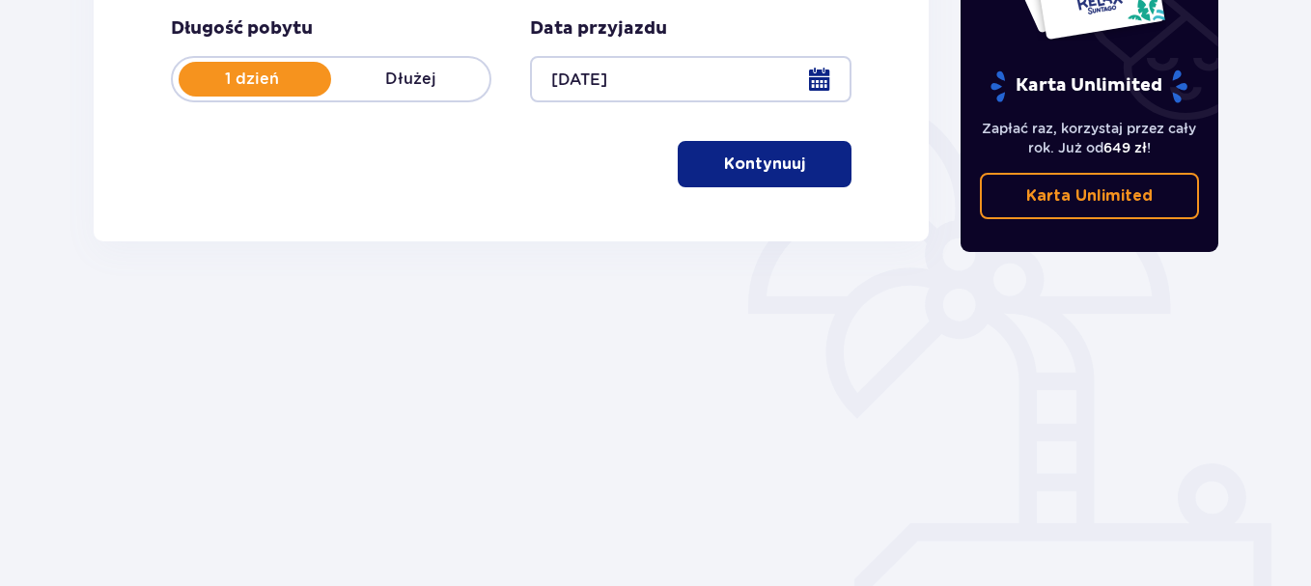
scroll to position [398, 0]
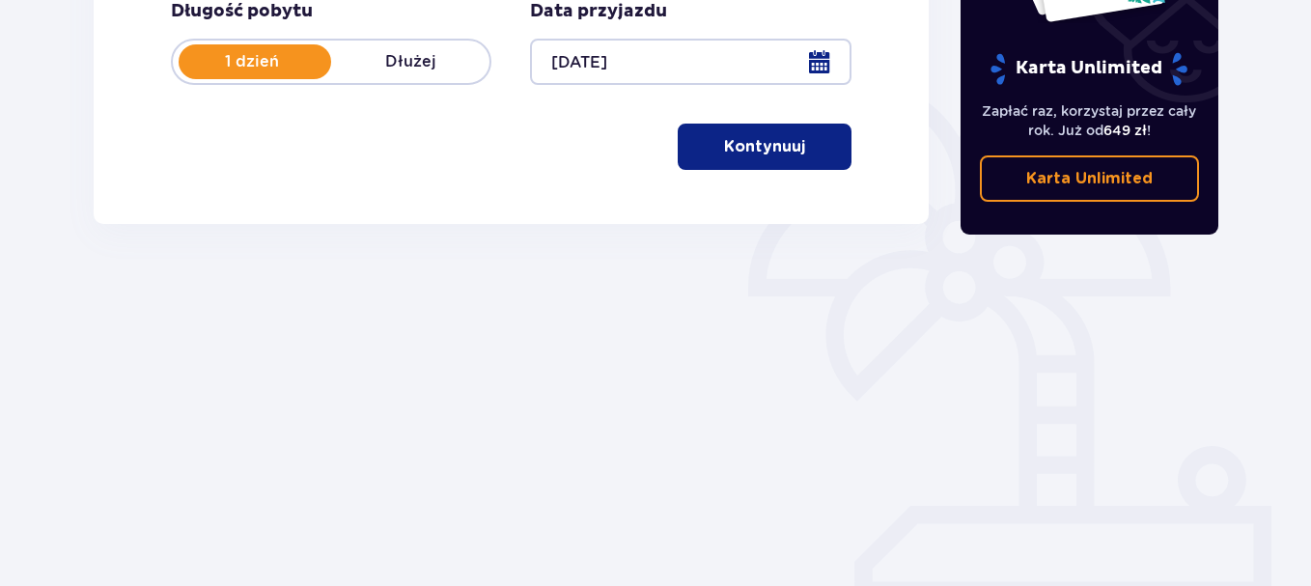
click at [790, 138] on button "Kontynuuj" at bounding box center [765, 147] width 174 height 46
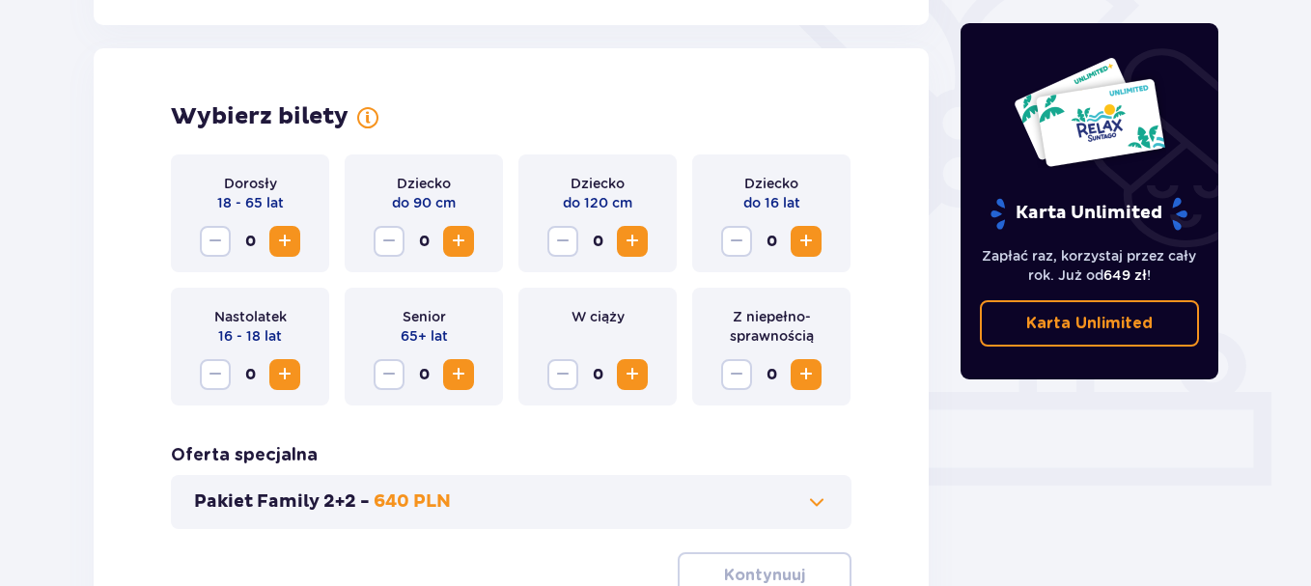
scroll to position [537, 0]
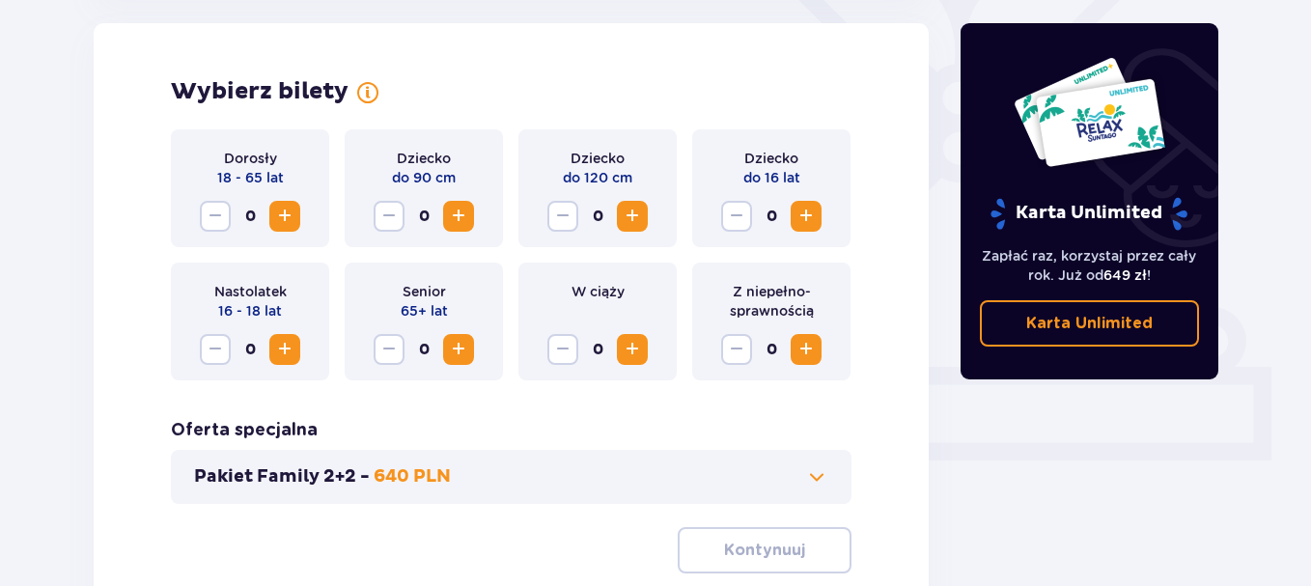
click at [291, 220] on span "Increase" at bounding box center [284, 216] width 23 height 23
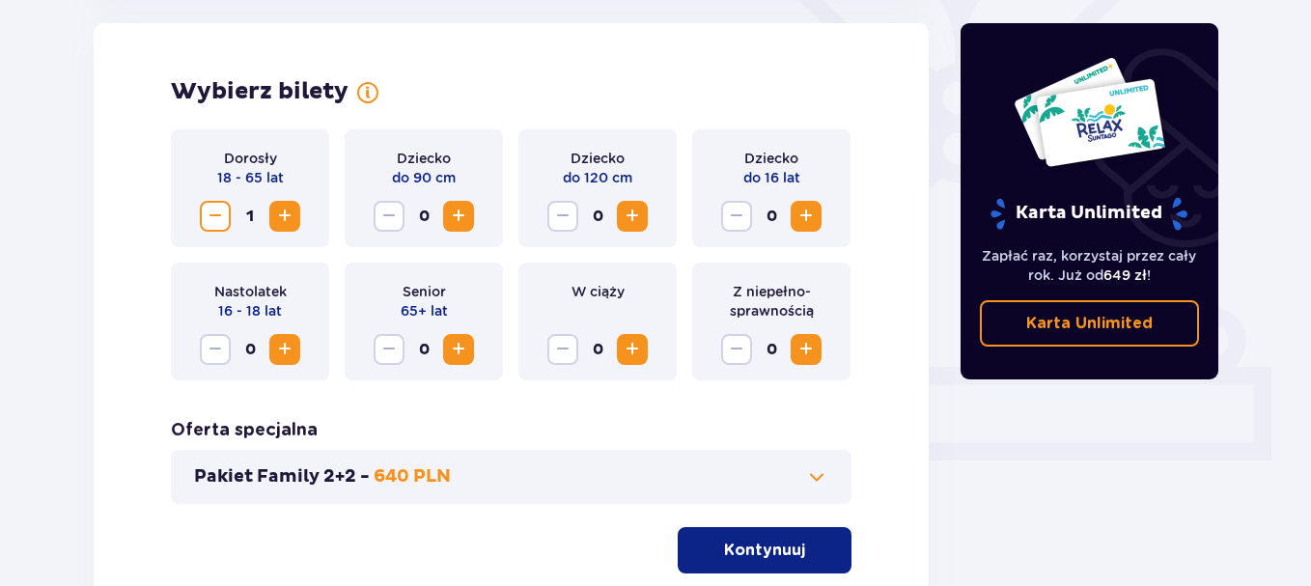
click at [291, 220] on span "Increase" at bounding box center [284, 216] width 23 height 23
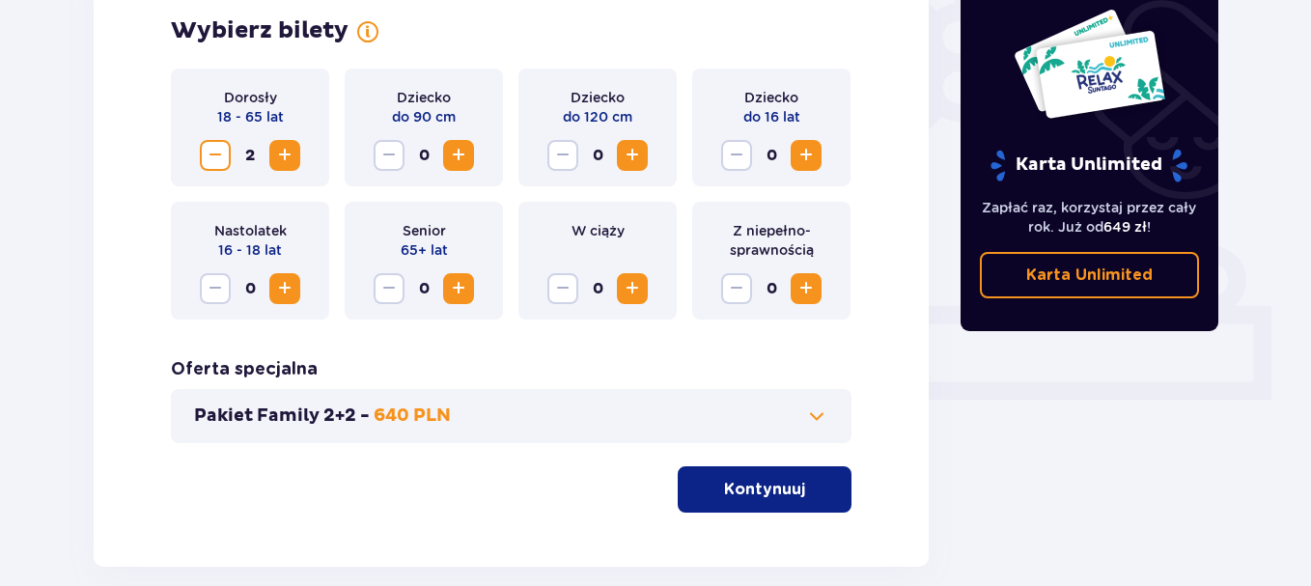
scroll to position [626, 0]
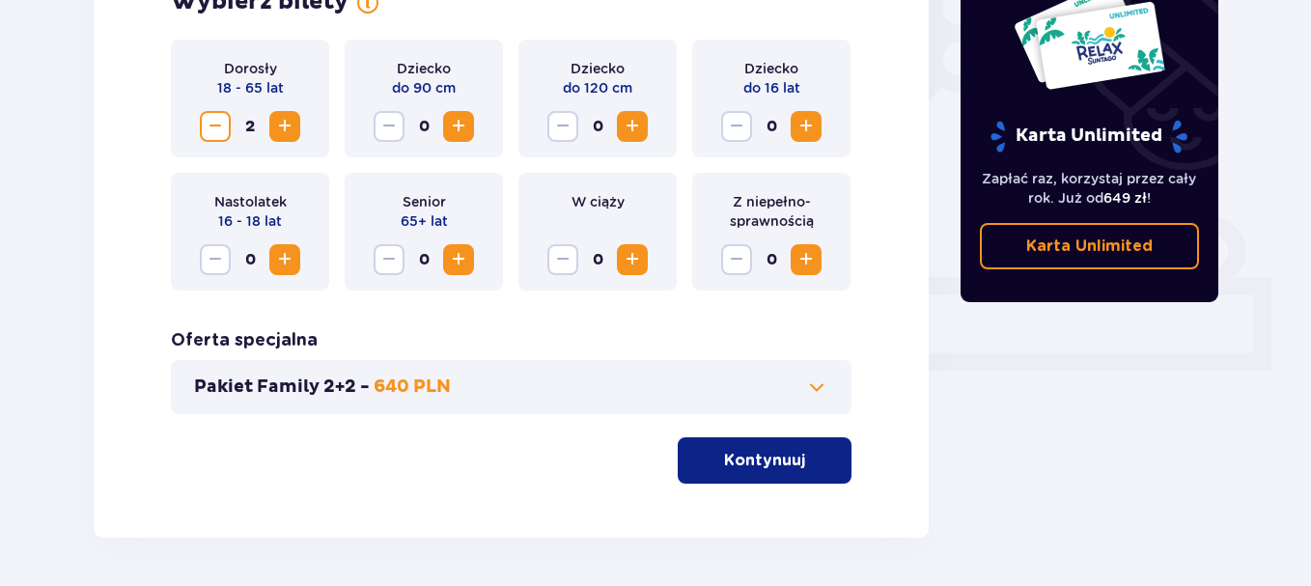
click at [750, 477] on button "Kontynuuj" at bounding box center [765, 460] width 174 height 46
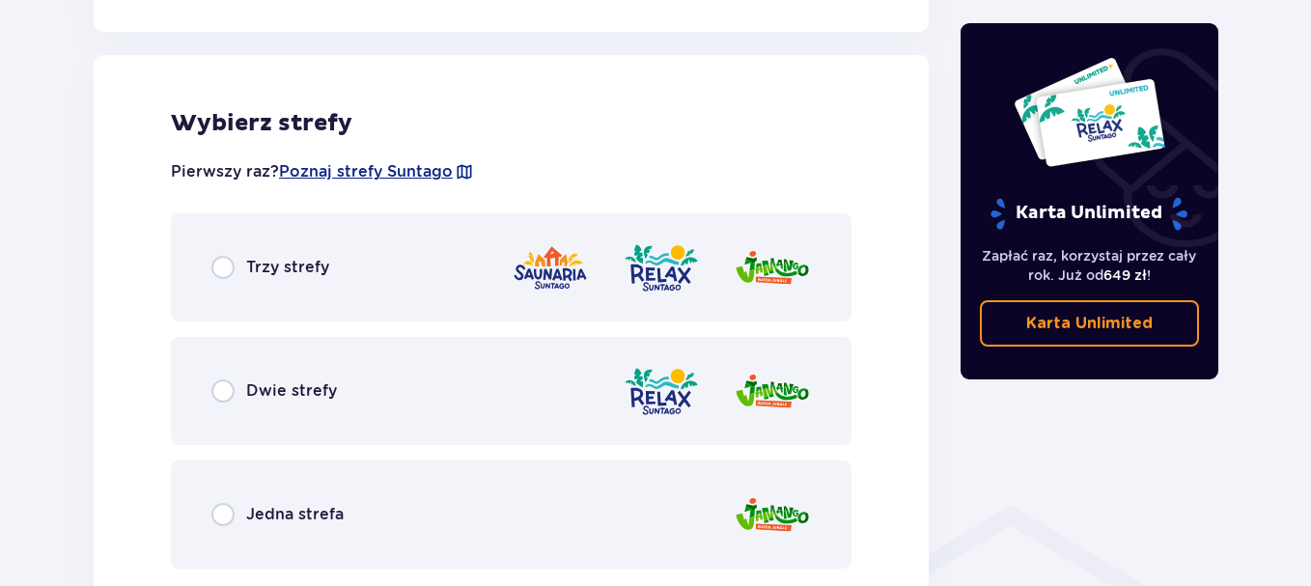
scroll to position [1071, 0]
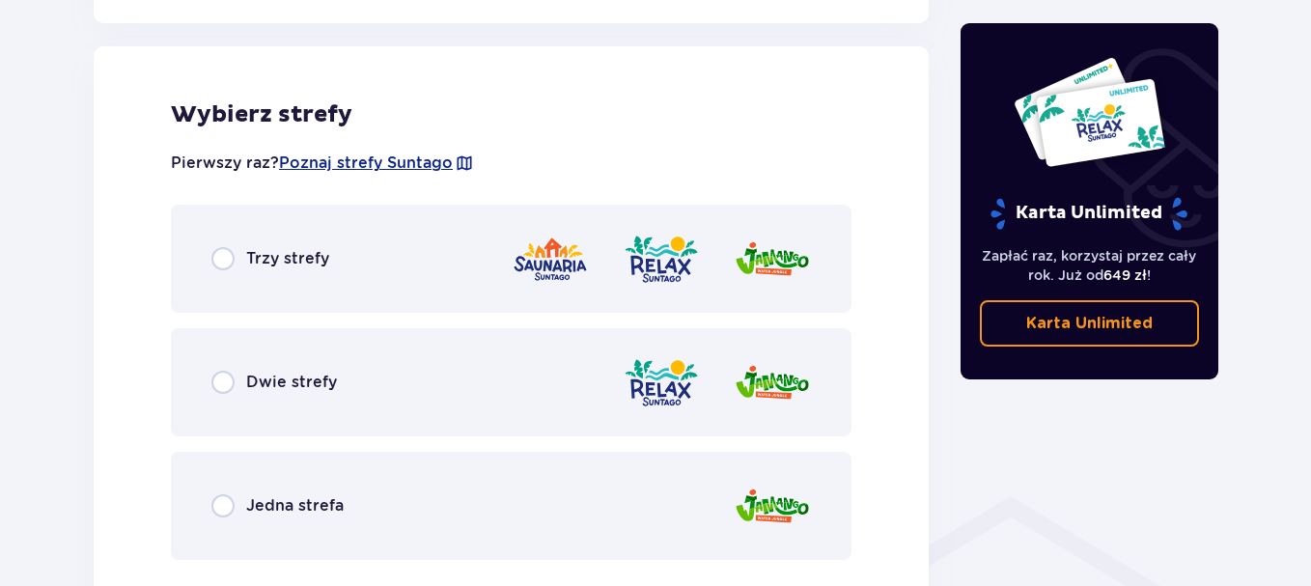
click at [447, 239] on div "Trzy strefy" at bounding box center [511, 259] width 680 height 108
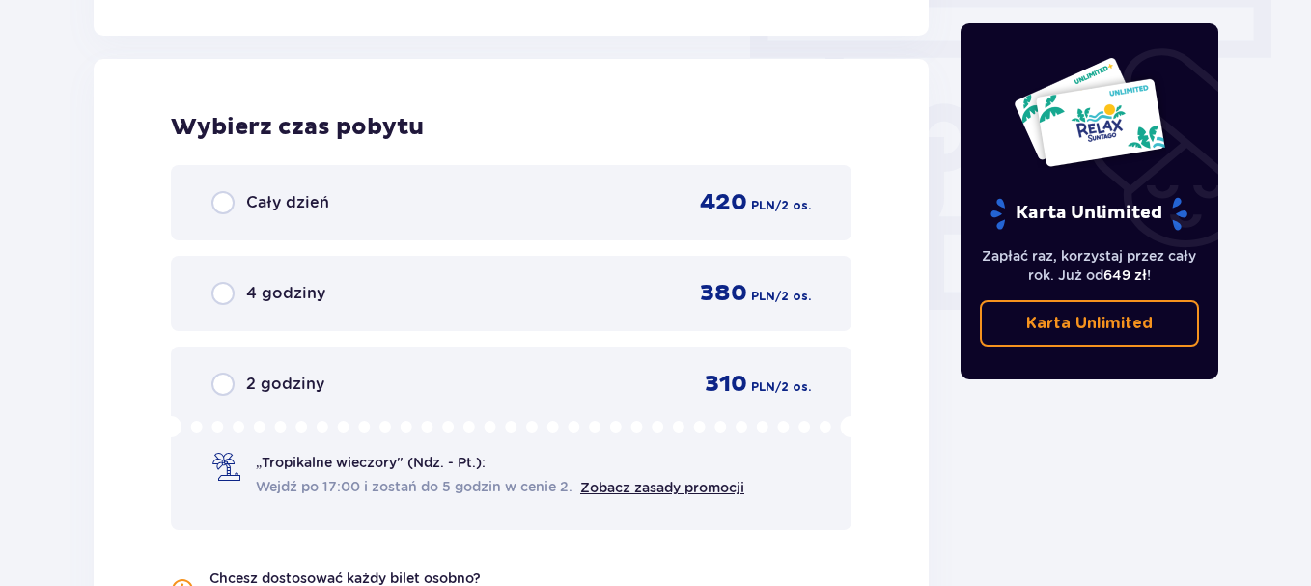
scroll to position [1743, 0]
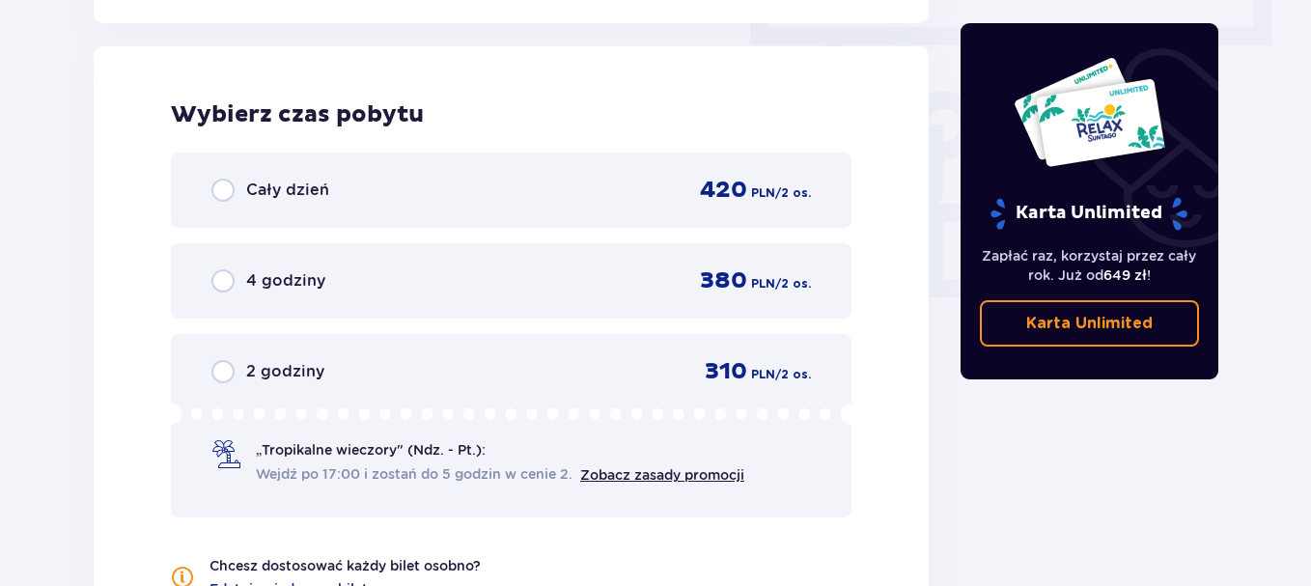
click at [592, 178] on div "Cały dzień 420 PLN / 2 os." at bounding box center [510, 190] width 599 height 29
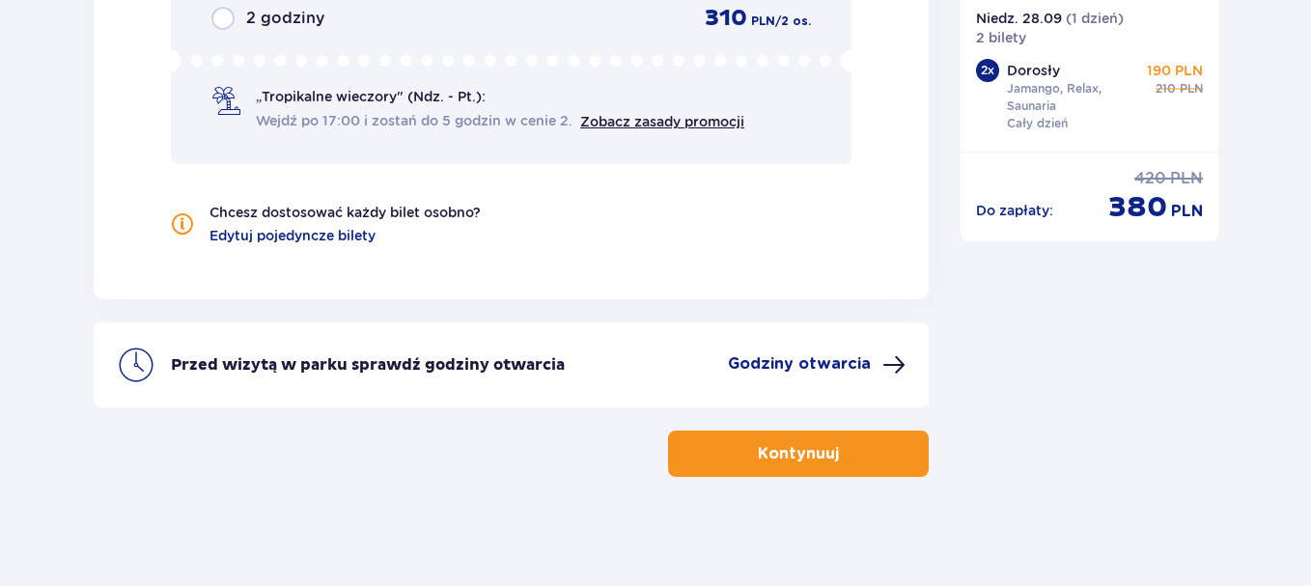
scroll to position [2103, 0]
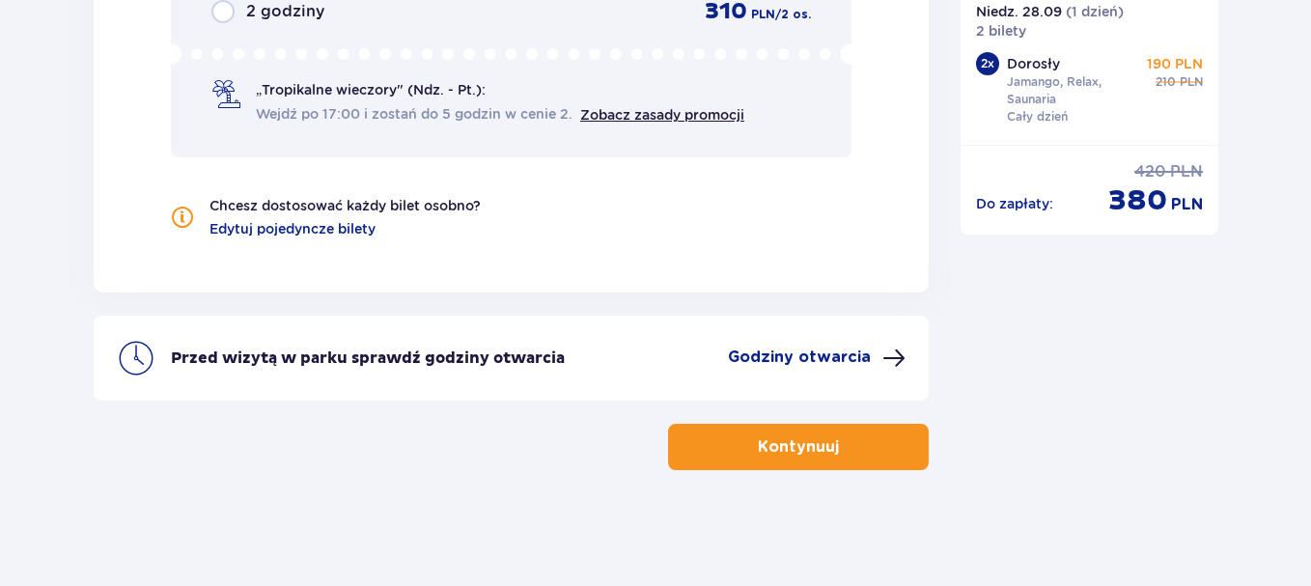
click at [587, 94] on div "„Tropikalne wieczory" (Ndz. - Pt.): Wejdź po 17:00 i zostań do 5 godzin w cenie…" at bounding box center [500, 102] width 488 height 44
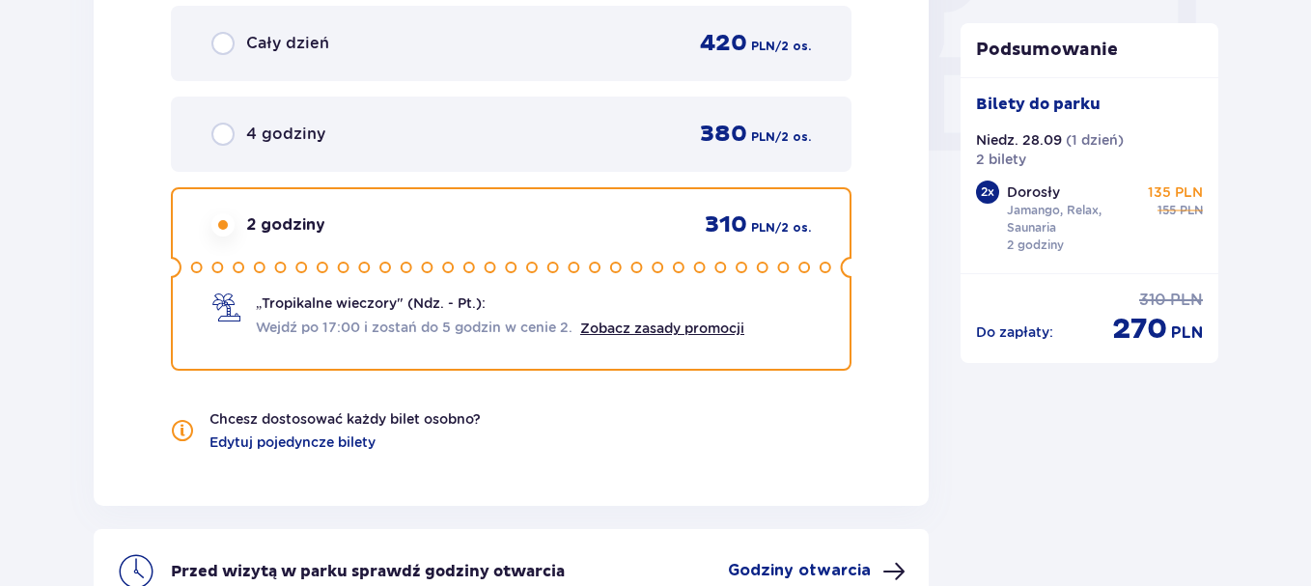
scroll to position [1850, 0]
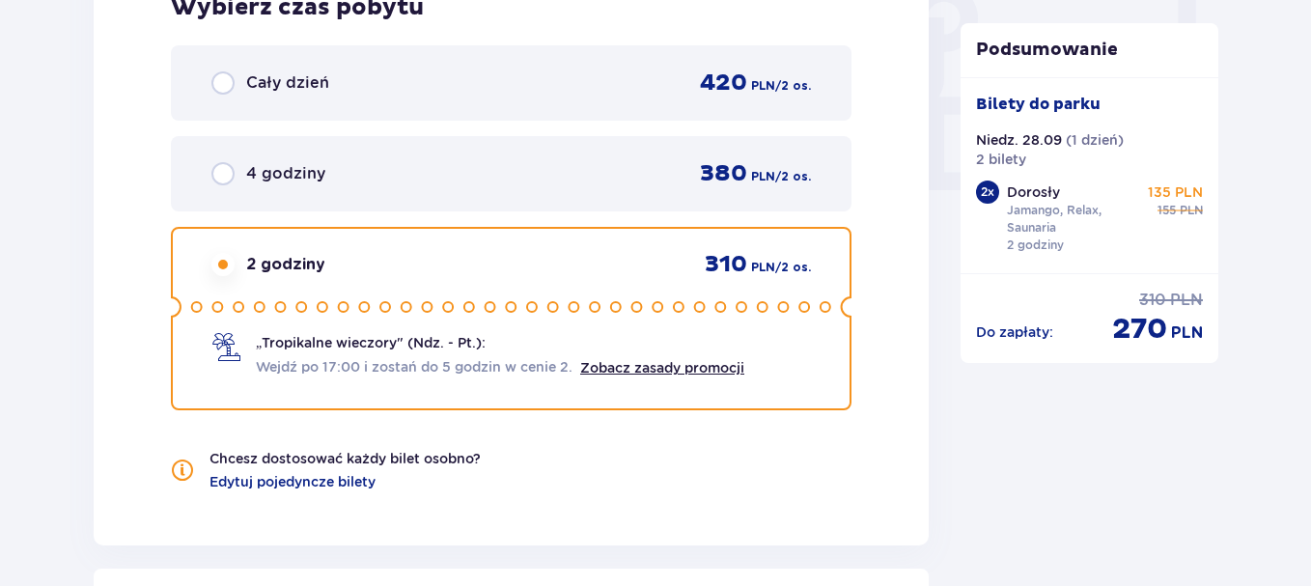
click at [584, 93] on div "Cały dzień 420 PLN / 2 os." at bounding box center [510, 83] width 599 height 29
